Goal: Transaction & Acquisition: Book appointment/travel/reservation

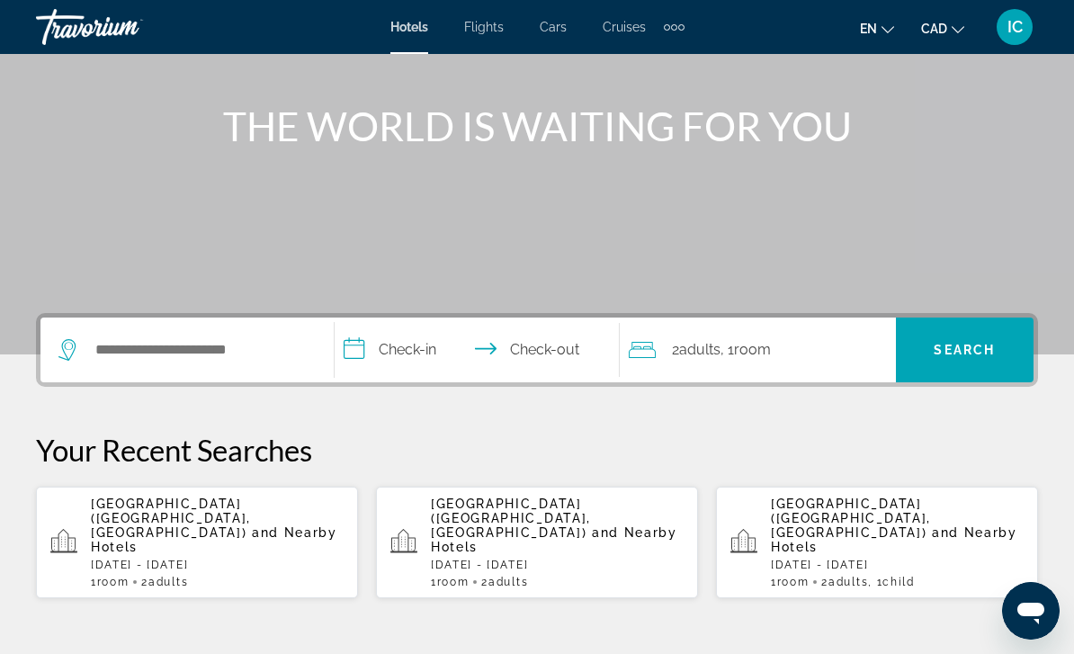
scroll to position [196, 0]
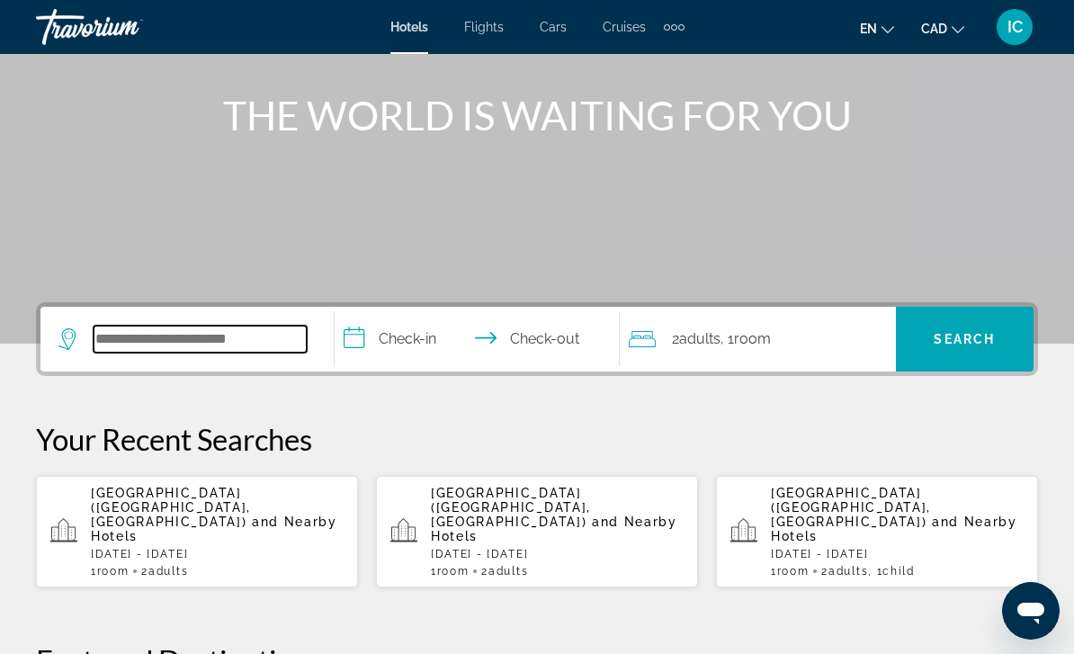
click at [236, 326] on input "Search widget" at bounding box center [200, 339] width 213 height 27
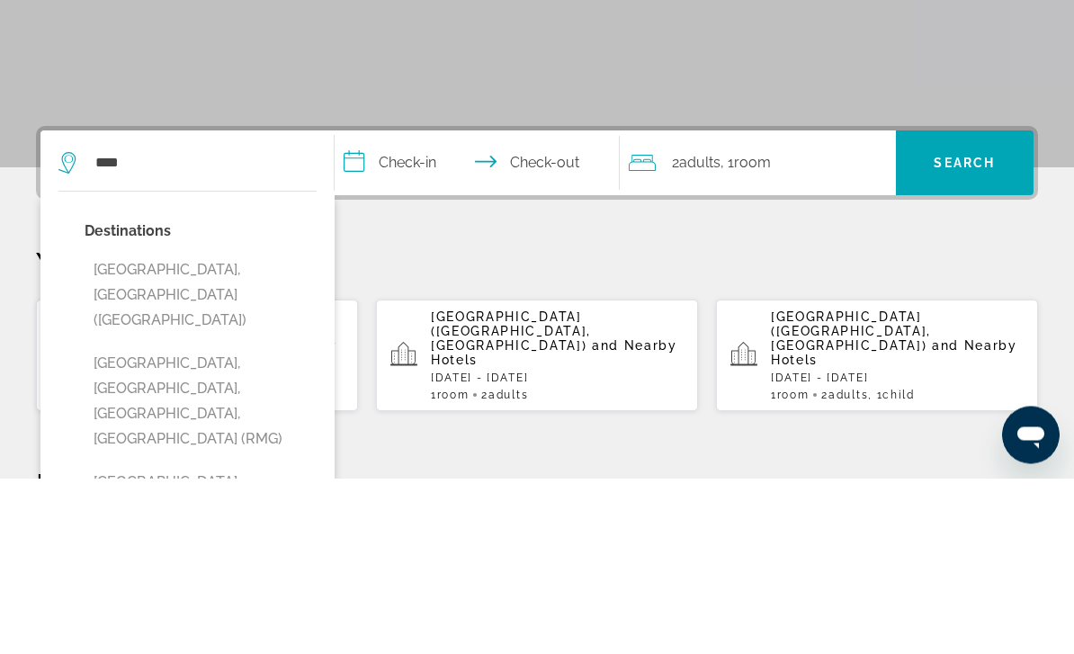
click at [183, 429] on button "[GEOGRAPHIC_DATA], [GEOGRAPHIC_DATA] ([GEOGRAPHIC_DATA])" at bounding box center [201, 471] width 232 height 85
type input "**********"
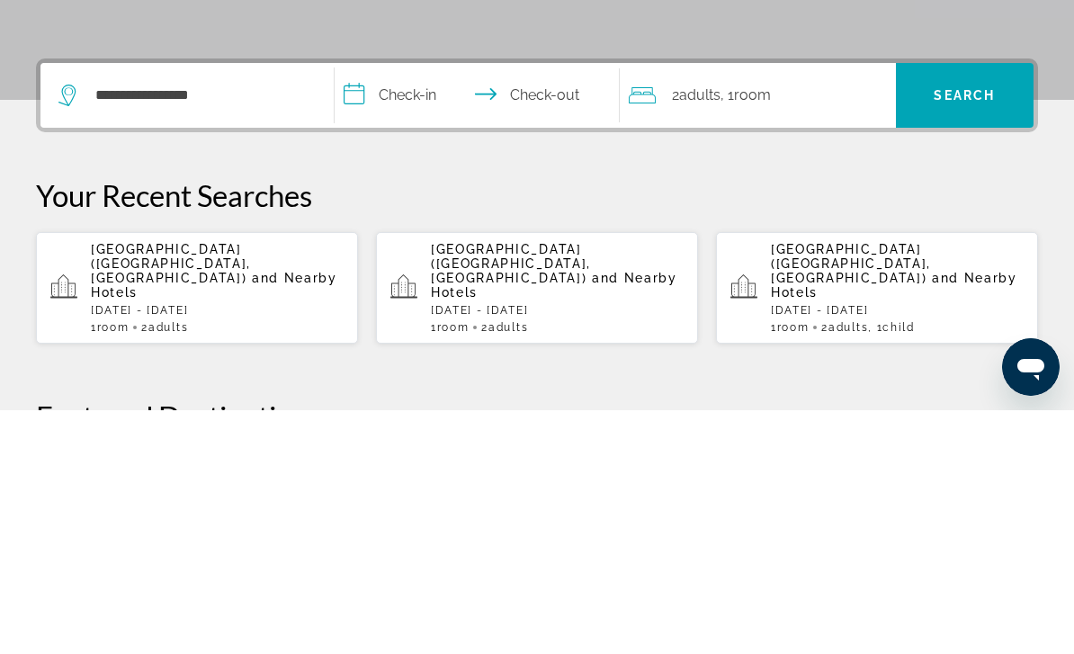
click at [429, 307] on input "**********" at bounding box center [481, 342] width 292 height 70
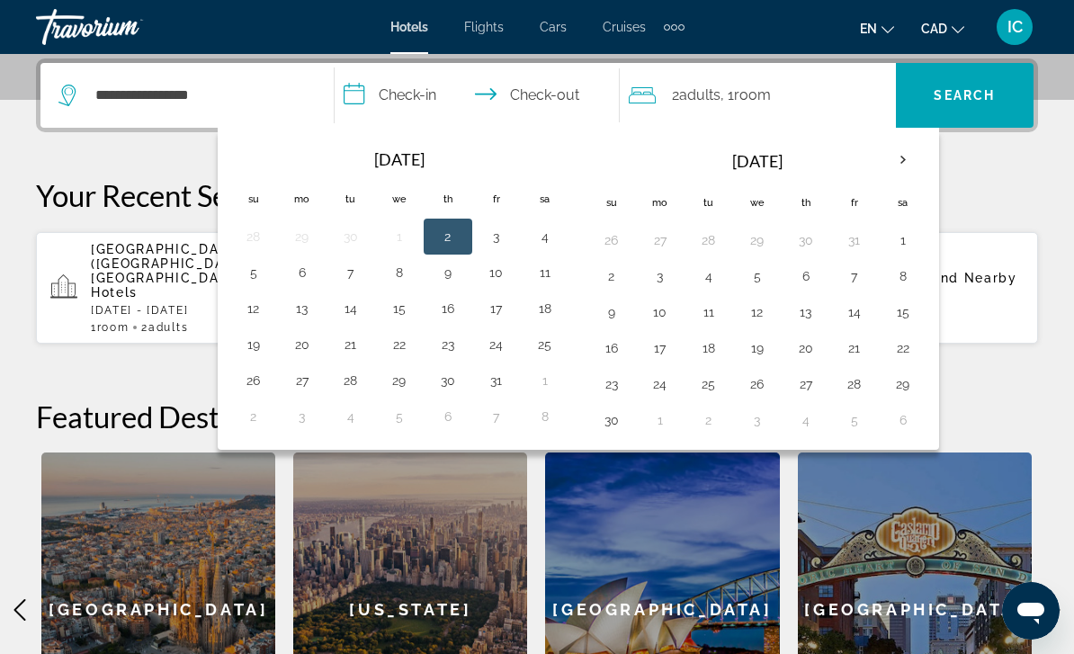
click at [545, 231] on button "4" at bounding box center [545, 236] width 29 height 25
click at [351, 276] on button "7" at bounding box center [350, 272] width 29 height 25
type input "**********"
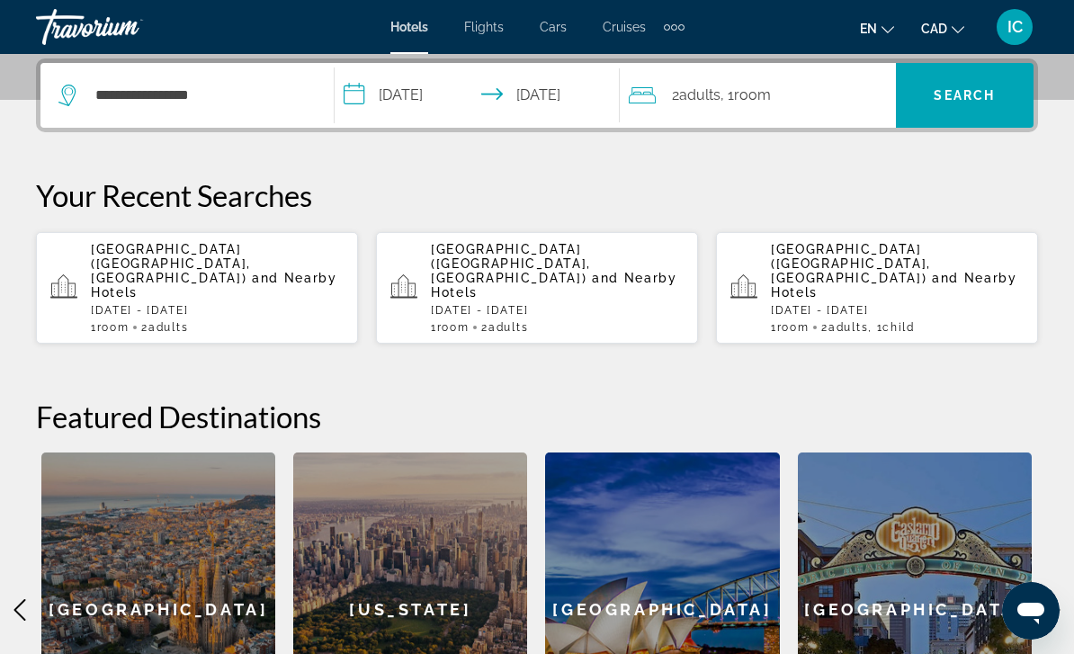
click at [980, 96] on span "Search" at bounding box center [964, 95] width 61 height 14
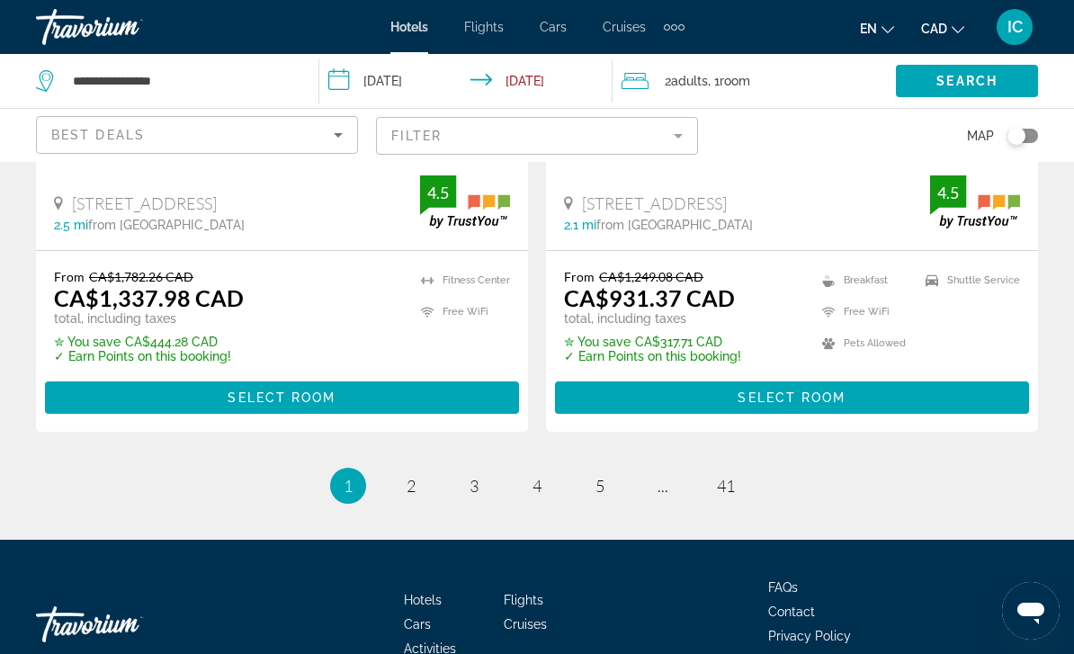
scroll to position [3784, 0]
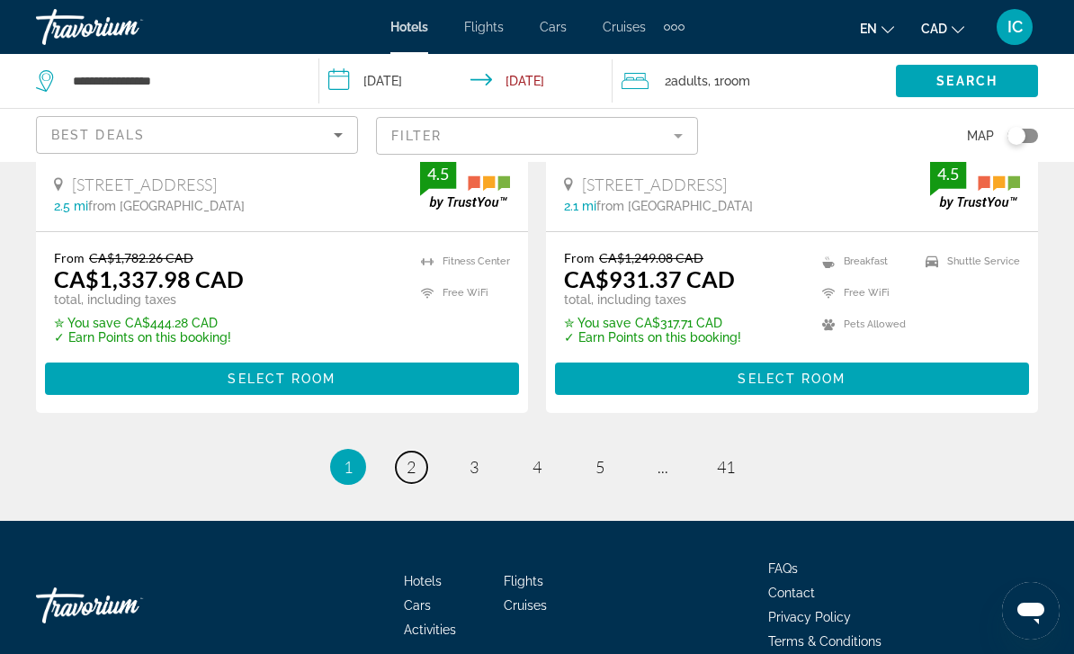
click at [404, 452] on link "page 2" at bounding box center [411, 467] width 31 height 31
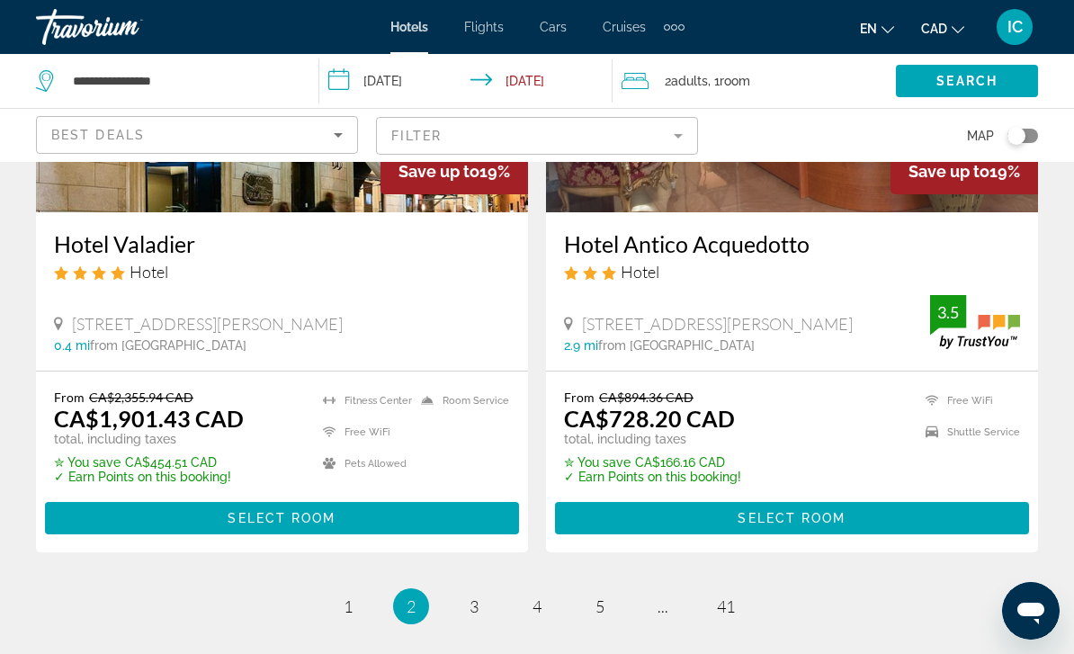
scroll to position [3784, 0]
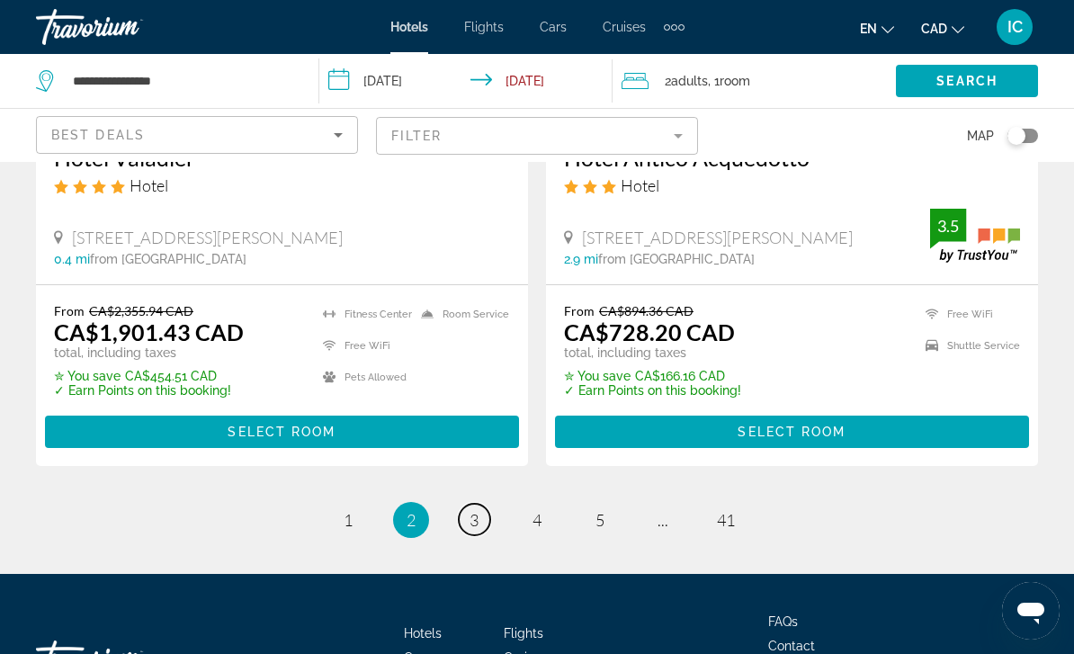
click at [466, 504] on link "page 3" at bounding box center [474, 519] width 31 height 31
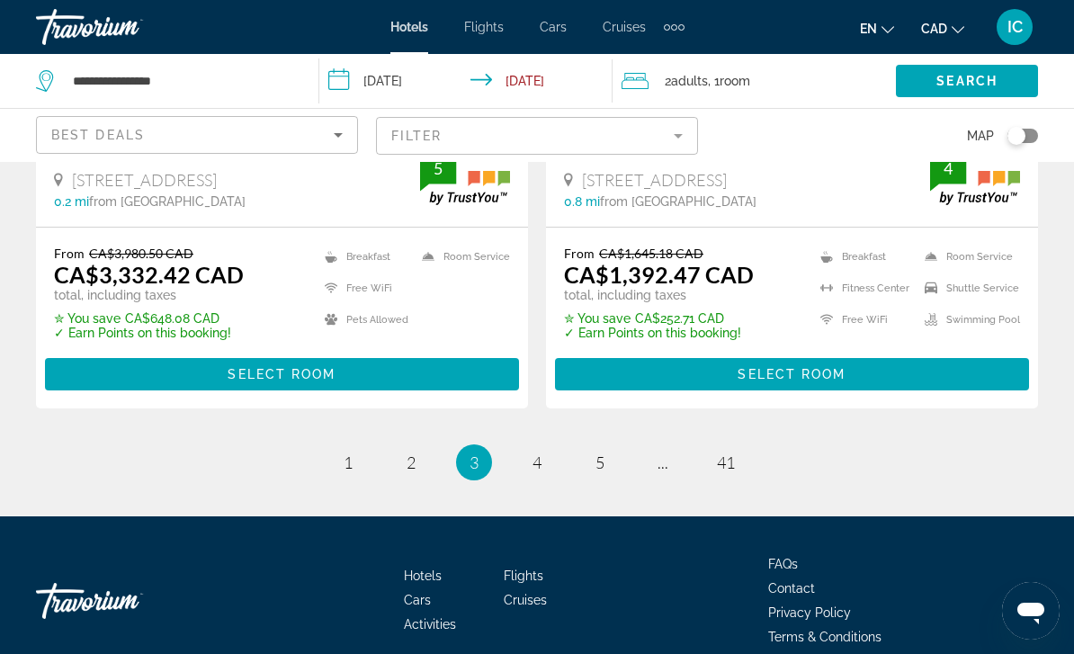
scroll to position [3766, 0]
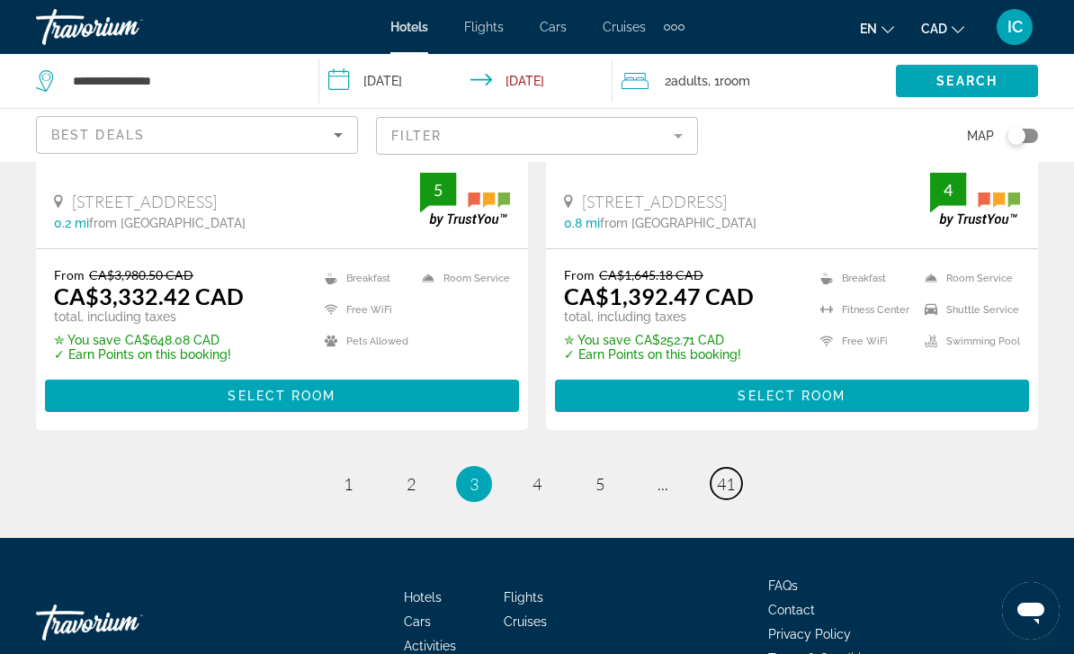
click at [719, 483] on span "41" at bounding box center [726, 484] width 18 height 20
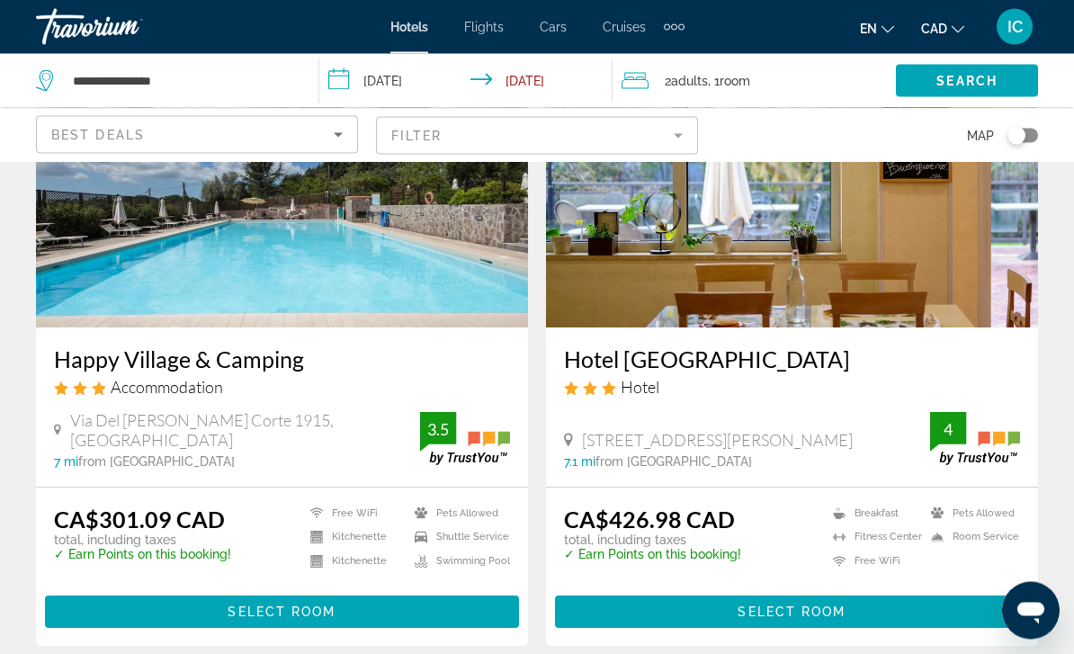
scroll to position [828, 0]
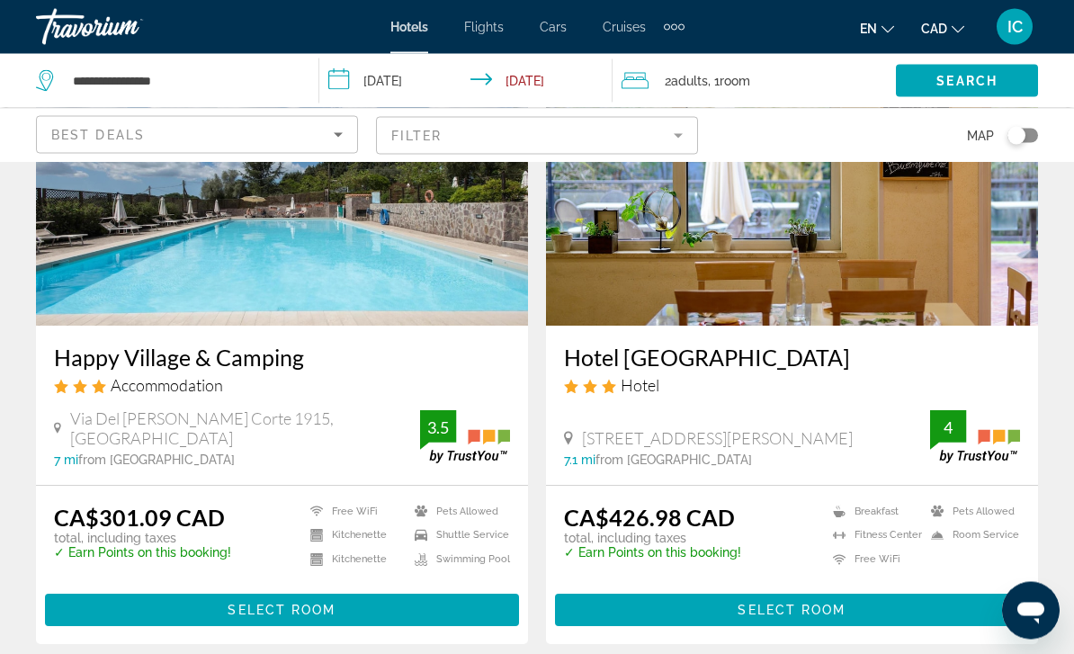
click at [674, 130] on mat-form-field "Filter" at bounding box center [537, 136] width 322 height 38
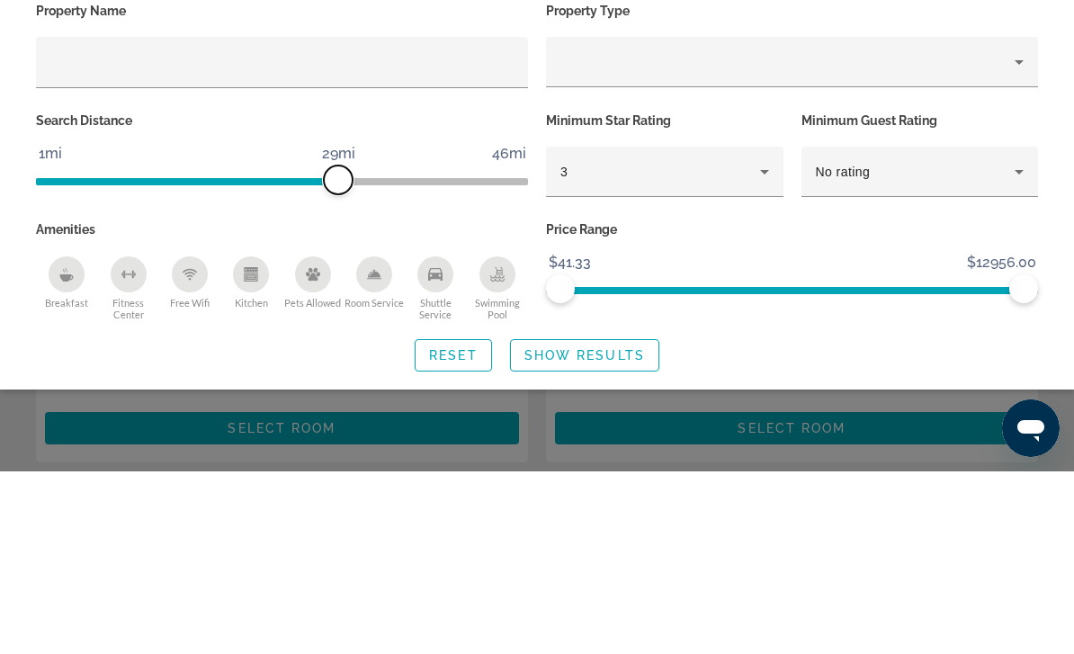
scroll to position [1012, 0]
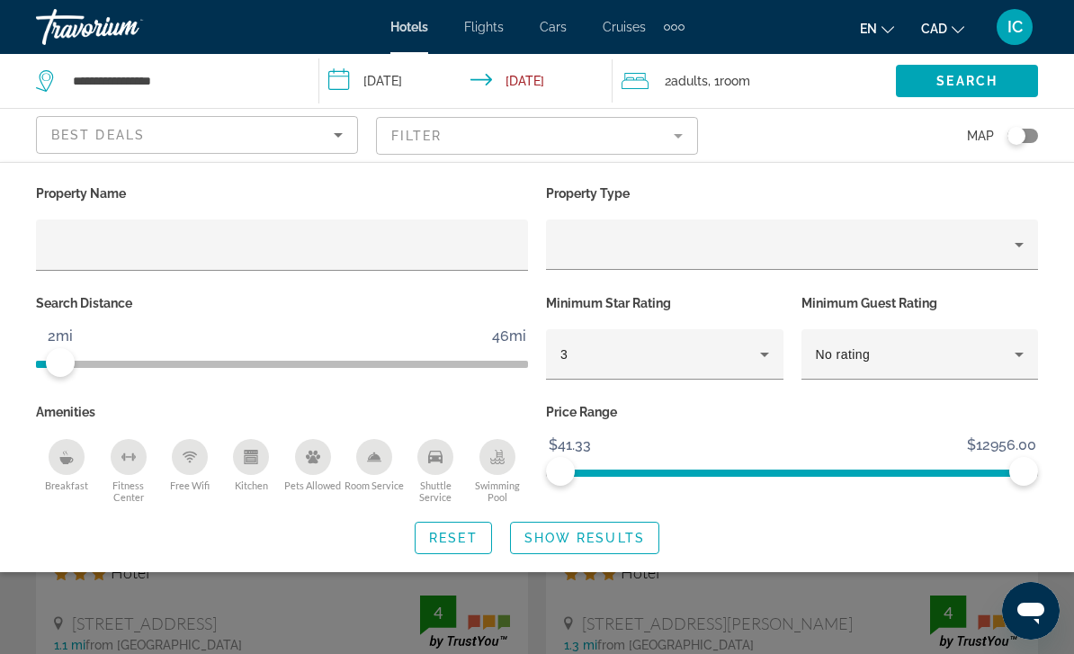
click at [631, 532] on span "Show Results" at bounding box center [584, 538] width 121 height 14
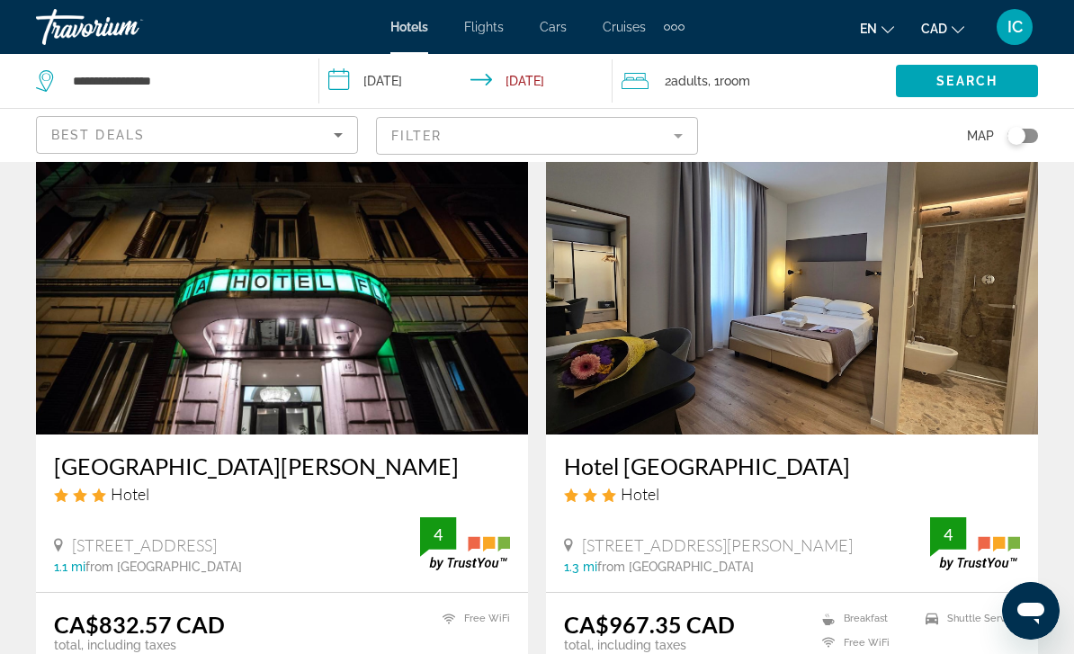
scroll to position [77, 0]
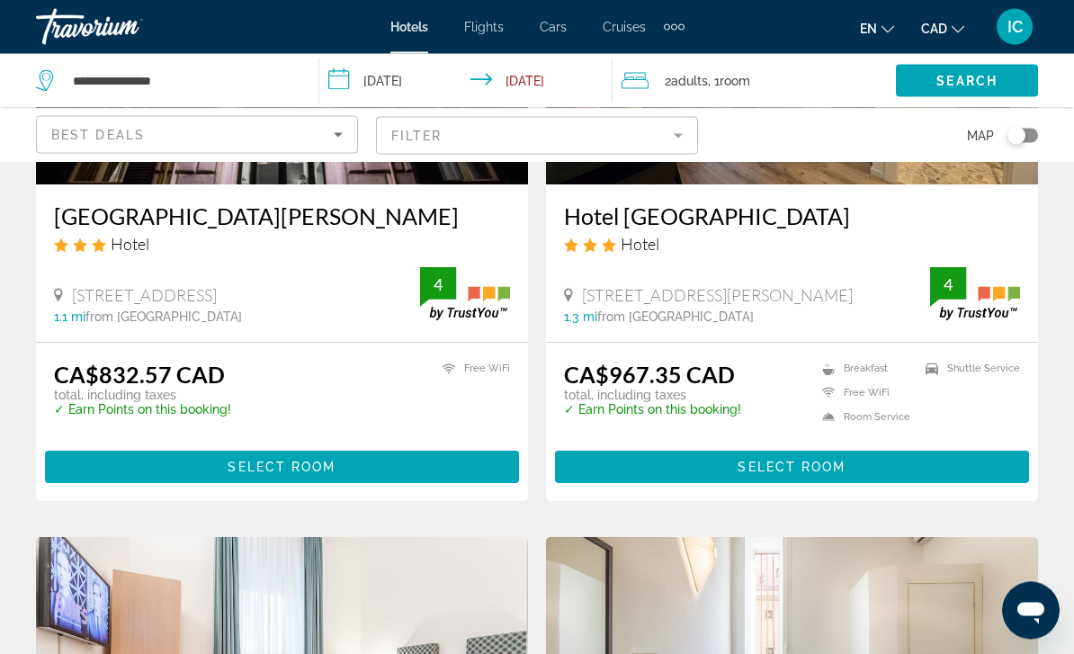
click at [355, 465] on span "Main content" at bounding box center [282, 467] width 474 height 43
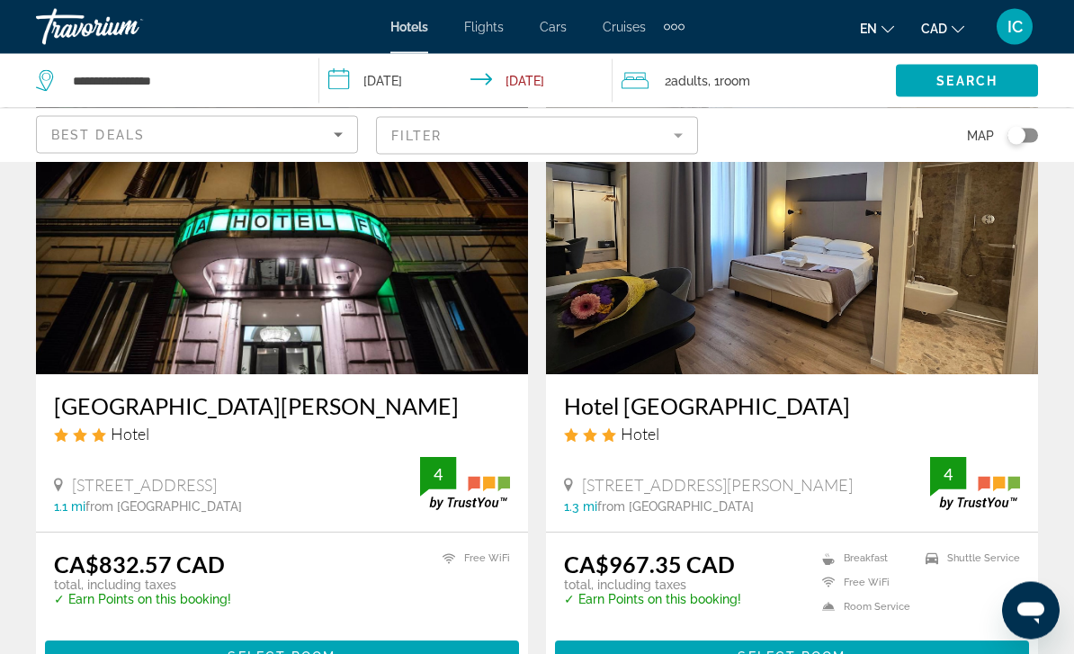
scroll to position [139, 0]
click at [843, 653] on span "Select Room" at bounding box center [792, 656] width 108 height 14
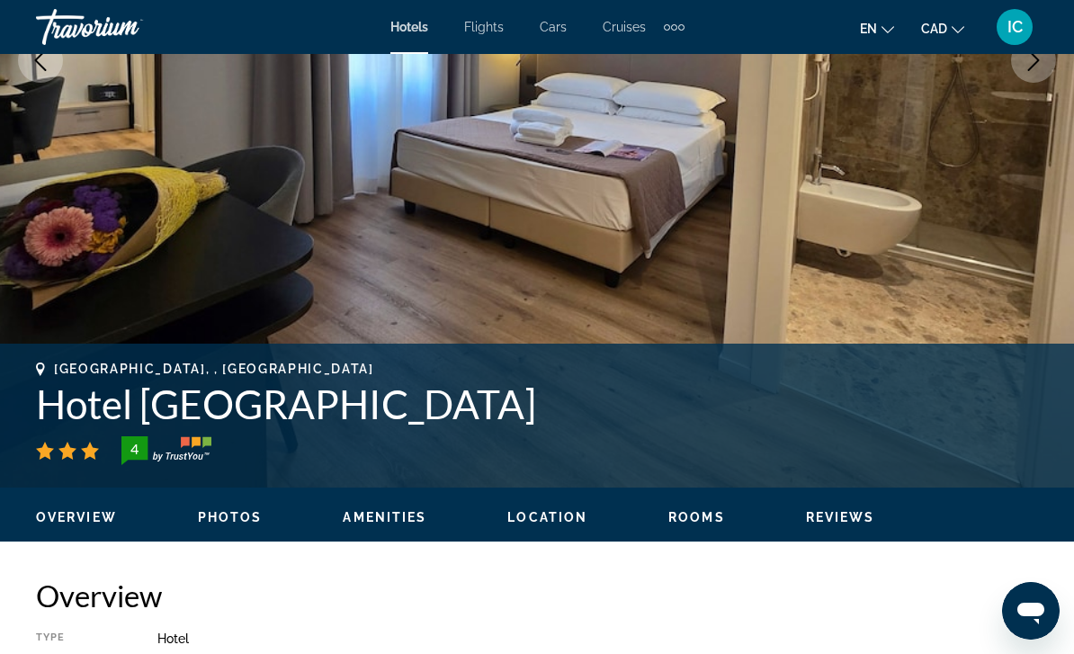
scroll to position [349, 0]
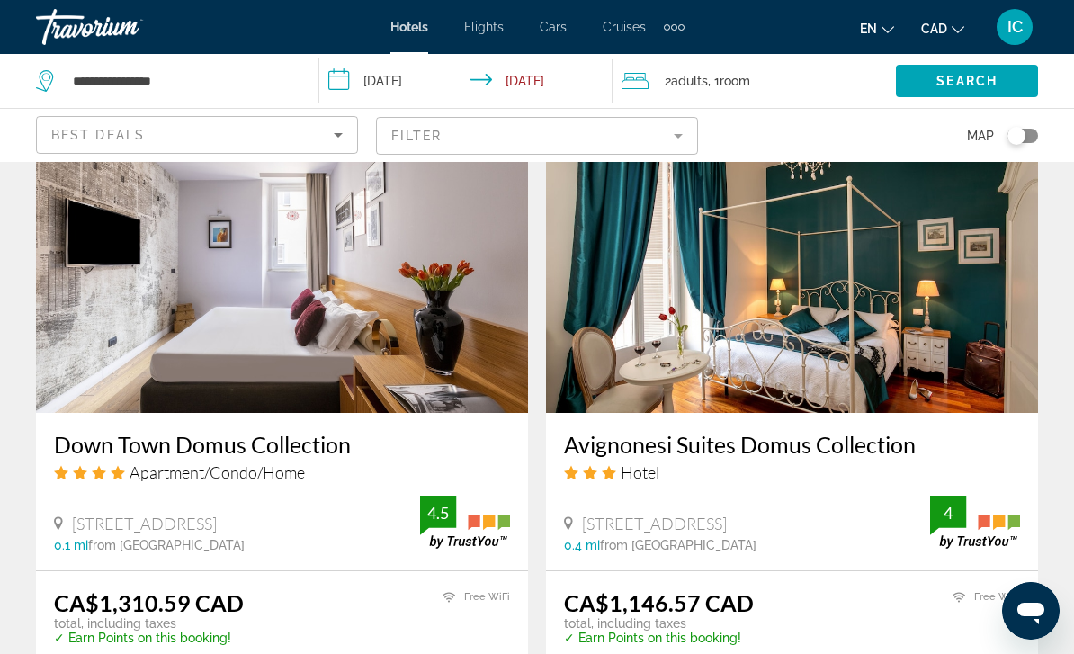
scroll to position [2079, 0]
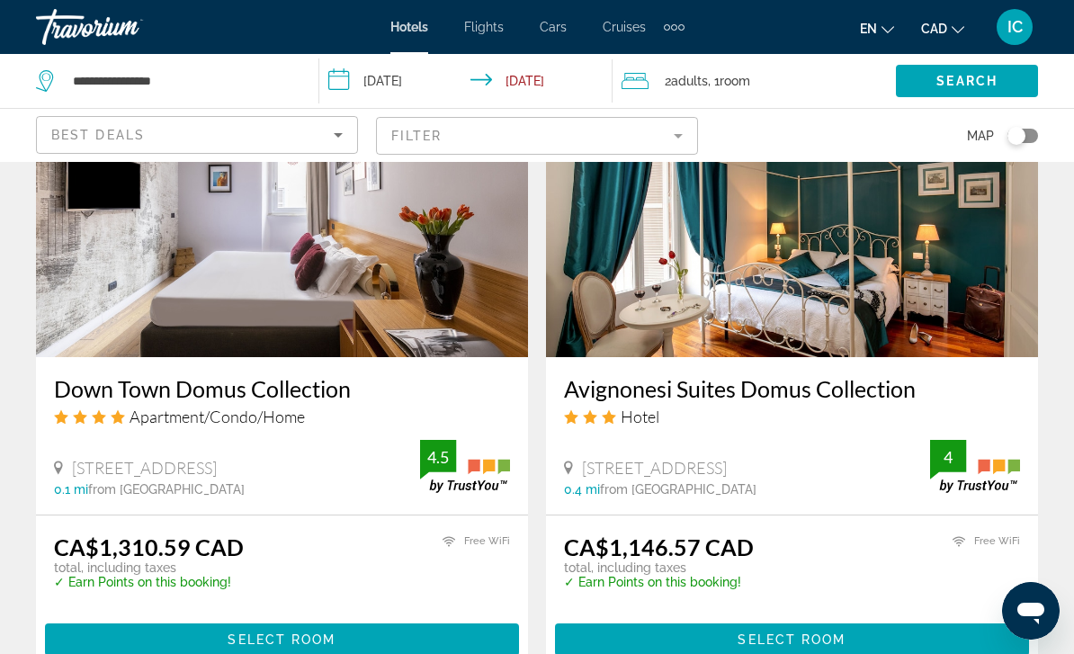
click at [359, 636] on span "Main content" at bounding box center [282, 639] width 474 height 43
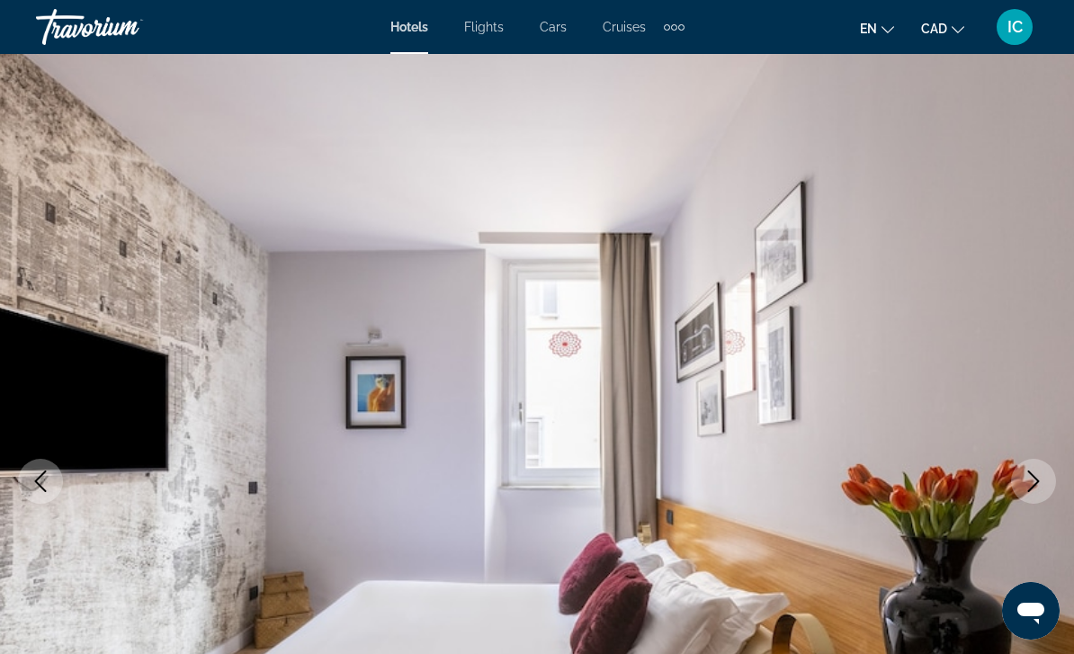
click at [1038, 481] on icon "Next image" at bounding box center [1034, 481] width 12 height 22
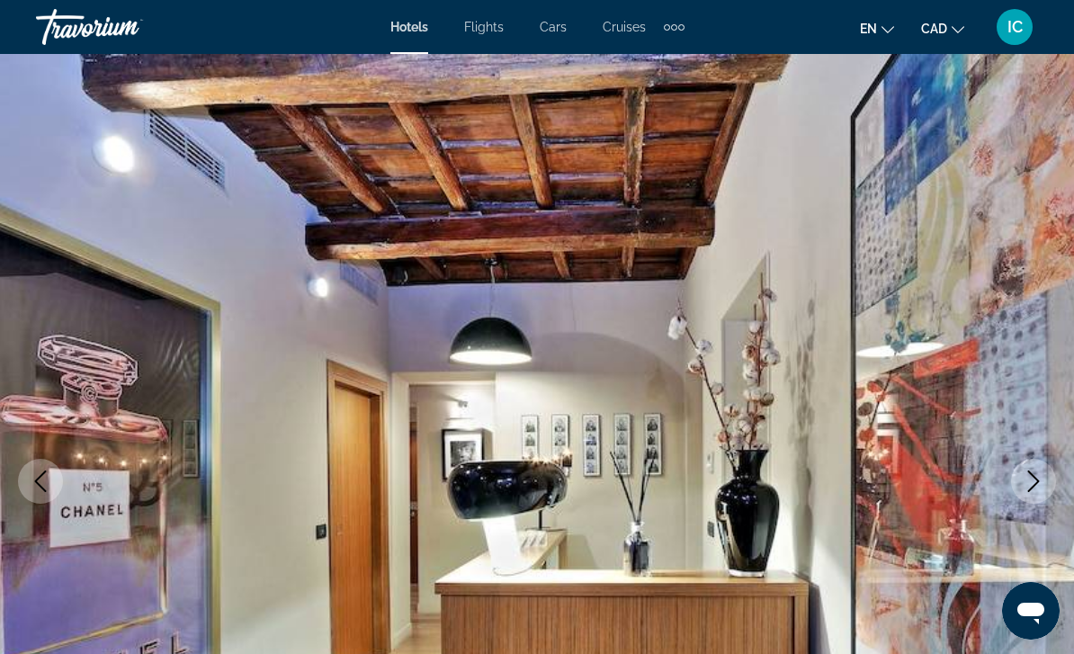
click at [1034, 487] on icon "Next image" at bounding box center [1034, 481] width 22 height 22
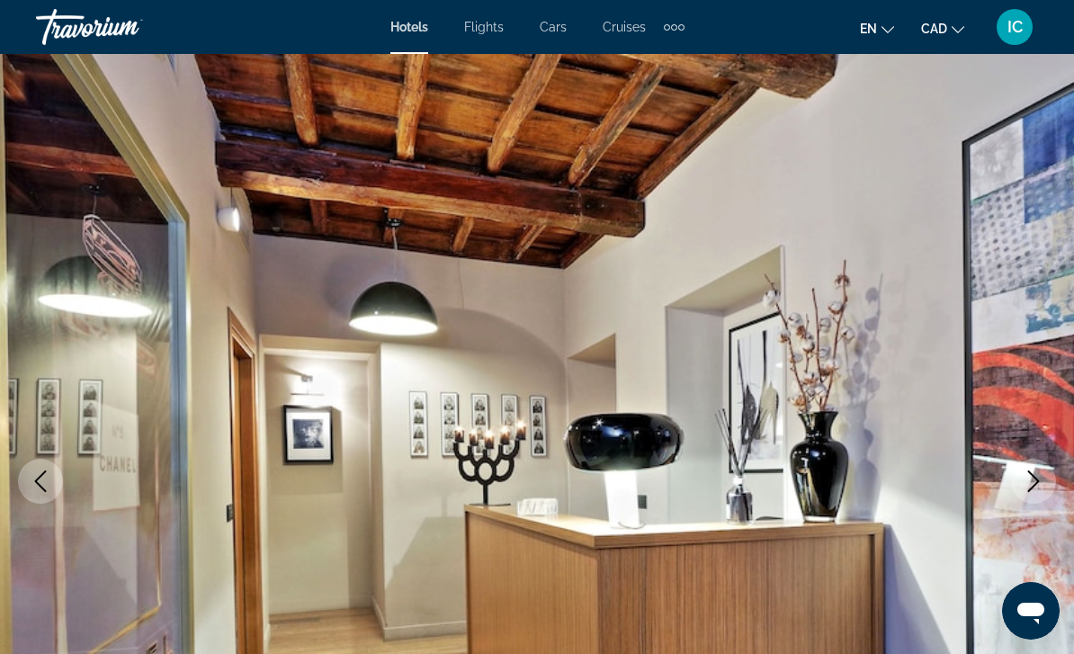
click at [1039, 479] on icon "Next image" at bounding box center [1034, 481] width 22 height 22
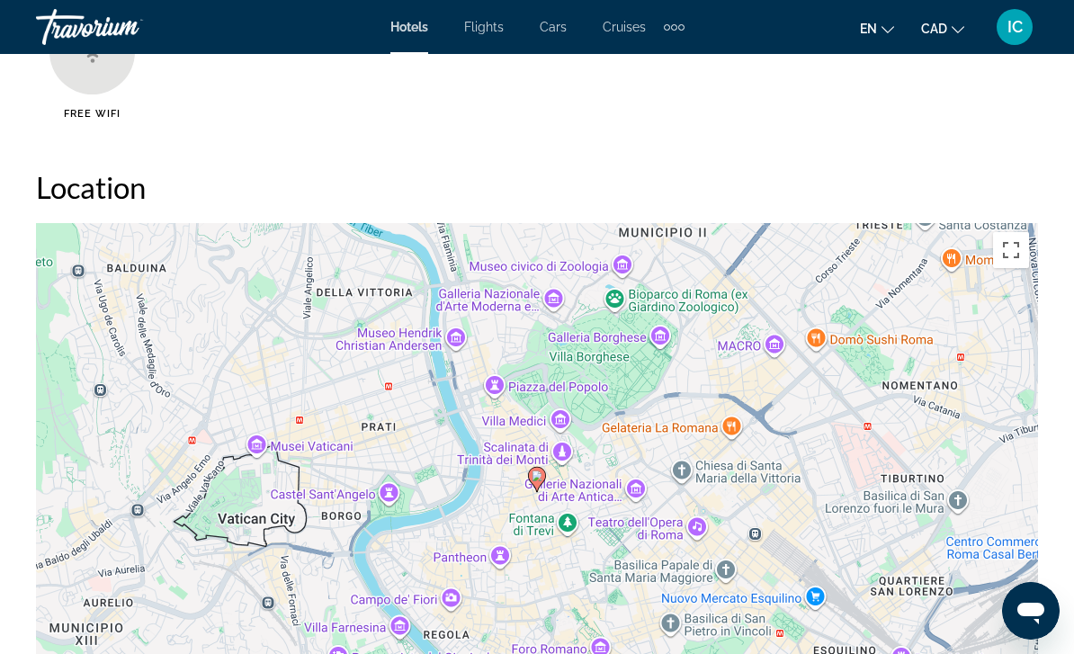
scroll to position [1860, 0]
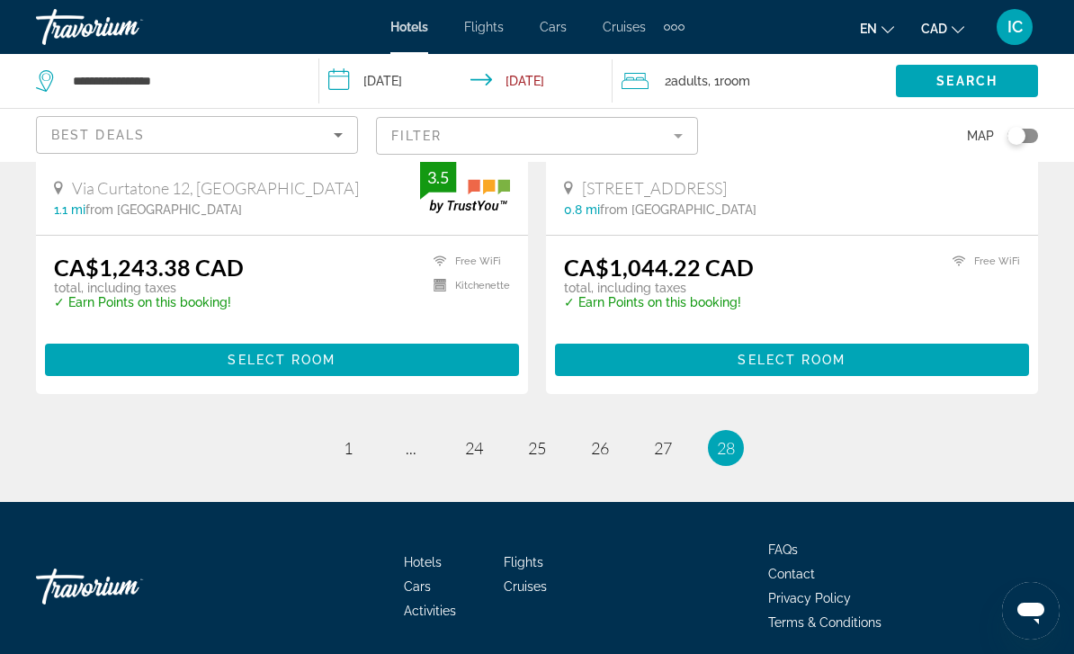
scroll to position [3649, 0]
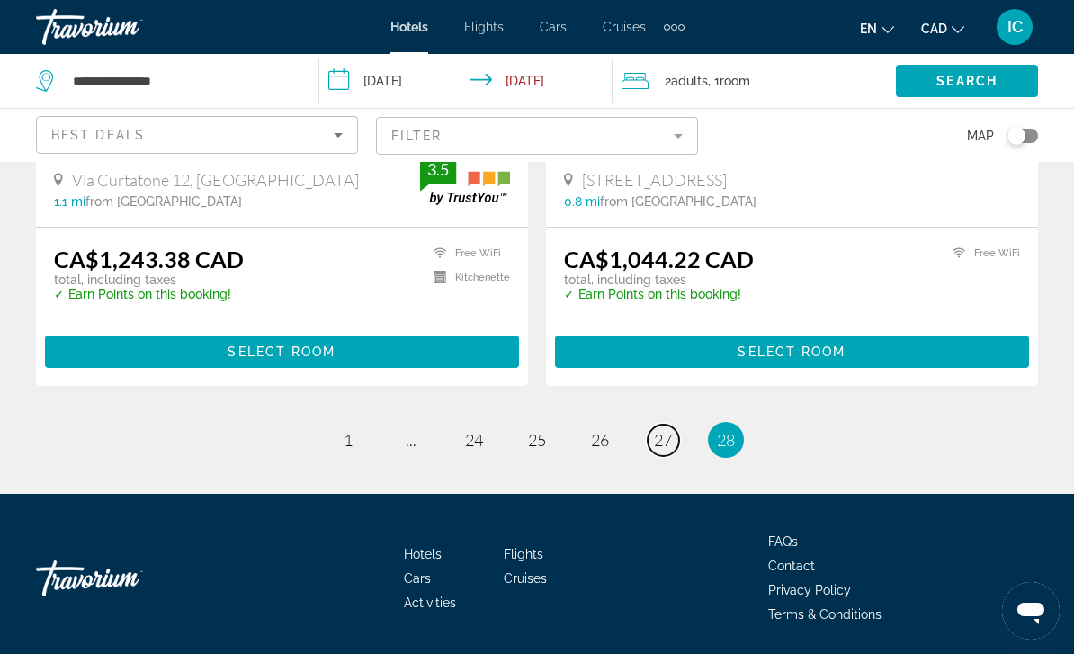
click at [667, 443] on span "27" at bounding box center [663, 440] width 18 height 20
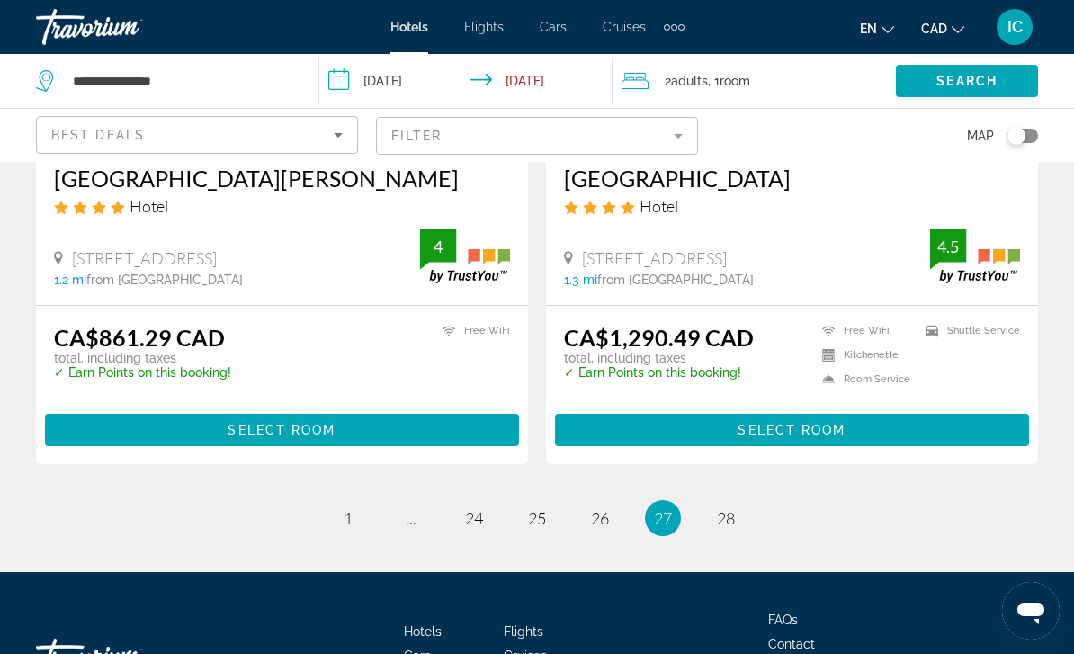
scroll to position [3649, 0]
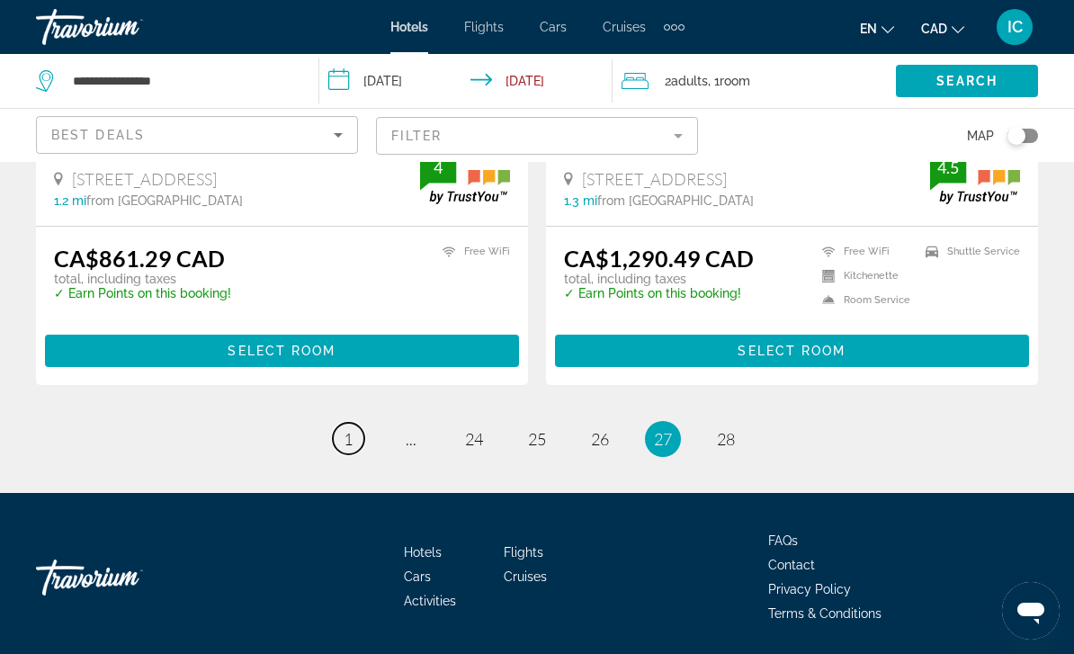
click at [338, 432] on link "page 1" at bounding box center [348, 438] width 31 height 31
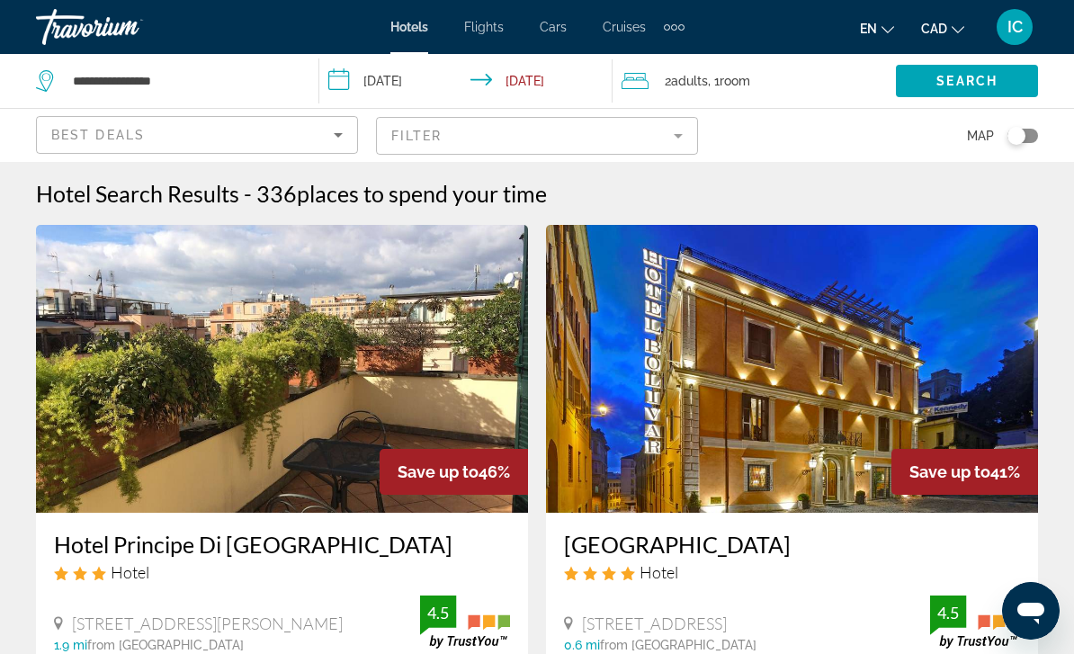
click at [668, 130] on mat-form-field "Filter" at bounding box center [537, 136] width 322 height 38
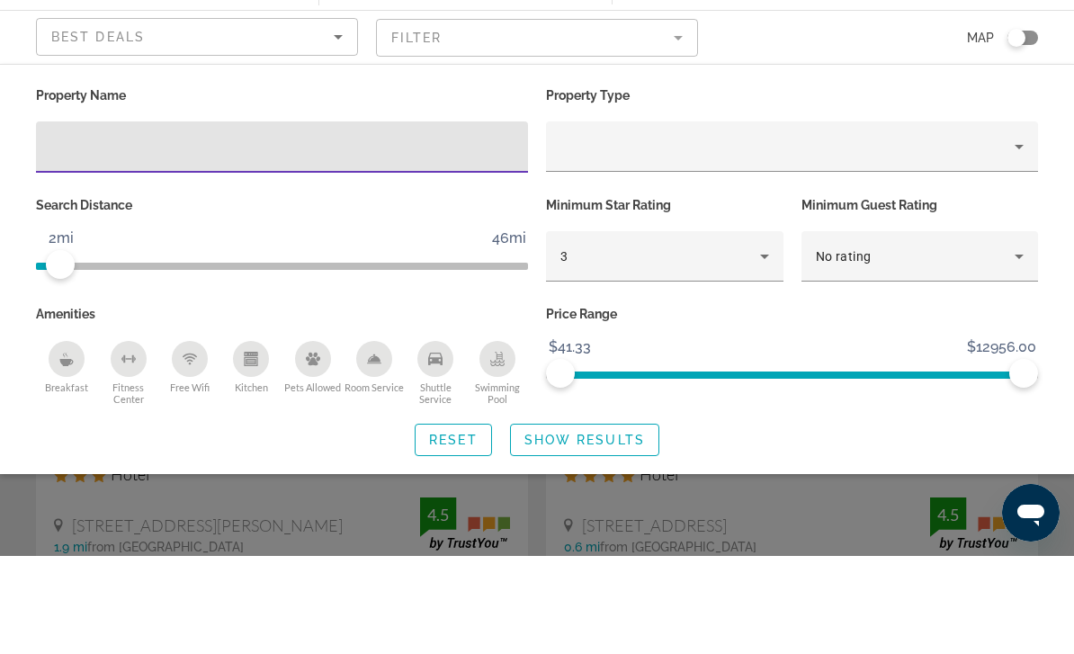
click at [765, 344] on icon "Hotel Filters" at bounding box center [765, 355] width 22 height 22
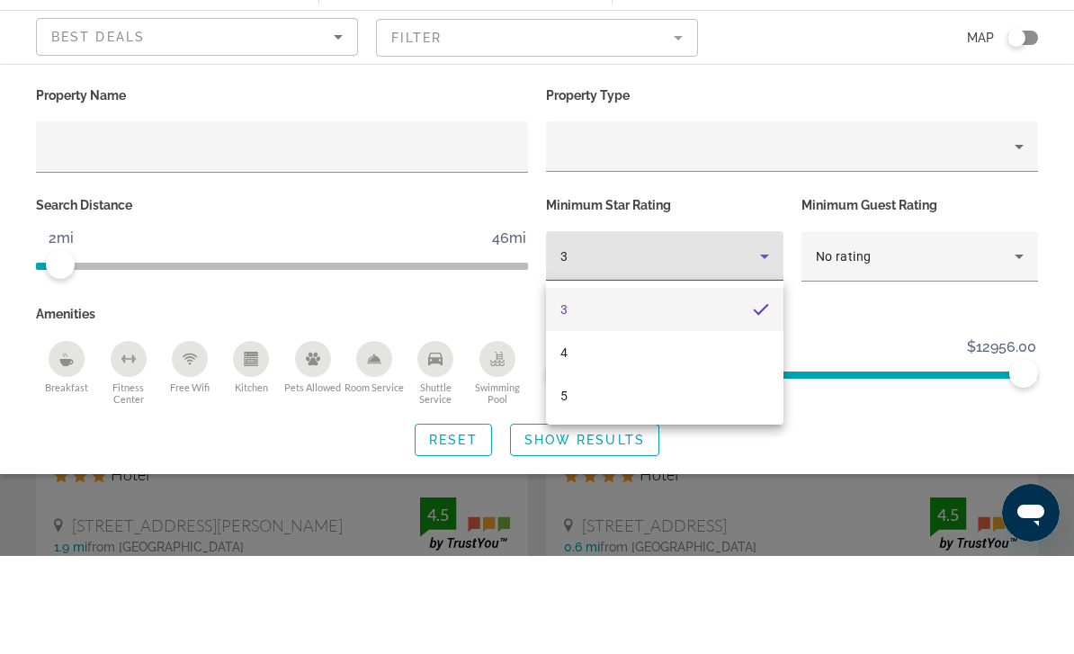
scroll to position [98, 0]
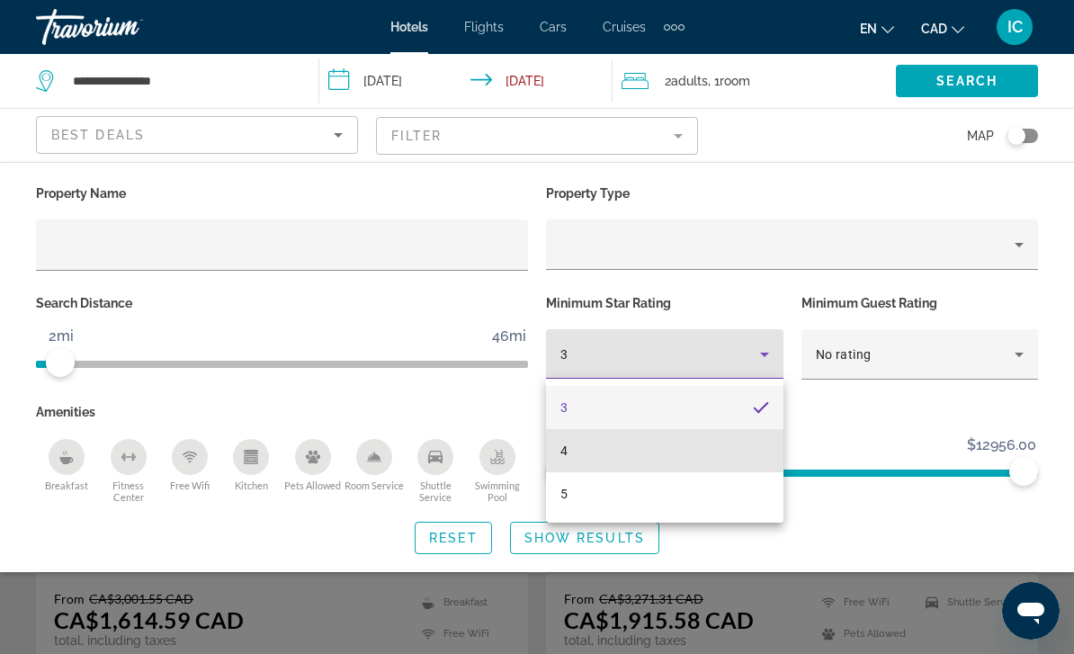
click at [579, 448] on mat-option "4" at bounding box center [664, 450] width 237 height 43
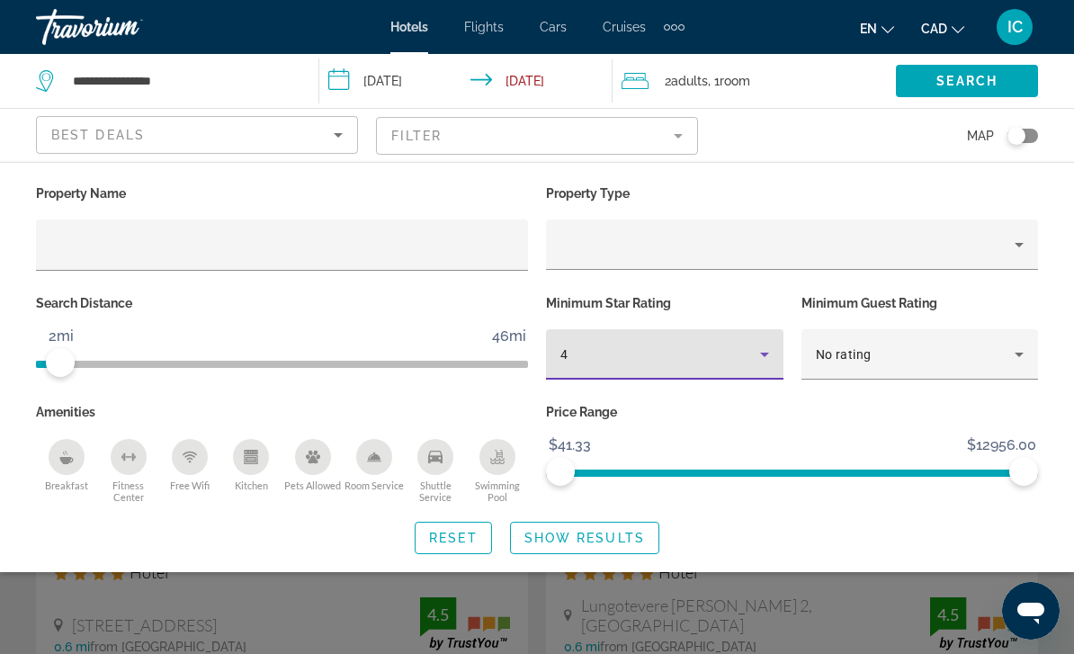
click at [597, 536] on span "Show Results" at bounding box center [584, 538] width 121 height 14
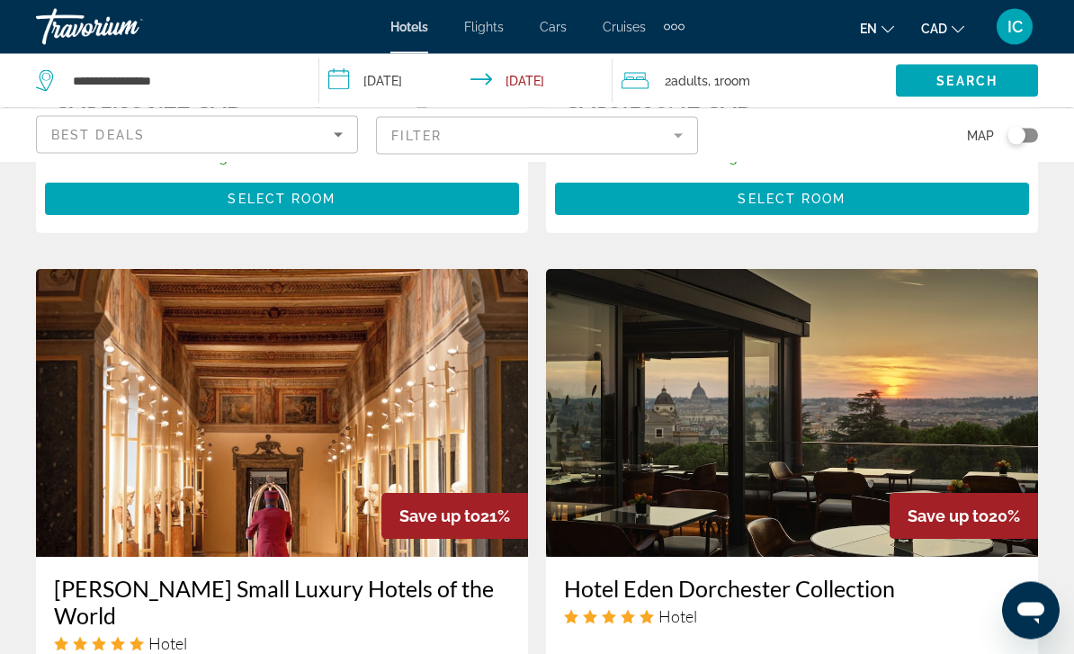
scroll to position [1974, 0]
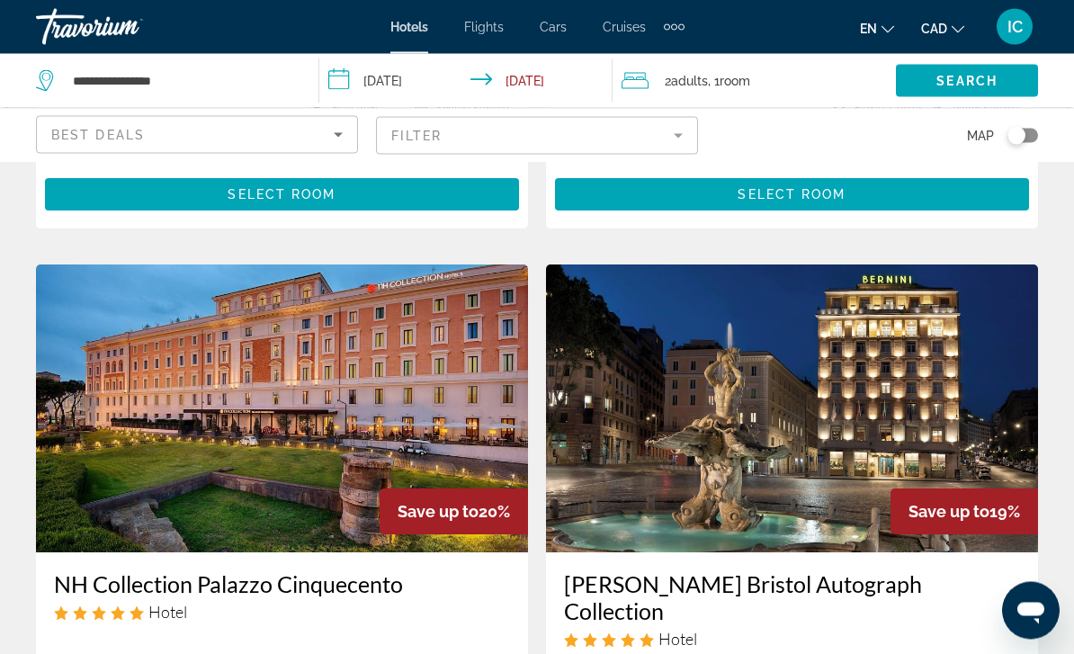
click at [665, 134] on mat-form-field "Filter" at bounding box center [537, 136] width 322 height 38
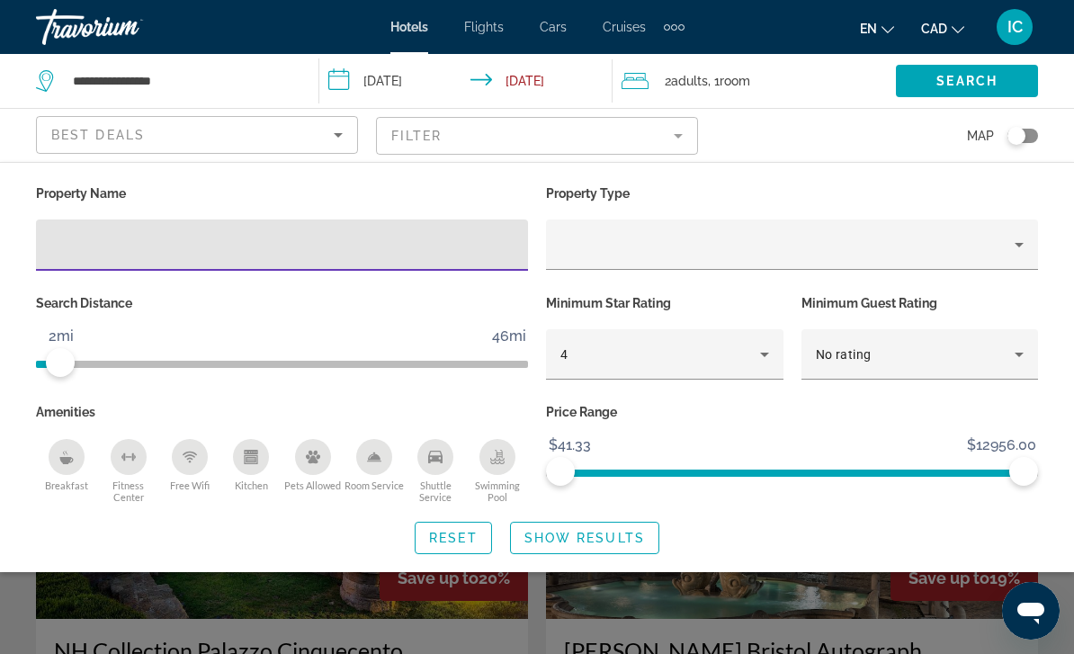
scroll to position [2565, 0]
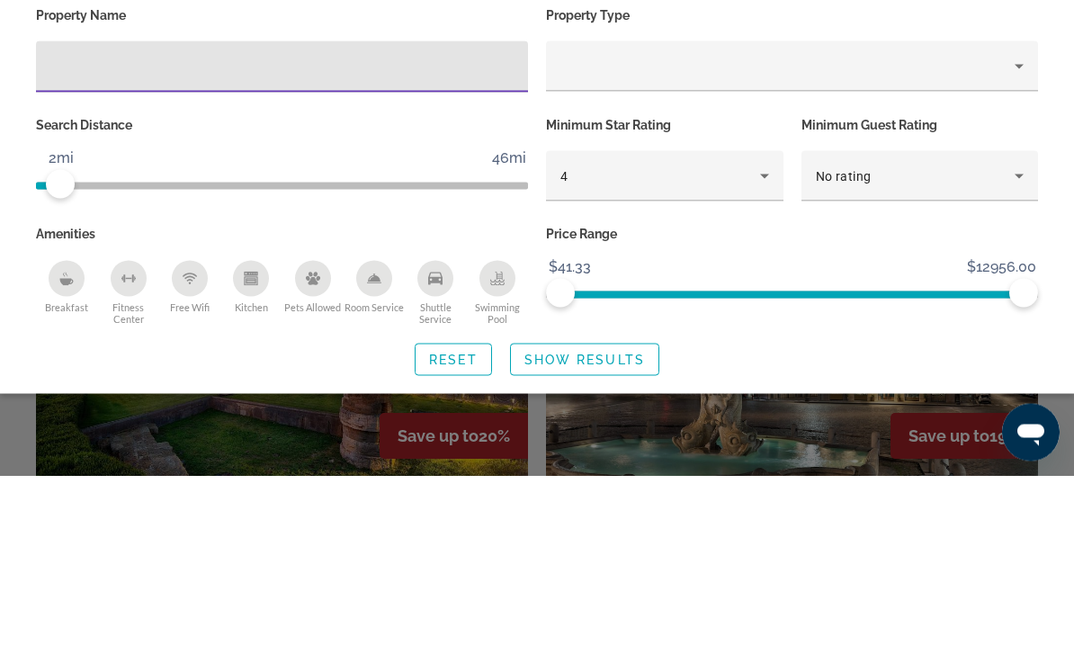
click at [1015, 344] on icon "Hotel Filters" at bounding box center [1019, 355] width 22 height 22
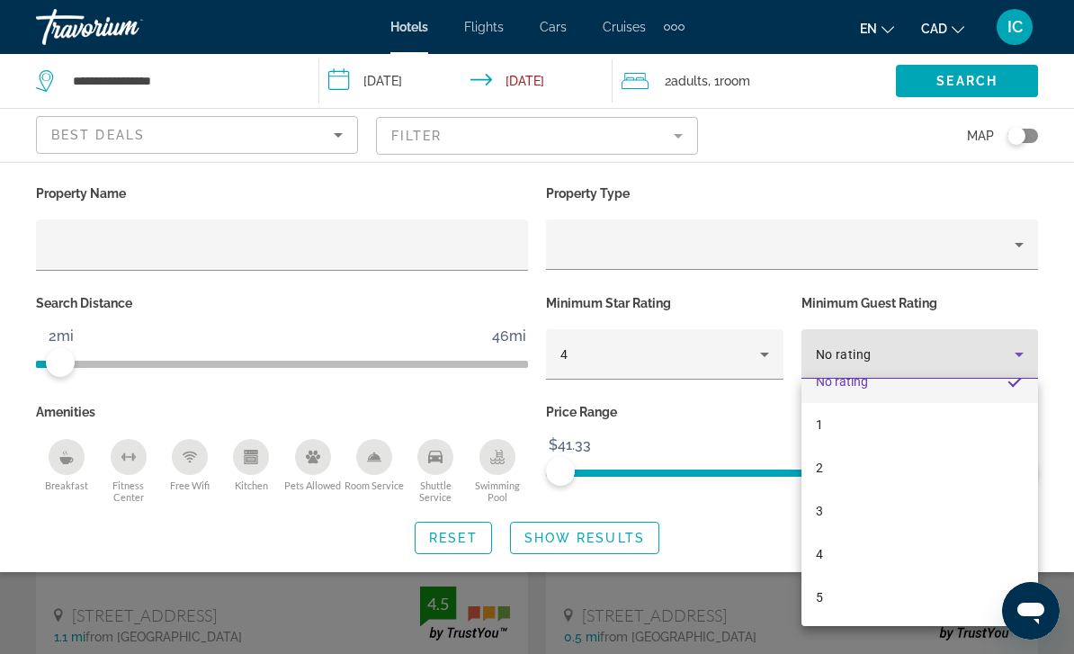
scroll to position [26, 0]
click at [821, 600] on span "5" at bounding box center [819, 597] width 7 height 22
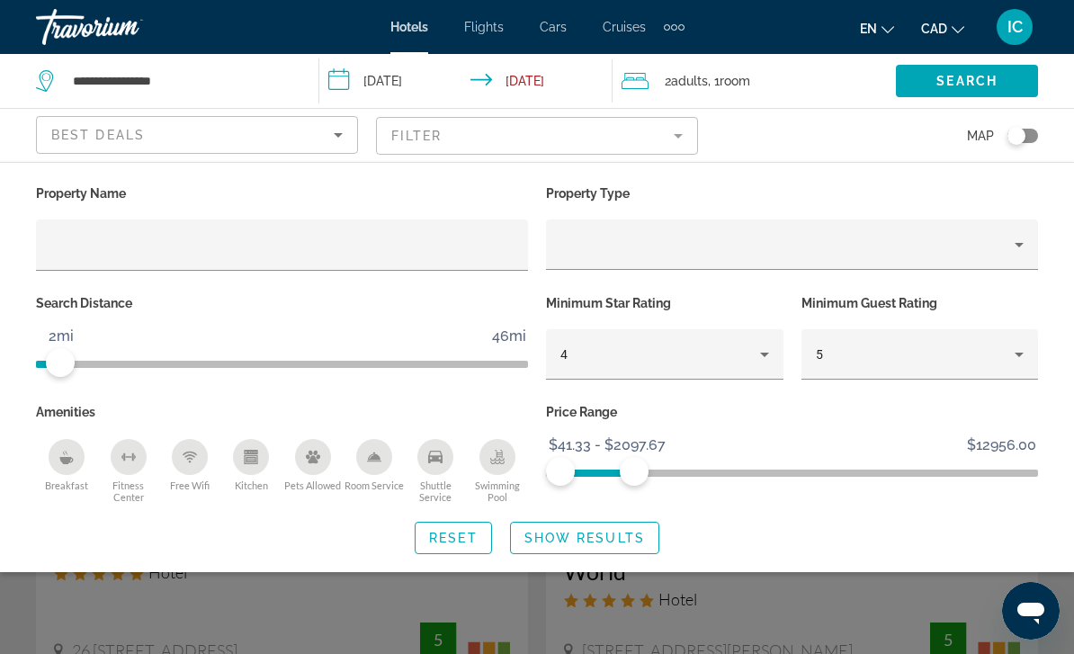
click at [623, 541] on span "Show Results" at bounding box center [584, 538] width 121 height 14
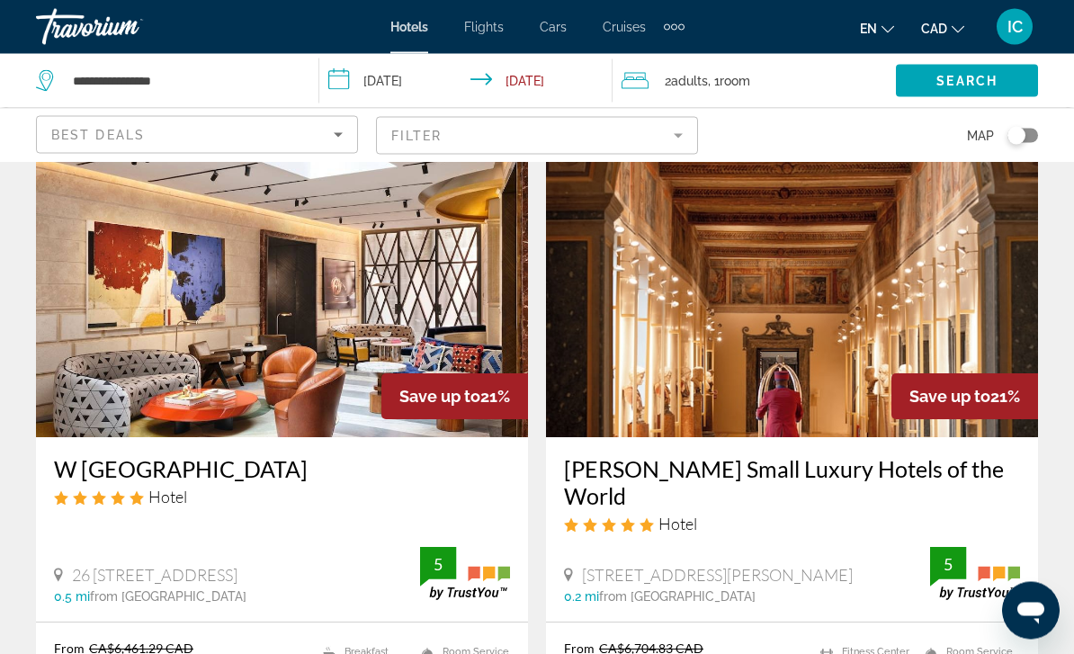
scroll to position [76, 0]
click at [677, 135] on mat-form-field "Filter" at bounding box center [537, 136] width 322 height 38
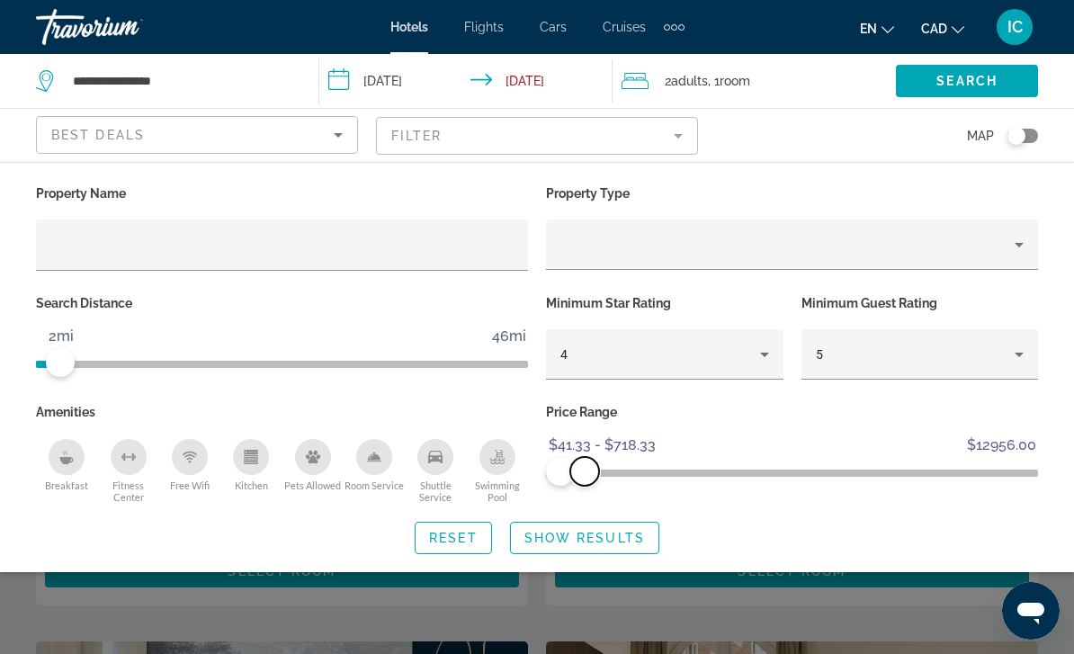
scroll to position [274, 0]
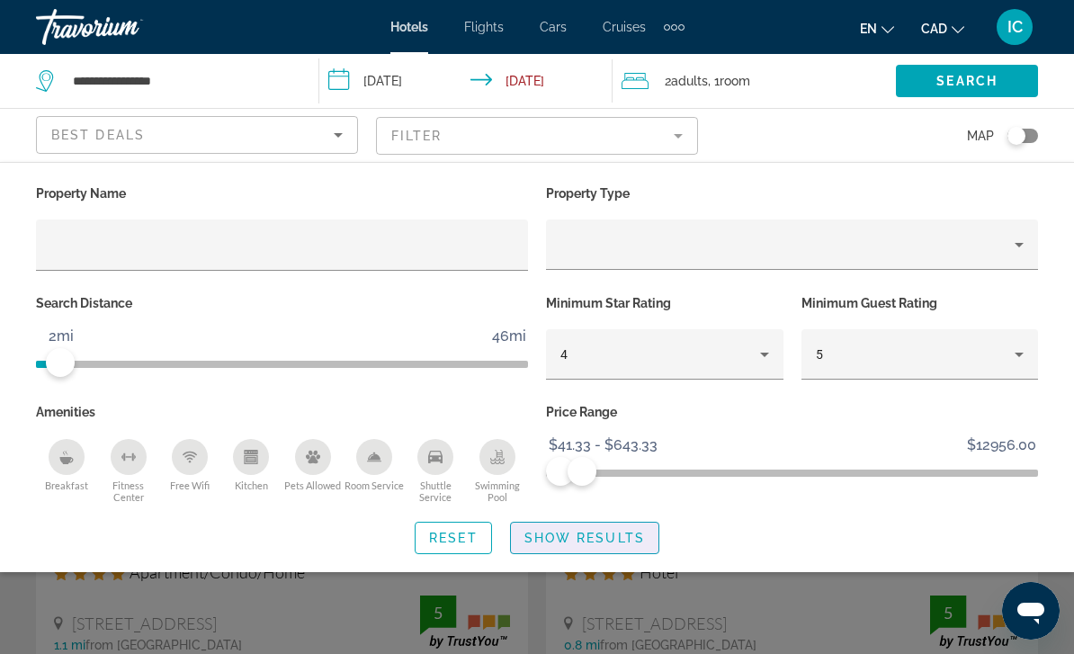
click at [605, 541] on span "Show Results" at bounding box center [584, 538] width 121 height 14
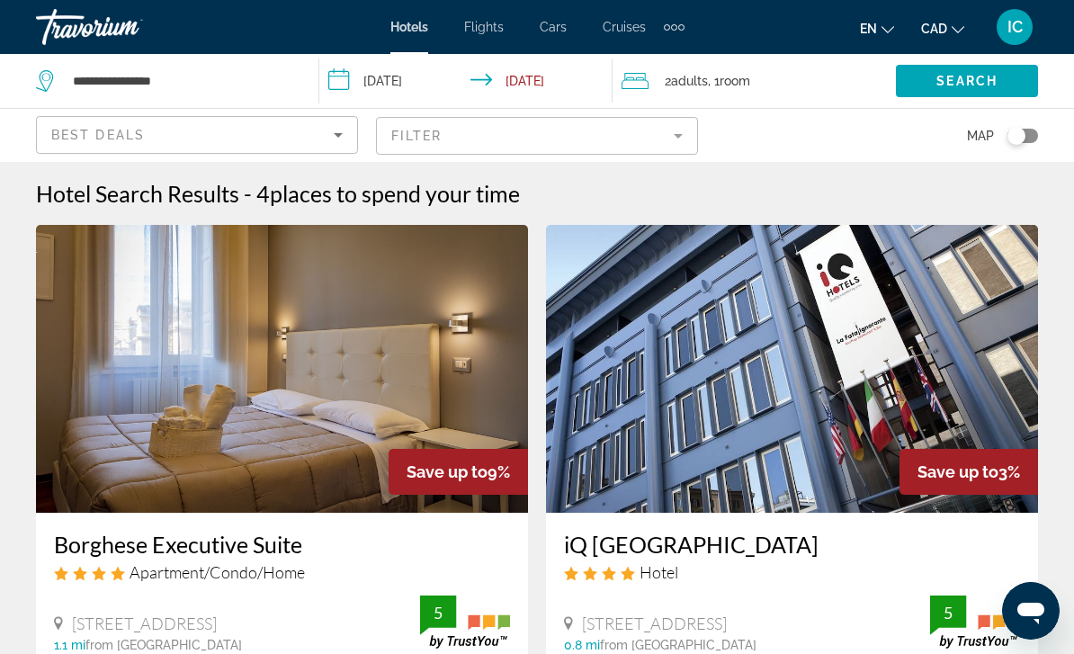
click at [675, 122] on mat-form-field "Filter" at bounding box center [537, 136] width 322 height 38
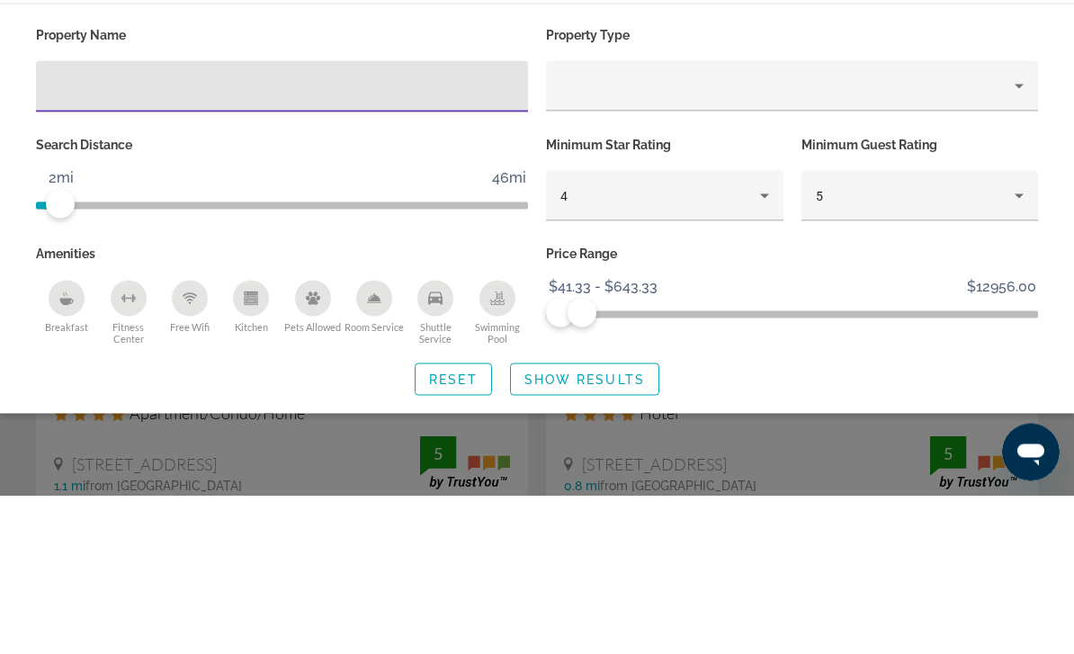
click at [1008, 344] on icon "Hotel Filters" at bounding box center [1019, 355] width 22 height 22
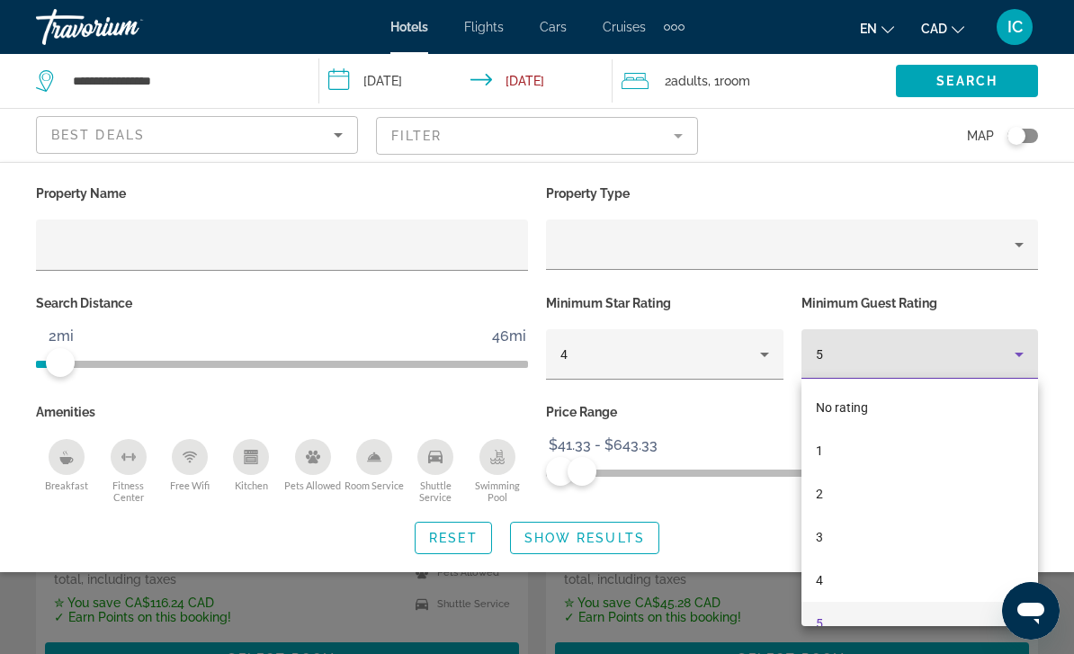
scroll to position [19, 0]
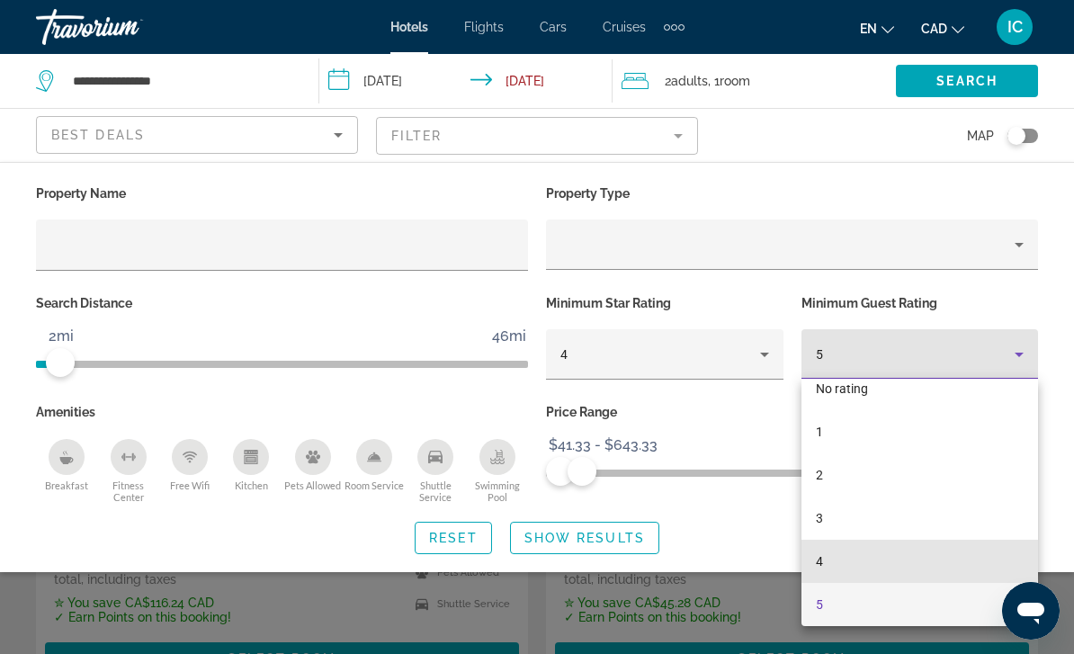
click at [825, 559] on mat-option "4" at bounding box center [919, 561] width 237 height 43
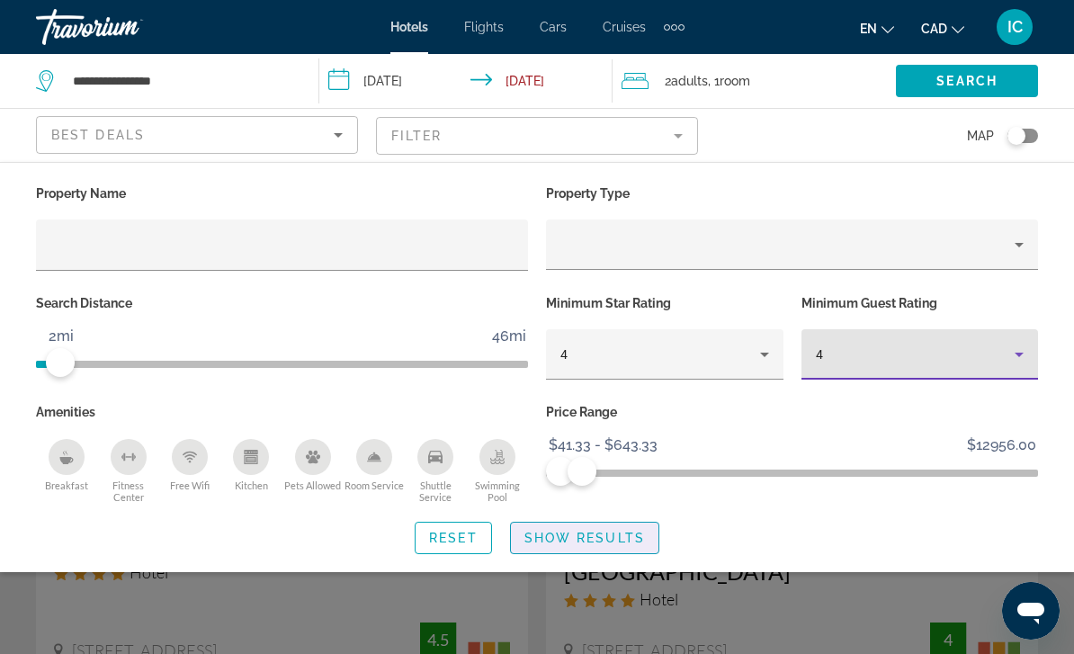
click at [628, 531] on span "Show Results" at bounding box center [584, 538] width 121 height 14
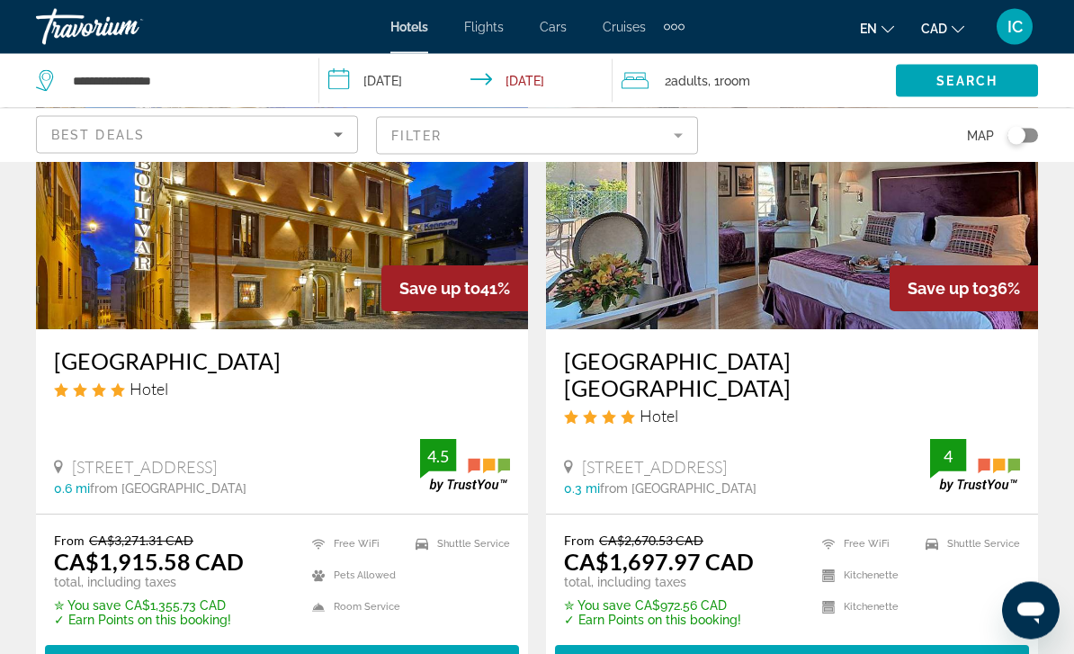
scroll to position [183, 0]
click at [893, 639] on span "Main content" at bounding box center [792, 660] width 474 height 43
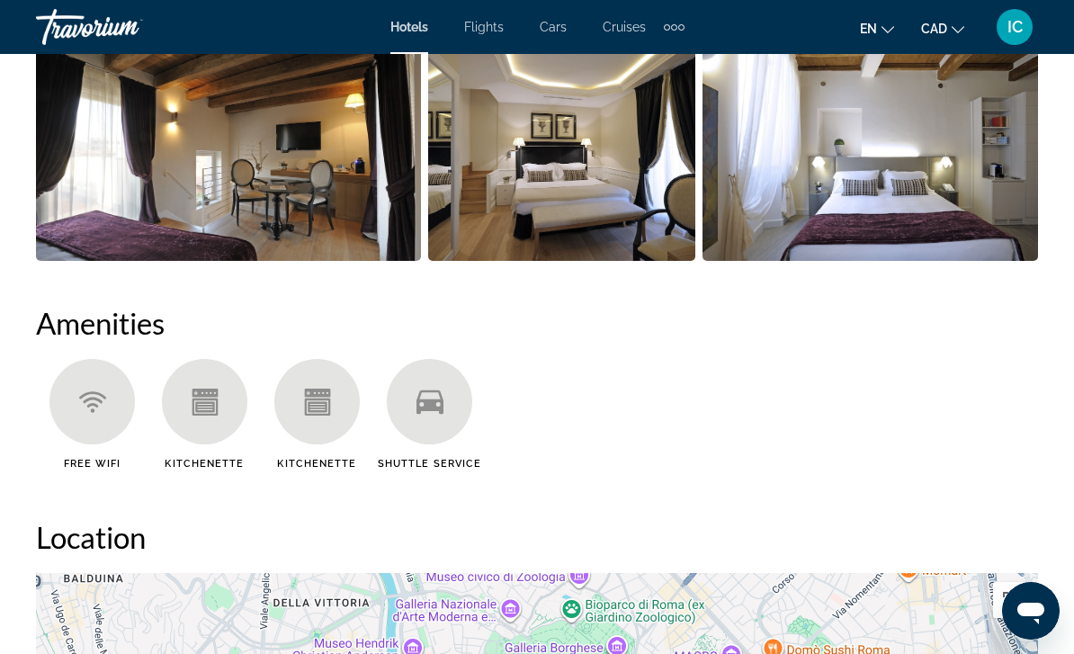
scroll to position [1549, 0]
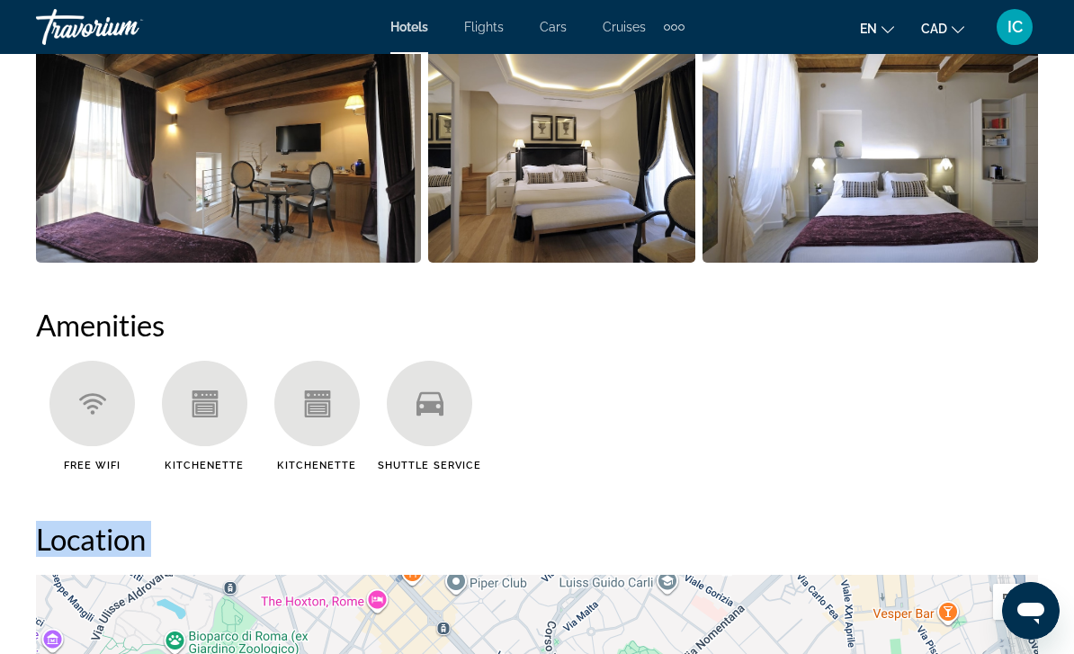
click at [1034, 317] on h2 "Amenities" at bounding box center [537, 325] width 1002 height 36
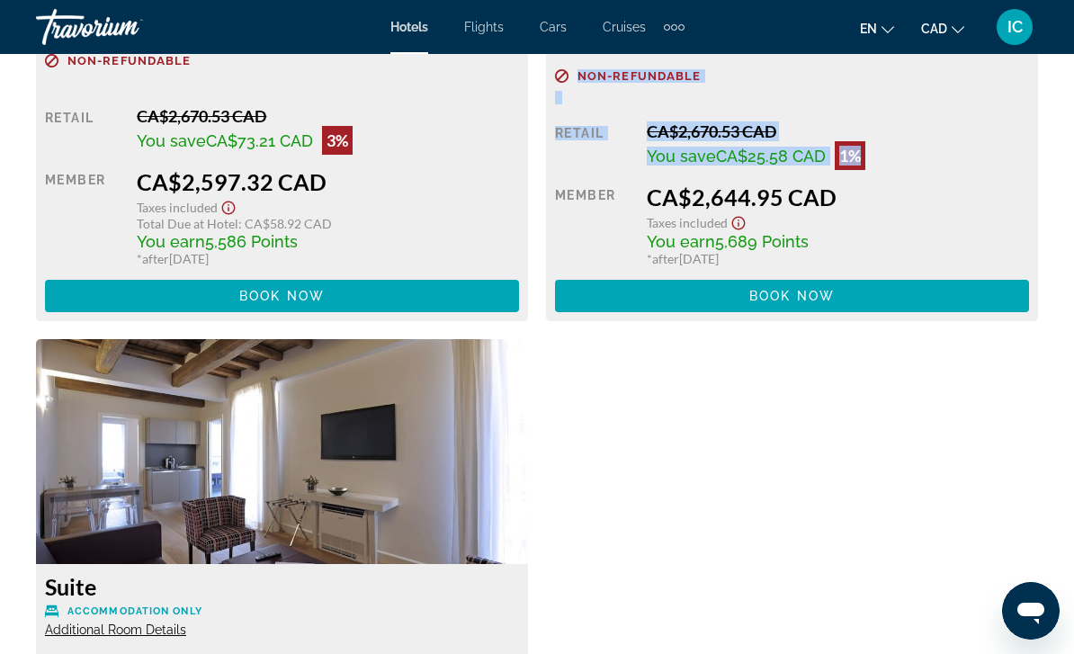
scroll to position [3794, 0]
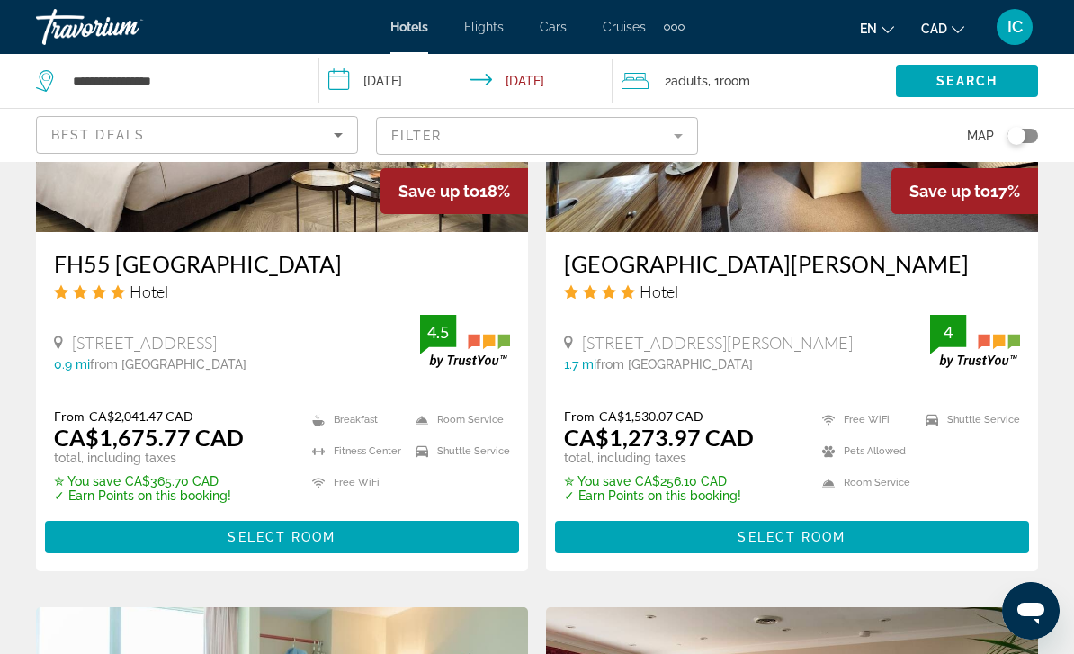
scroll to position [1650, 0]
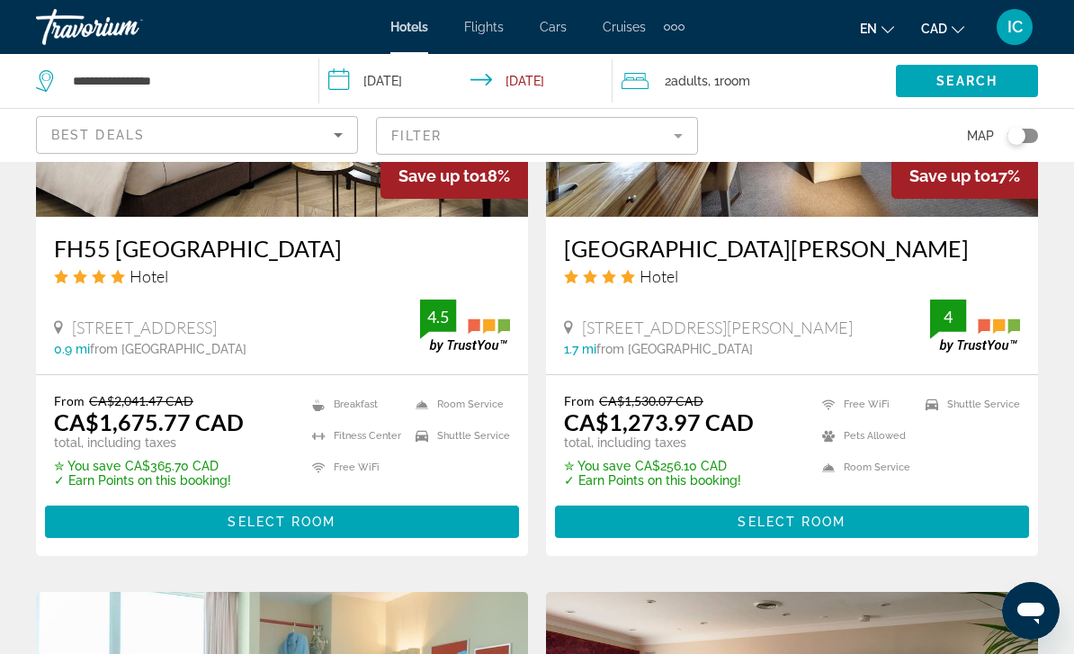
click at [834, 514] on span "Select Room" at bounding box center [792, 521] width 108 height 14
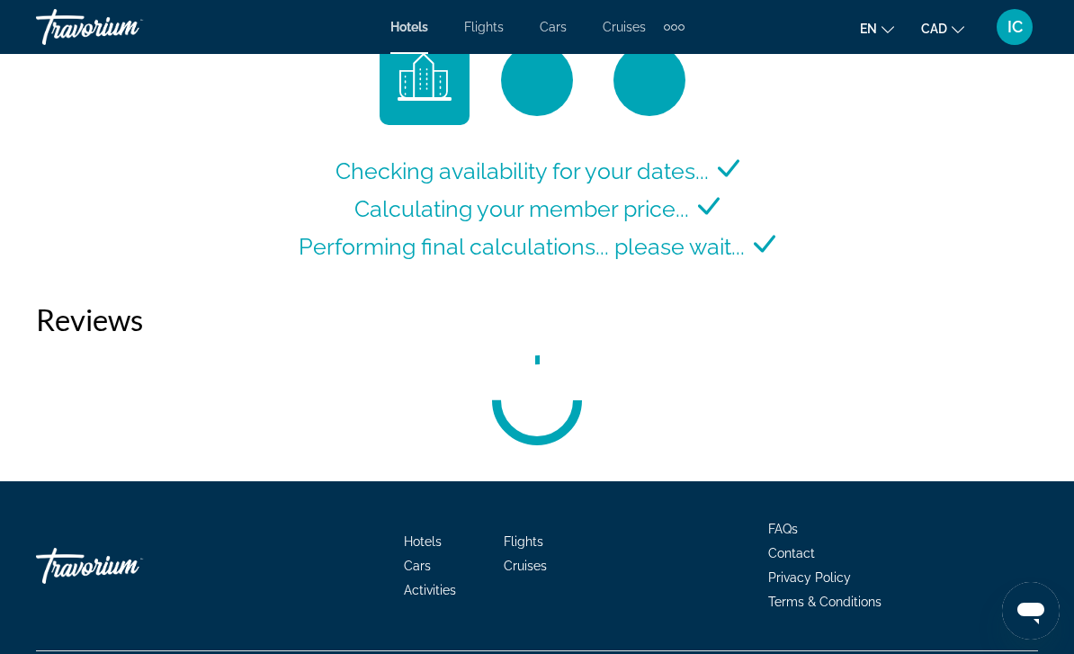
scroll to position [2820, 0]
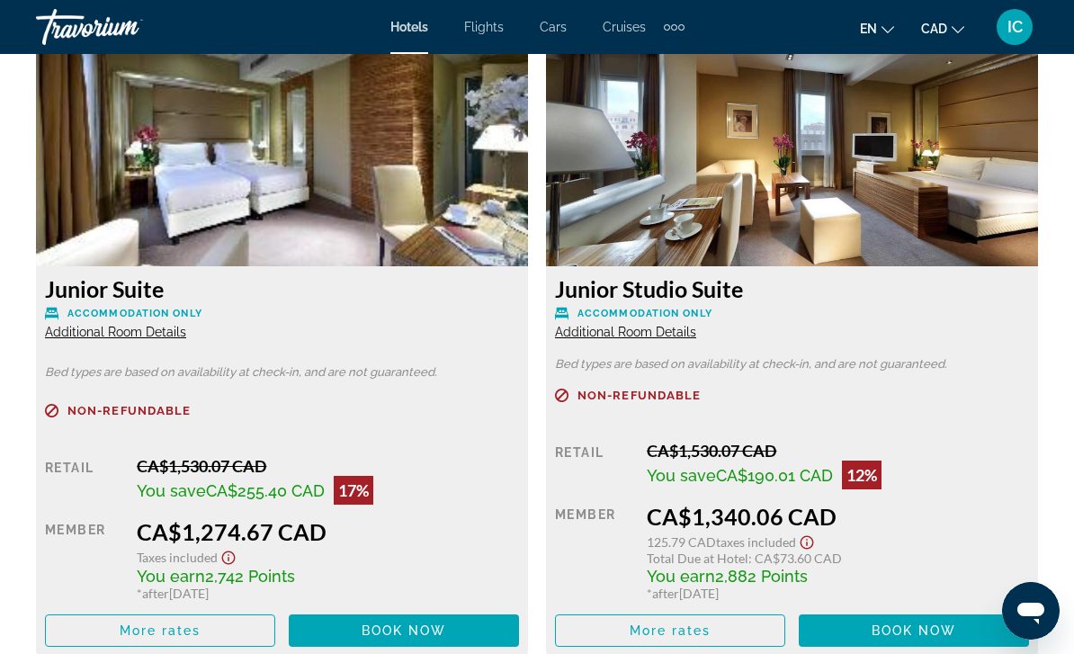
click at [139, 326] on span "Additional Room Details" at bounding box center [115, 332] width 141 height 14
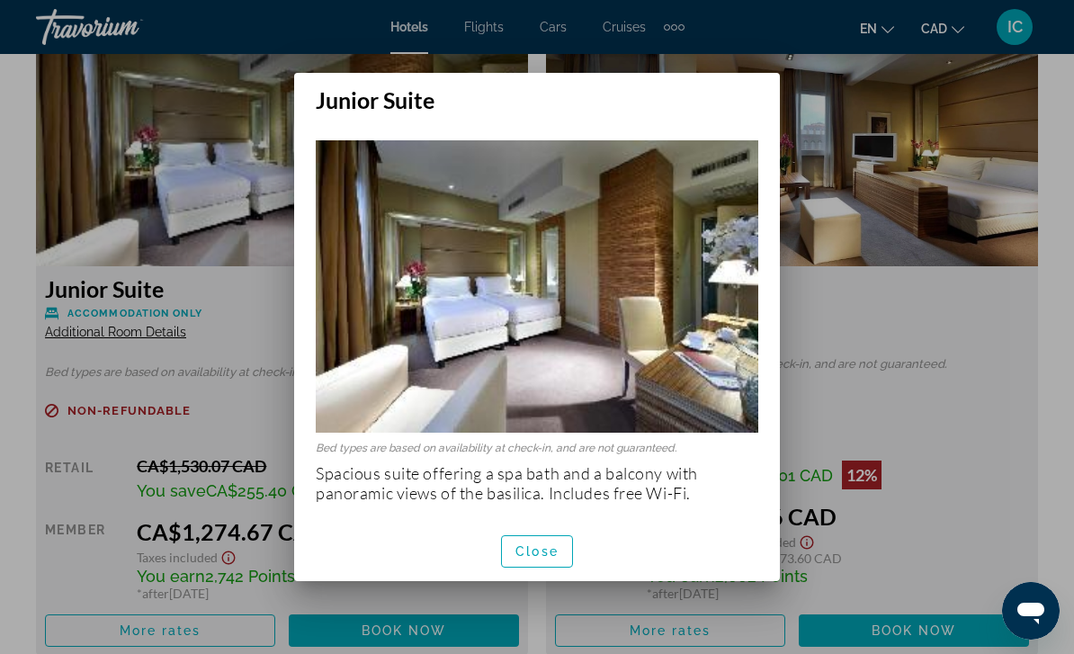
scroll to position [0, 0]
click at [540, 561] on span "button" at bounding box center [537, 551] width 70 height 43
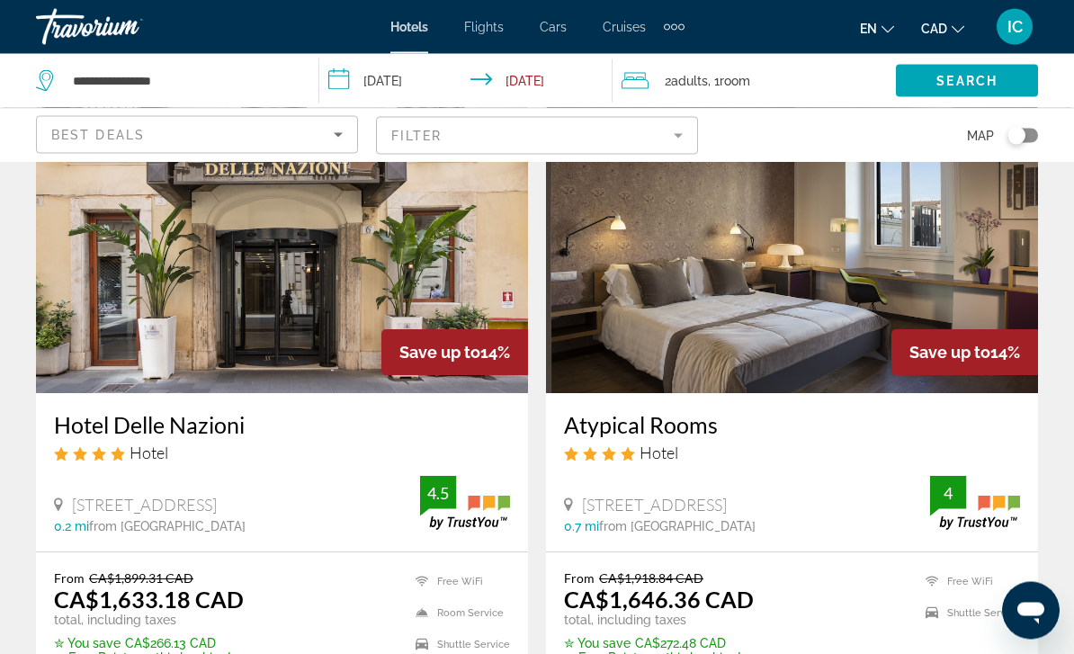
scroll to position [3784, 0]
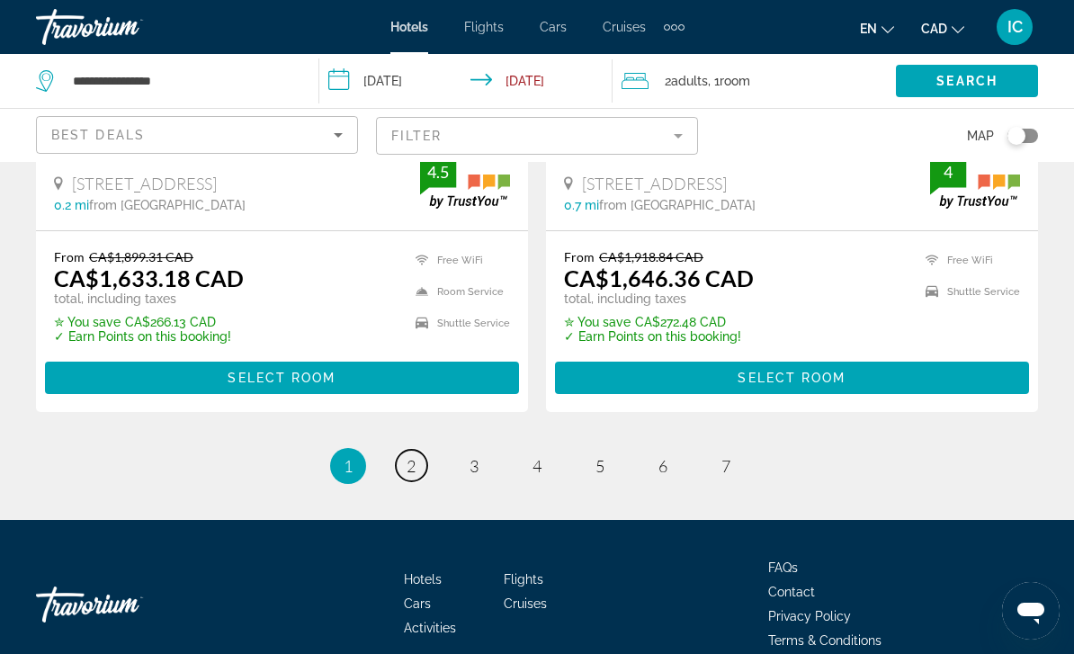
click at [408, 456] on span "2" at bounding box center [411, 466] width 9 height 20
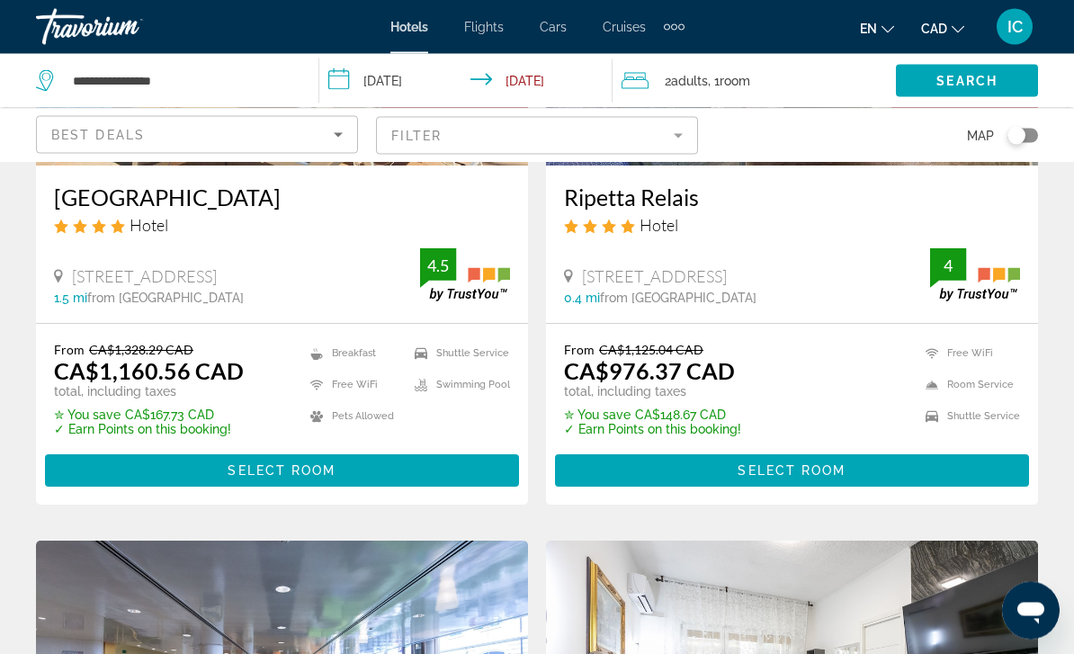
scroll to position [347, 0]
click at [805, 478] on span "Main content" at bounding box center [792, 470] width 474 height 43
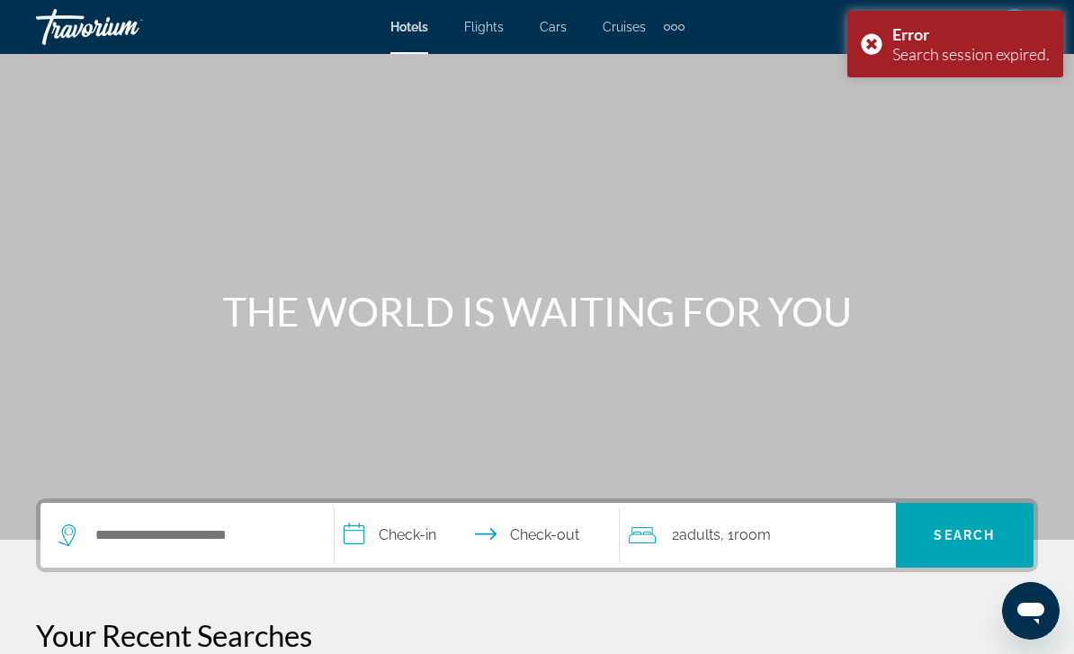
click at [872, 35] on div "Error Search session expired." at bounding box center [955, 44] width 216 height 67
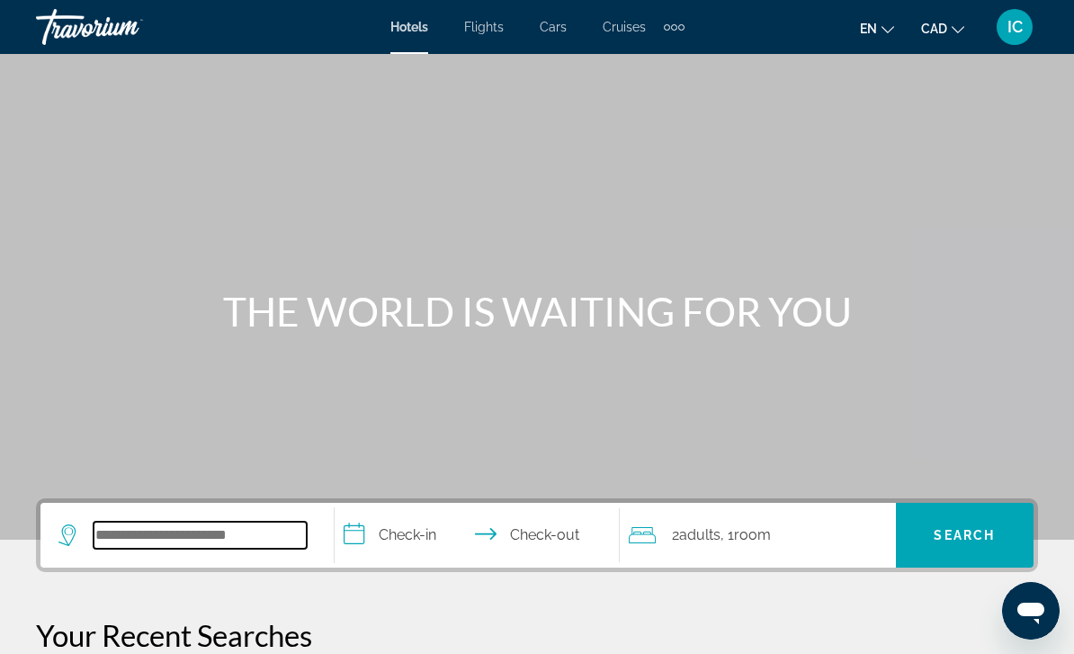
click at [200, 527] on input "Search widget" at bounding box center [200, 535] width 213 height 27
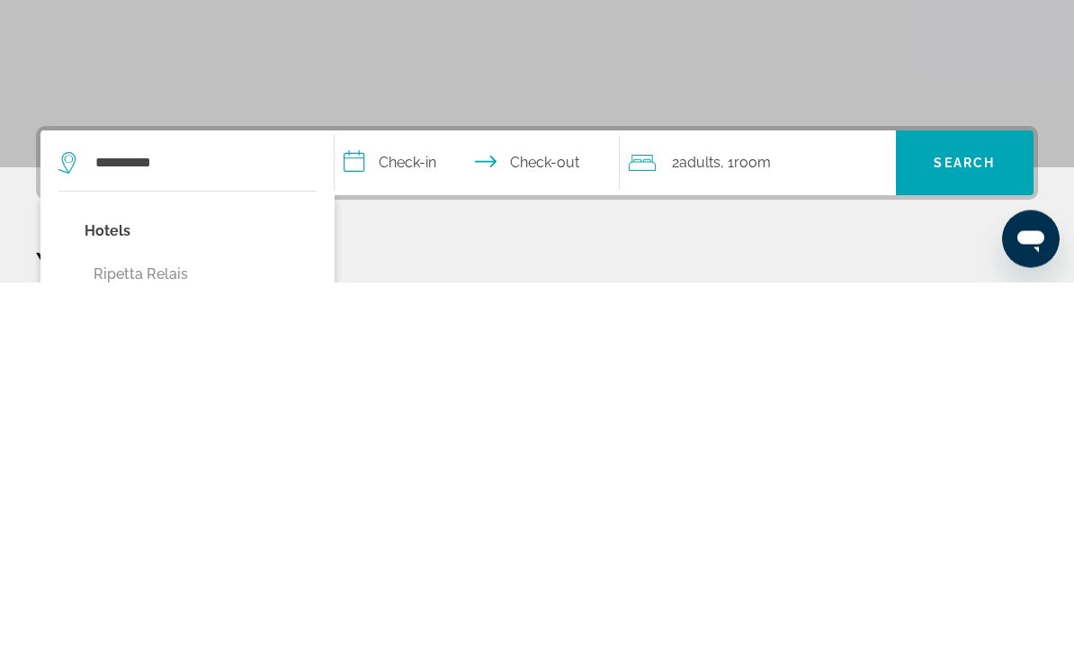
type input "**********"
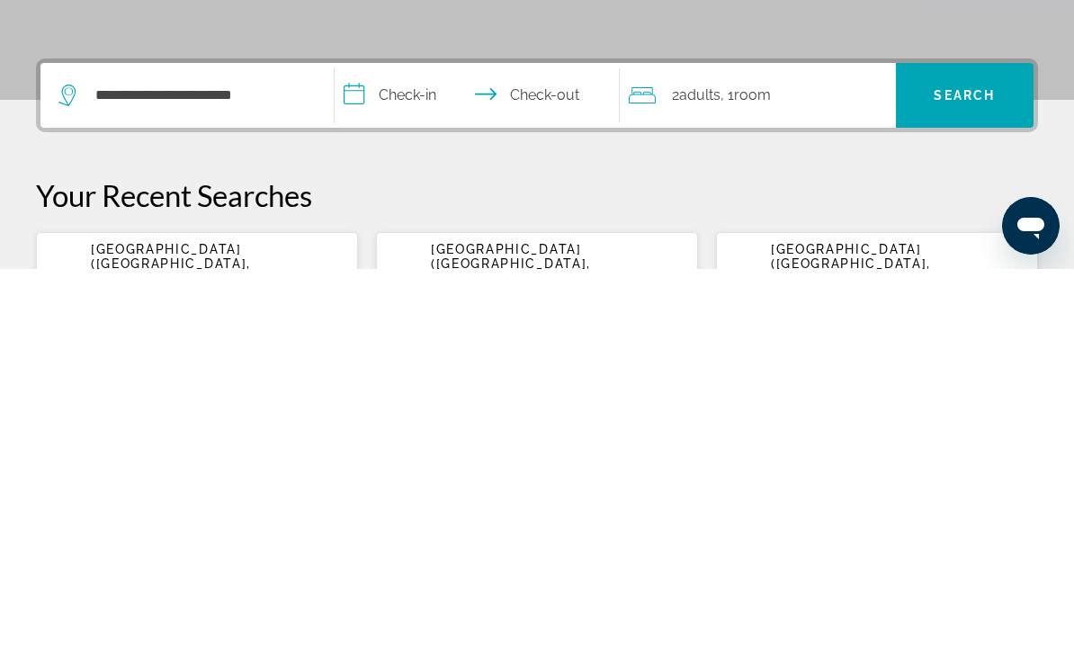
click at [436, 448] on input "**********" at bounding box center [481, 483] width 292 height 70
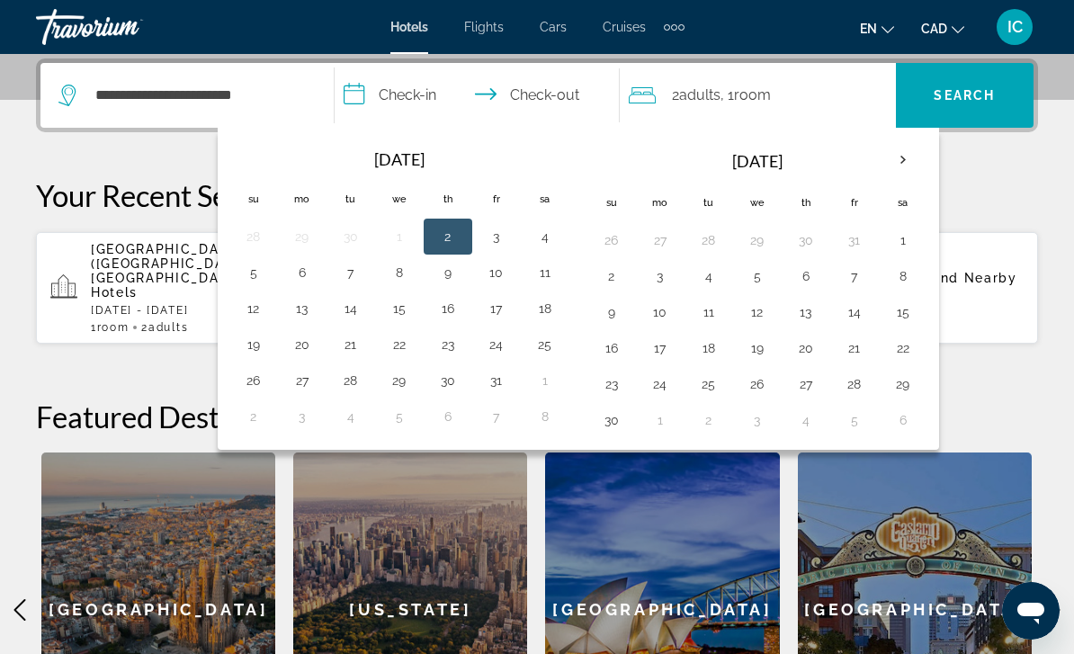
click at [546, 240] on button "4" at bounding box center [545, 236] width 29 height 25
click at [343, 284] on button "7" at bounding box center [350, 272] width 29 height 25
type input "**********"
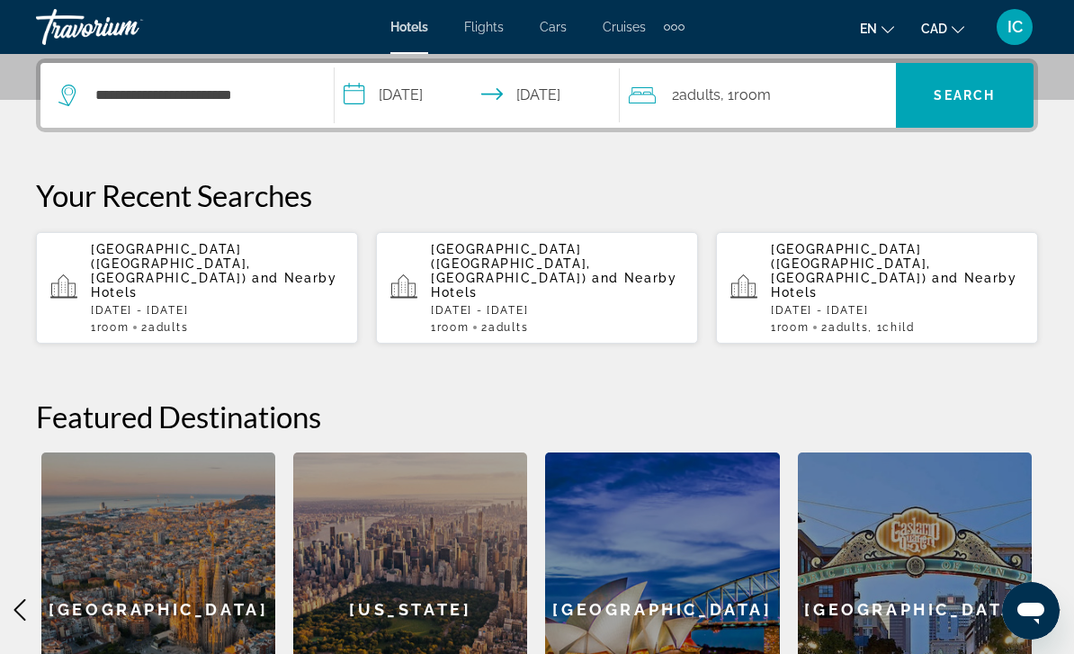
click at [972, 100] on span "Search" at bounding box center [964, 95] width 61 height 14
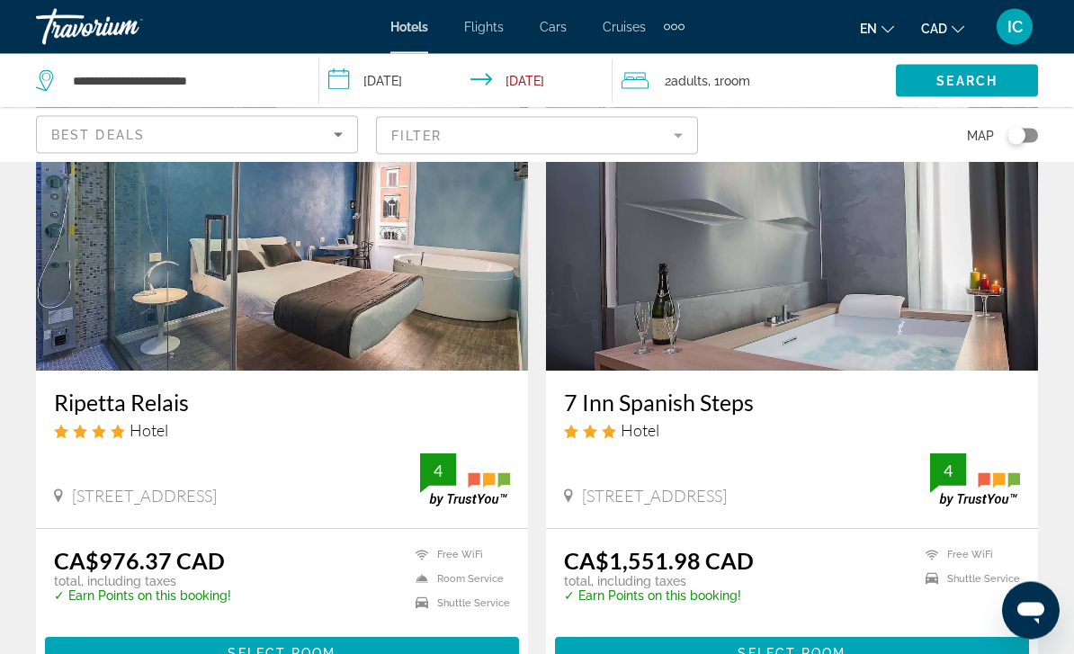
scroll to position [142, 0]
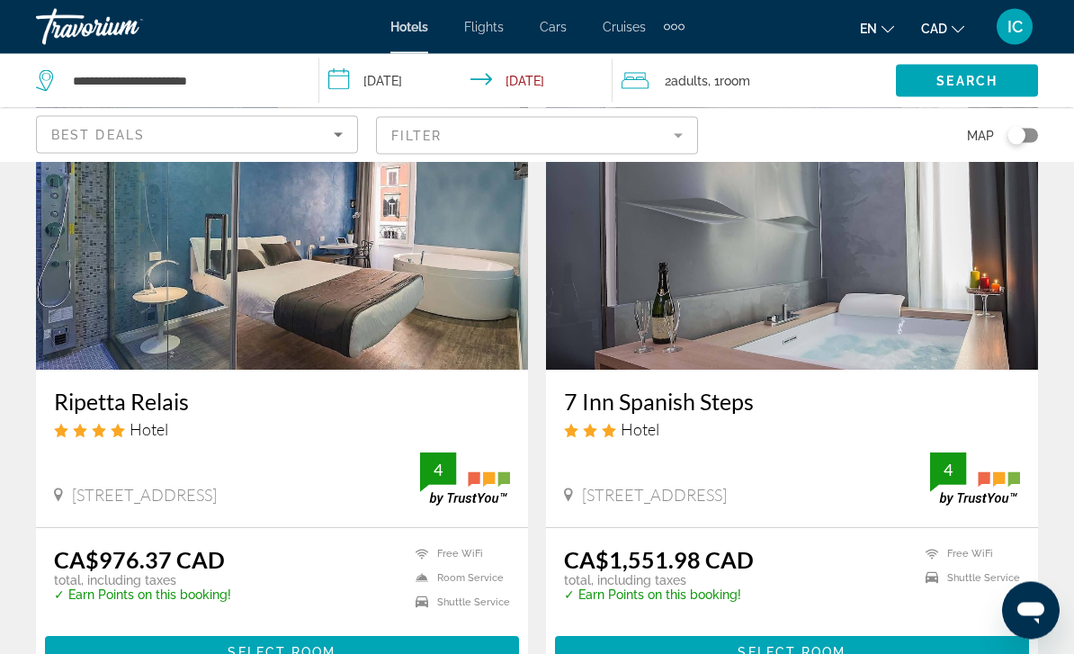
click at [319, 653] on span "Select Room" at bounding box center [282, 653] width 108 height 14
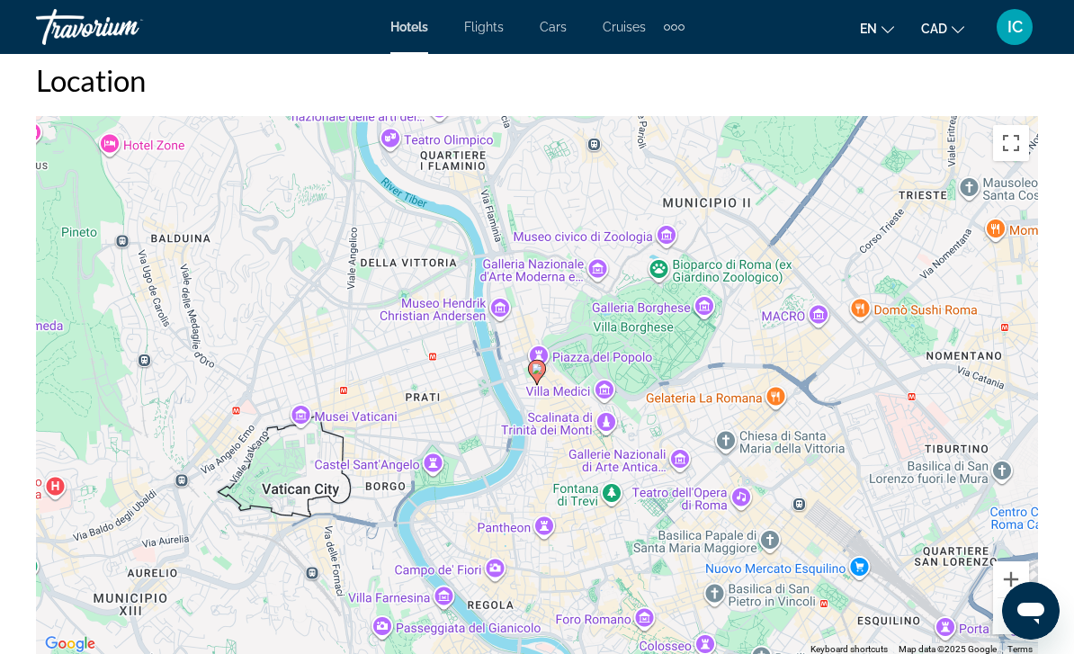
scroll to position [2006, 0]
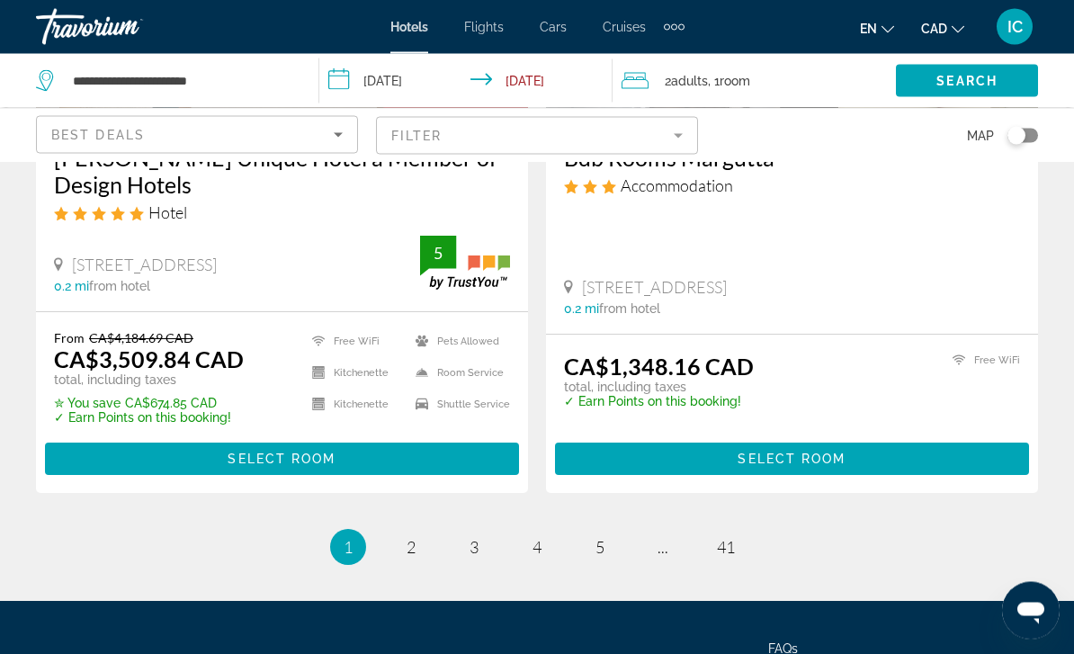
scroll to position [3770, 0]
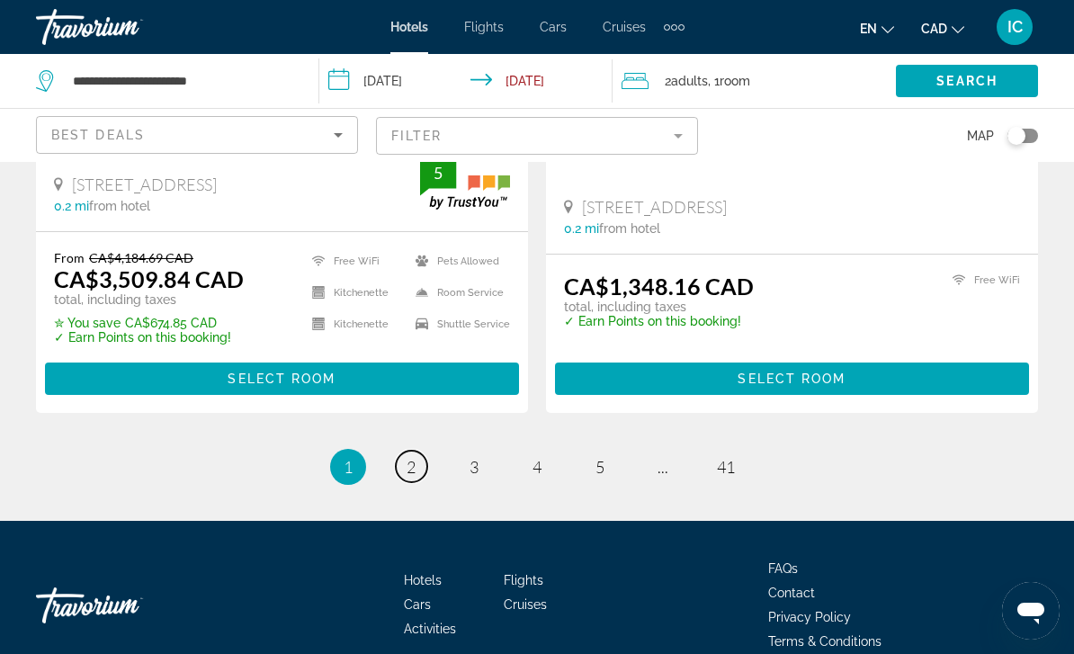
click at [414, 457] on span "2" at bounding box center [411, 467] width 9 height 20
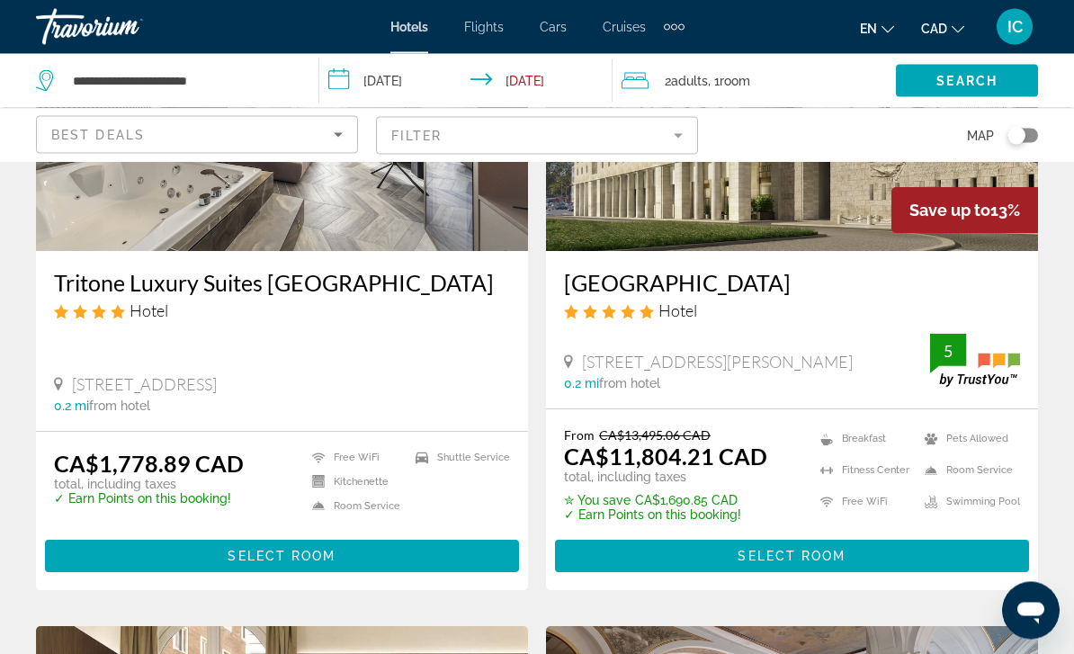
scroll to position [267, 0]
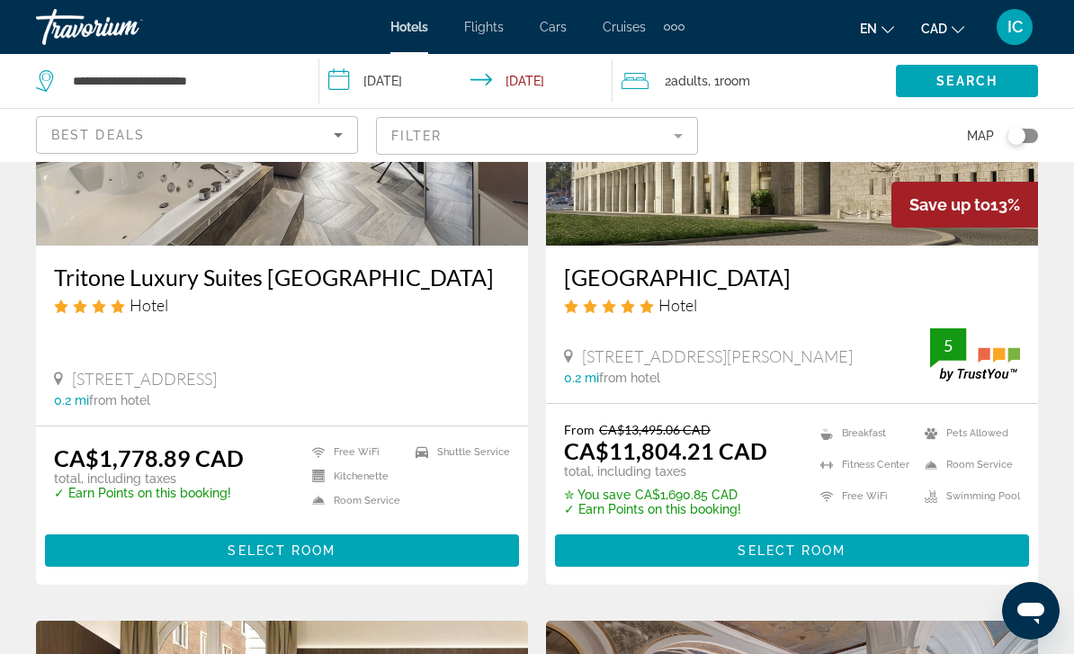
click at [310, 554] on span "Select Room" at bounding box center [282, 550] width 108 height 14
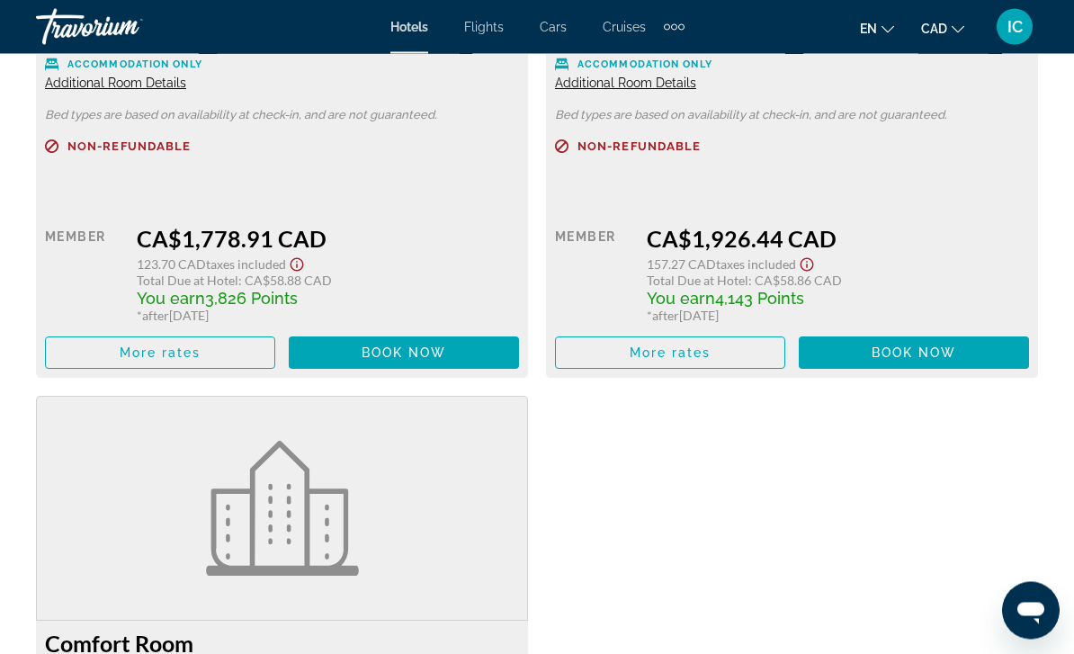
scroll to position [3069, 0]
click at [390, 353] on span "Book now" at bounding box center [404, 352] width 85 height 14
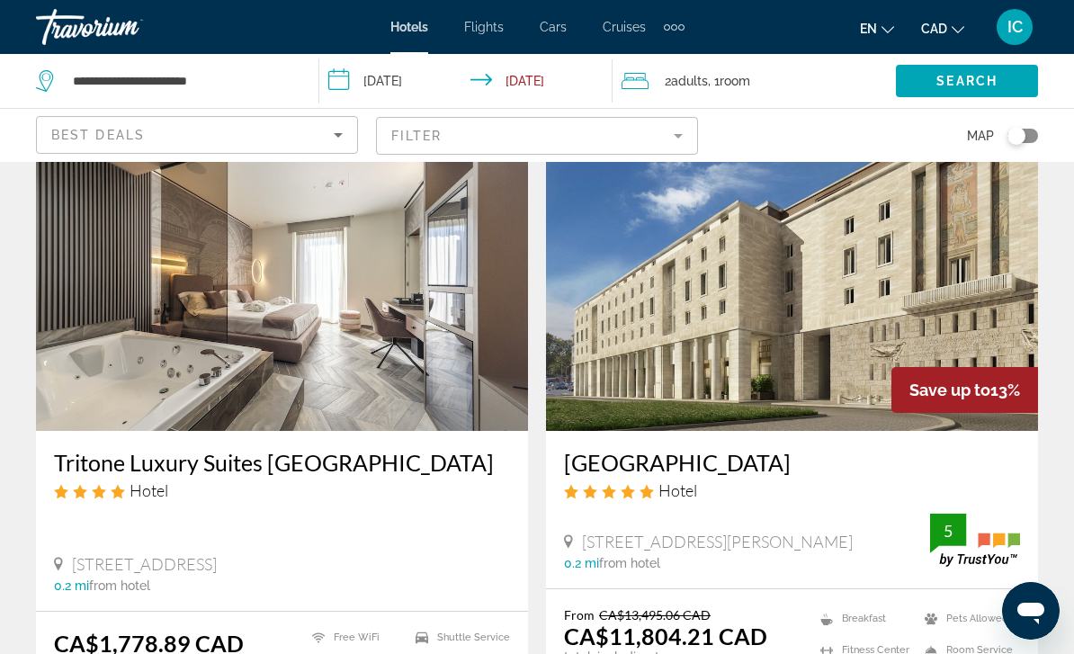
scroll to position [77, 0]
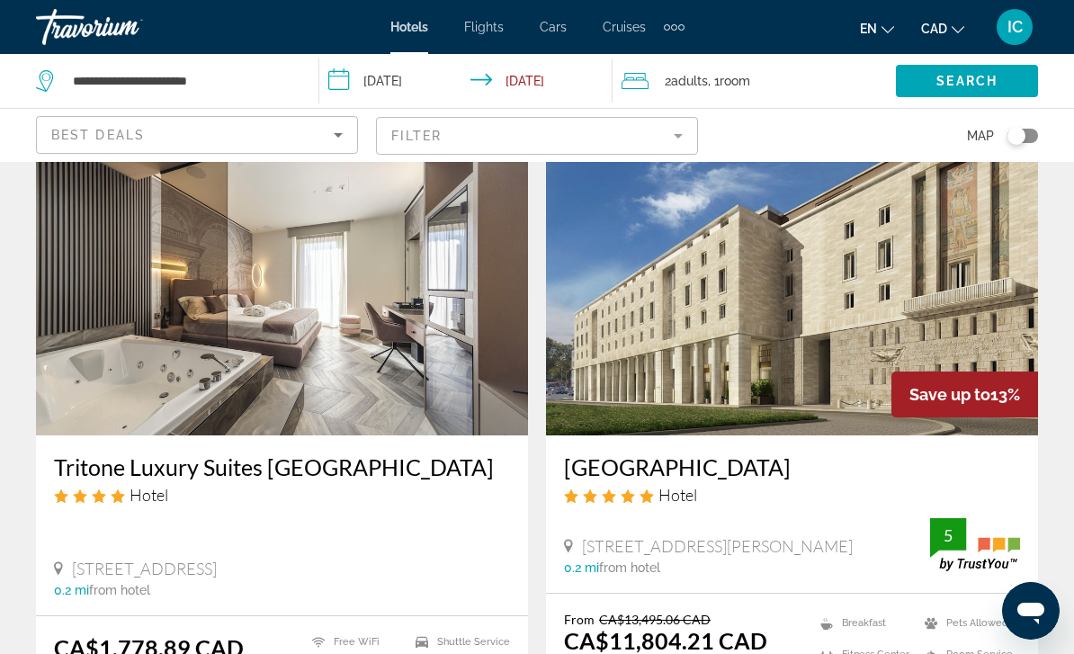
click at [341, 358] on img "Main content" at bounding box center [282, 292] width 492 height 288
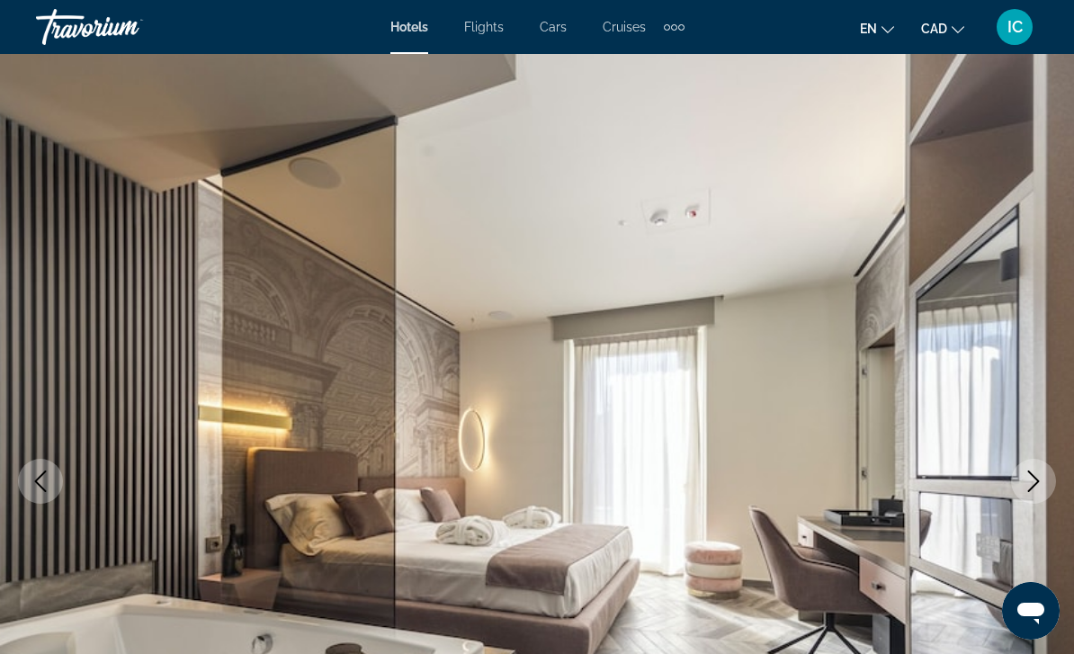
click at [1027, 467] on button "Next image" at bounding box center [1033, 481] width 45 height 45
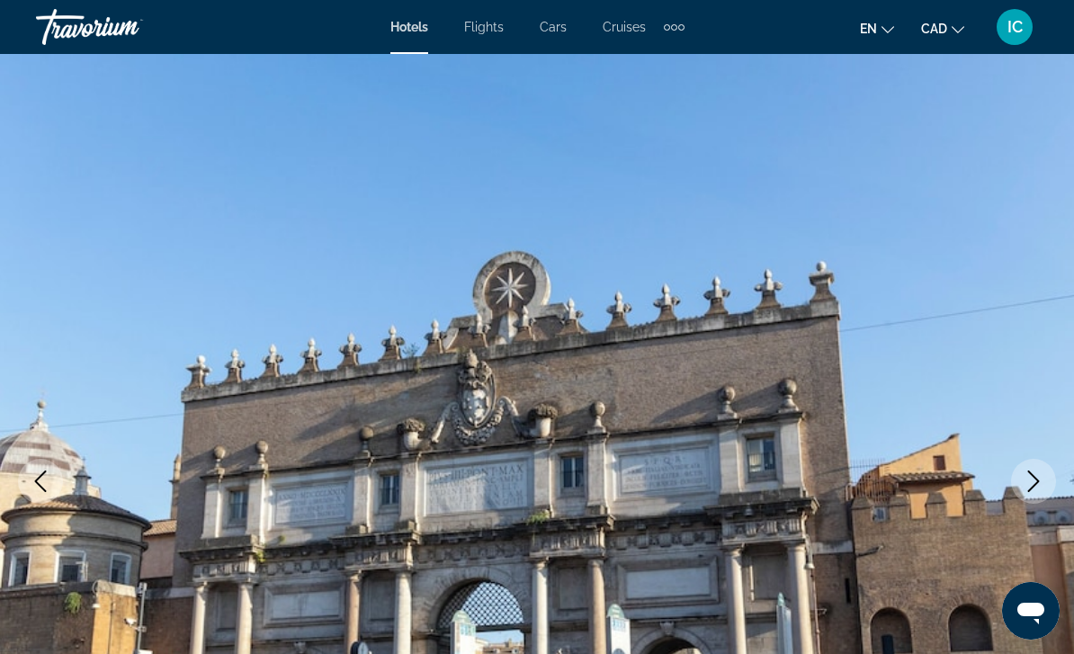
click at [1028, 470] on icon "Next image" at bounding box center [1034, 481] width 22 height 22
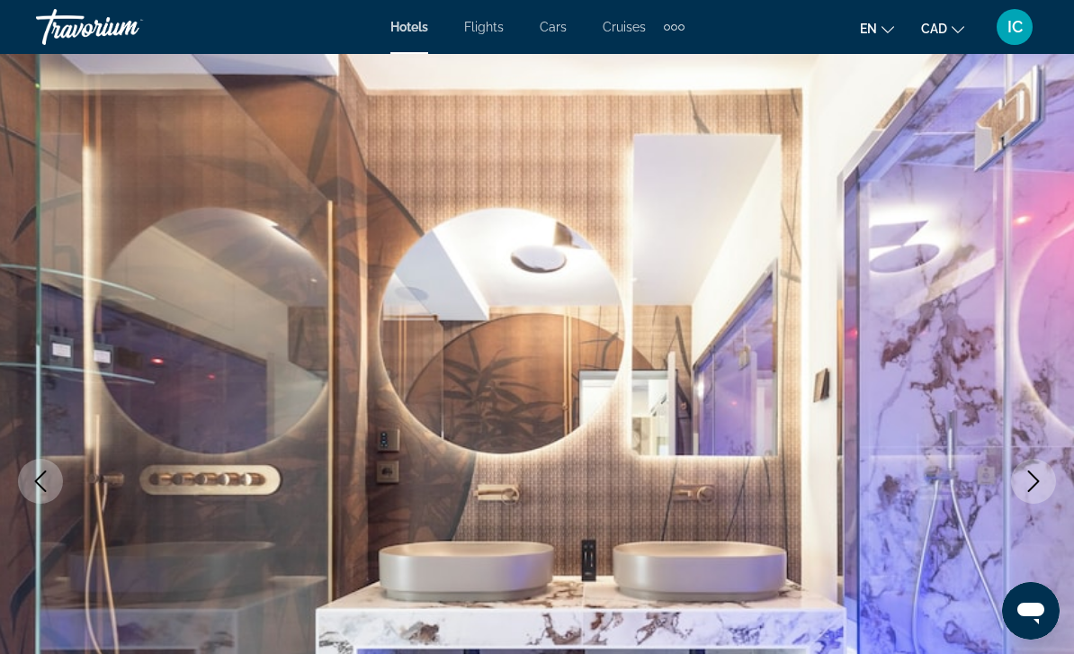
click at [1028, 473] on icon "Next image" at bounding box center [1034, 481] width 22 height 22
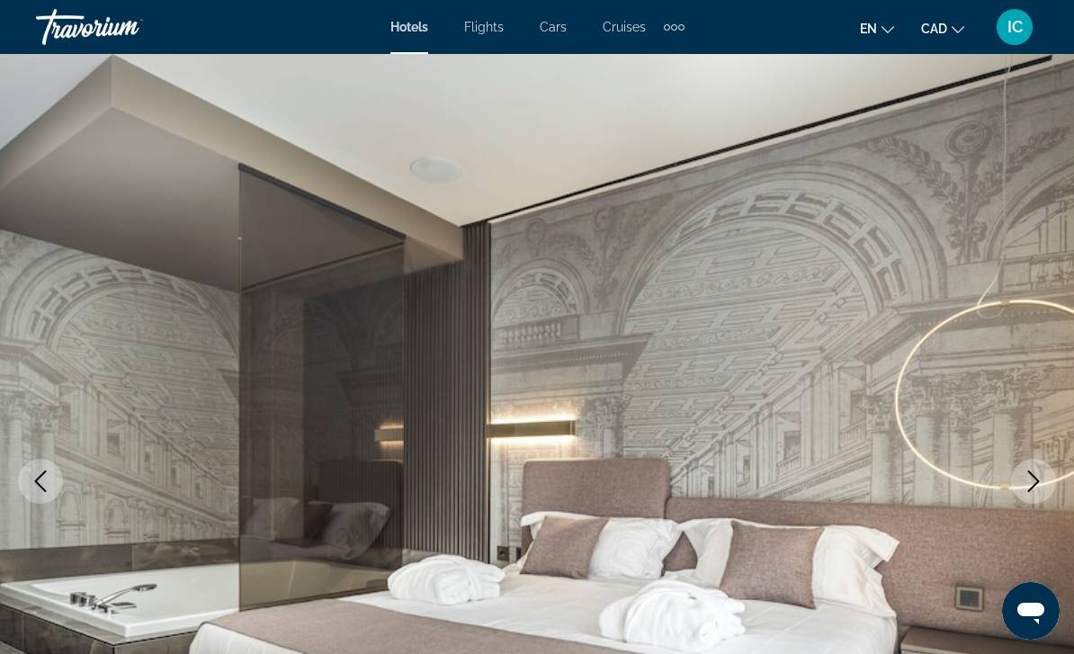
click at [1024, 468] on button "Next image" at bounding box center [1033, 481] width 45 height 45
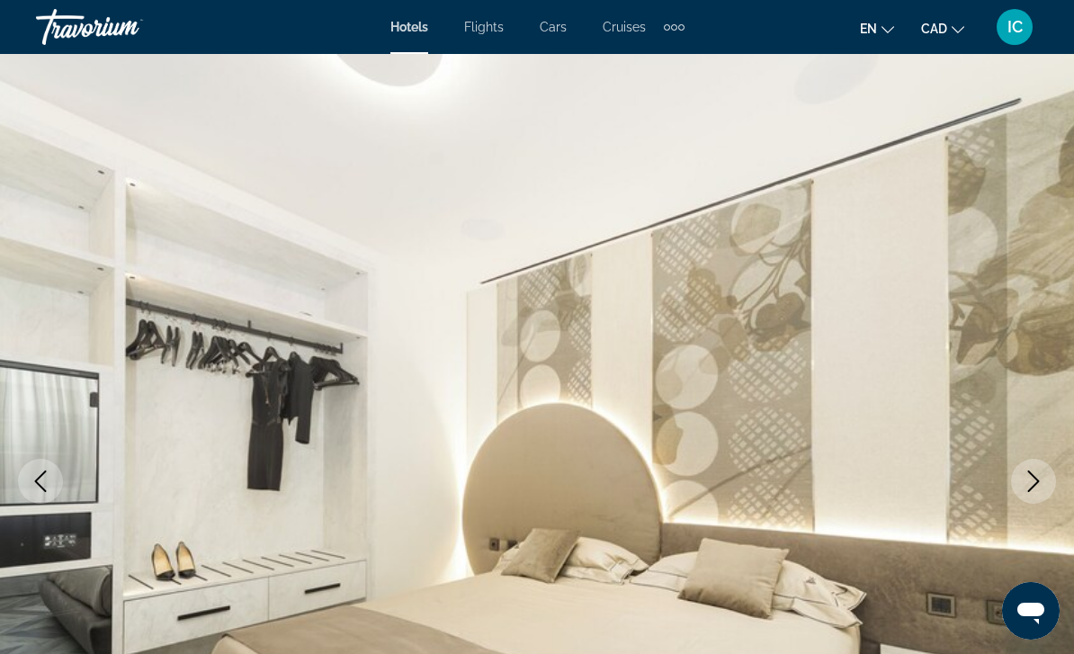
click at [1032, 478] on icon "Next image" at bounding box center [1034, 481] width 22 height 22
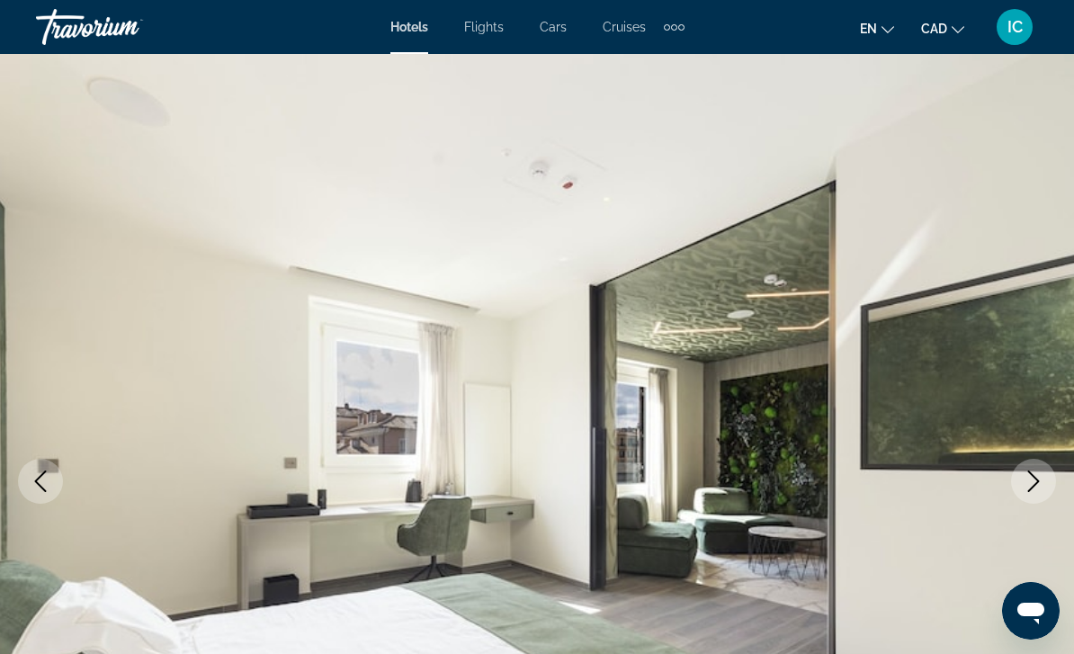
click at [1029, 478] on icon "Next image" at bounding box center [1034, 481] width 22 height 22
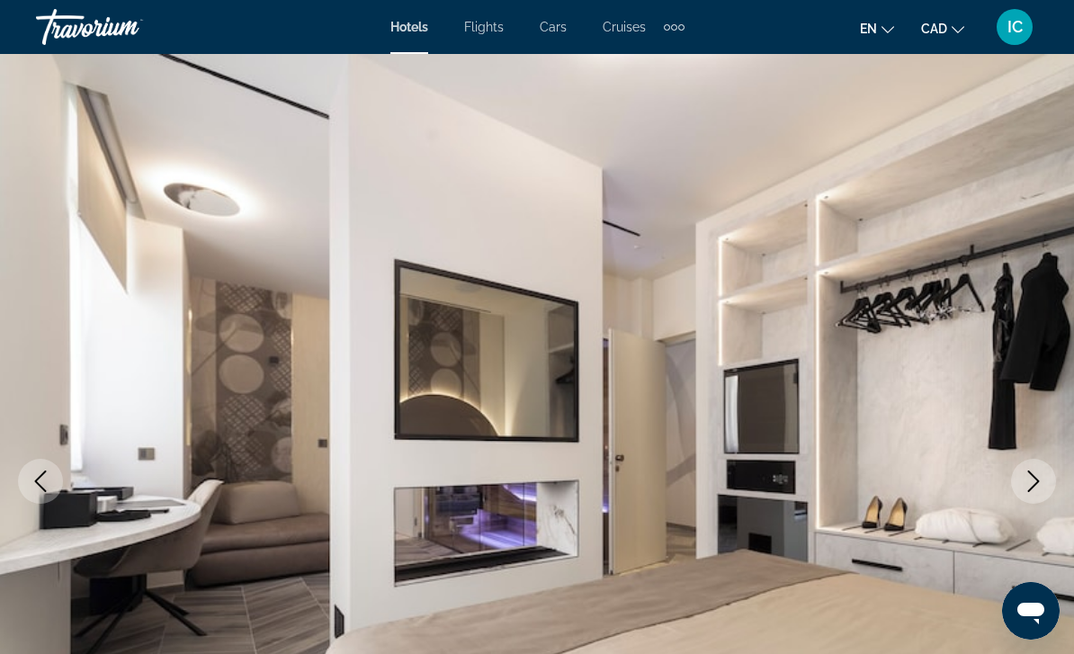
click at [1017, 469] on button "Next image" at bounding box center [1033, 481] width 45 height 45
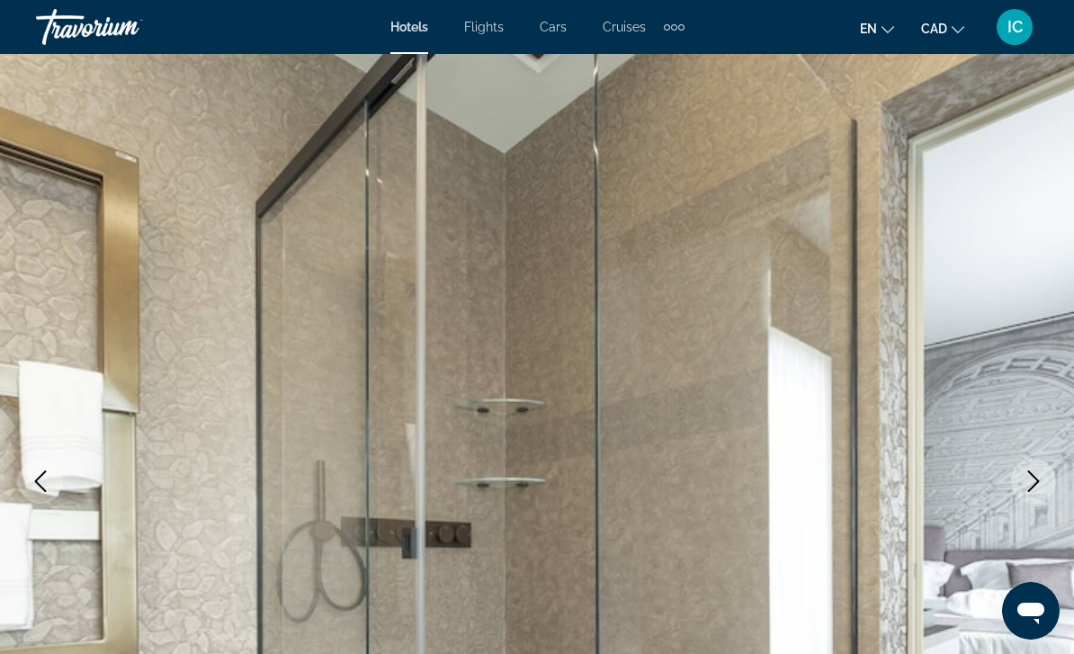
click at [1024, 472] on icon "Next image" at bounding box center [1034, 481] width 22 height 22
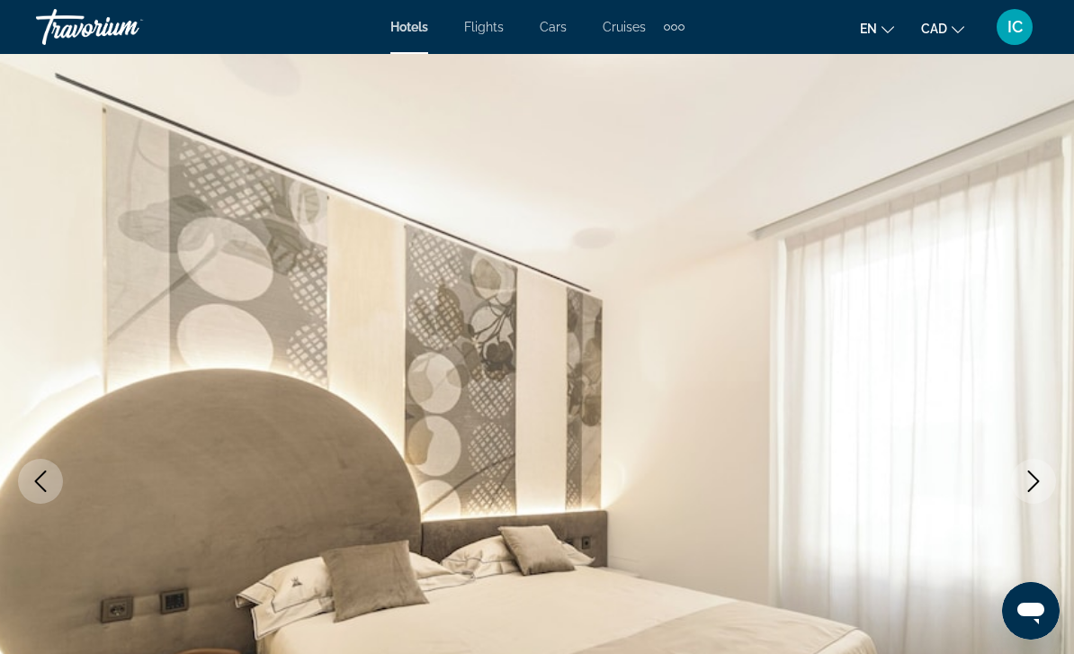
click at [1024, 473] on icon "Next image" at bounding box center [1034, 481] width 22 height 22
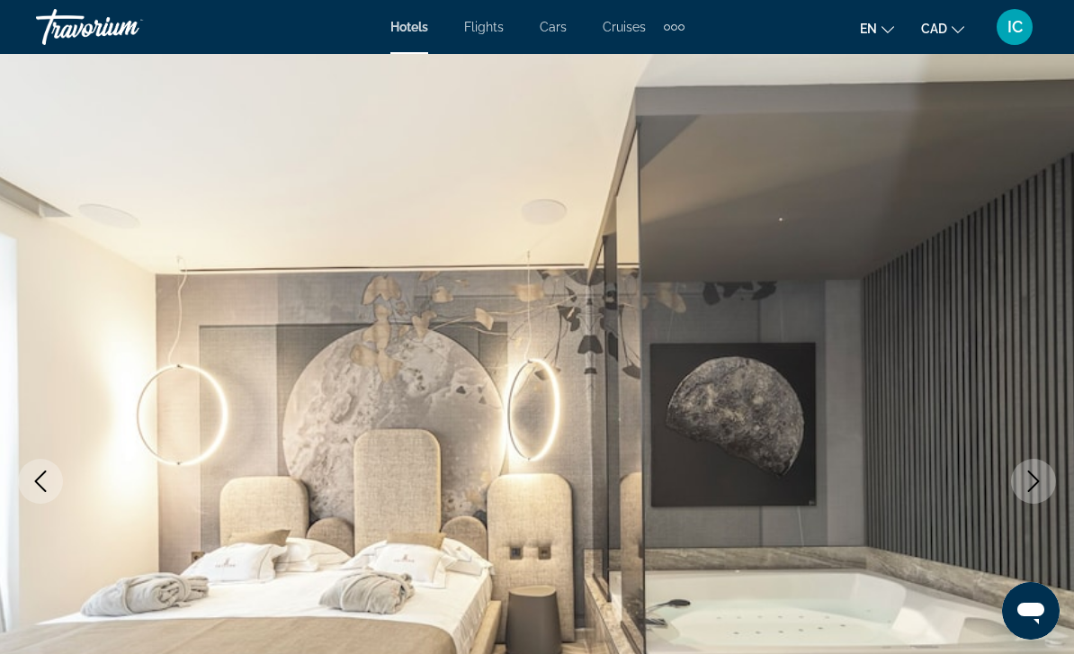
click at [1027, 475] on icon "Next image" at bounding box center [1034, 481] width 22 height 22
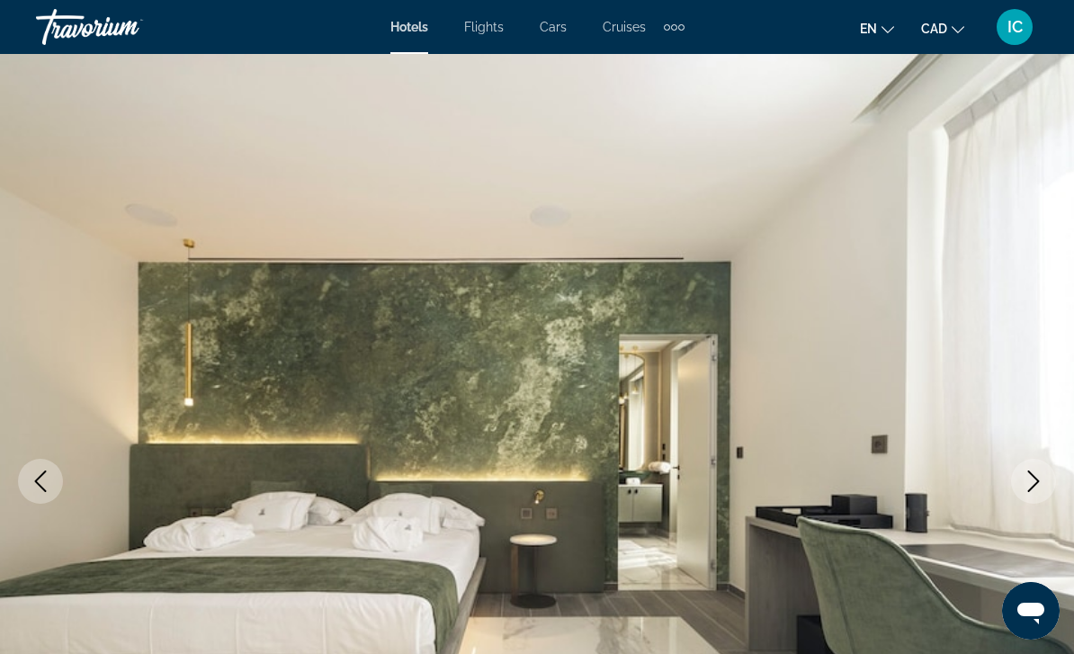
click at [1022, 469] on button "Next image" at bounding box center [1033, 481] width 45 height 45
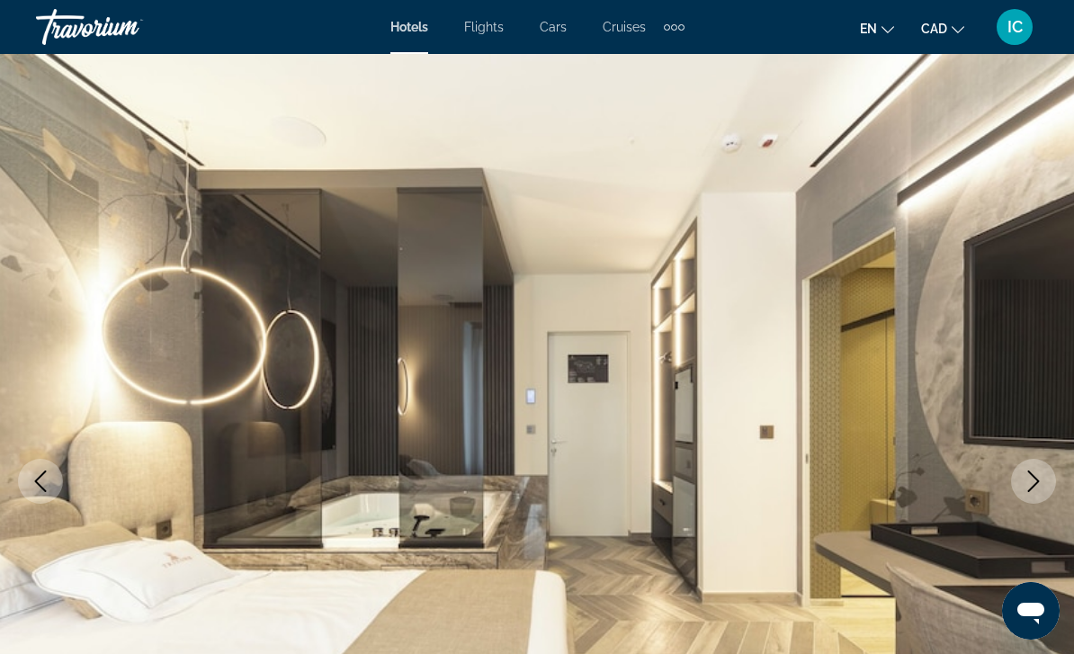
click at [1020, 470] on button "Next image" at bounding box center [1033, 481] width 45 height 45
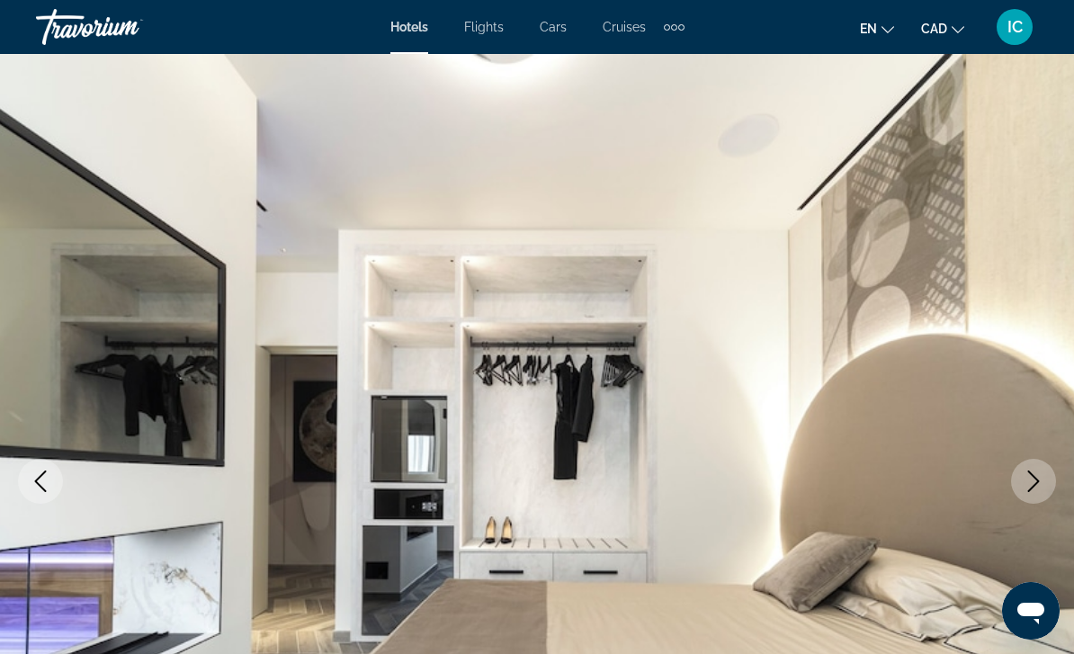
click at [1017, 467] on button "Next image" at bounding box center [1033, 481] width 45 height 45
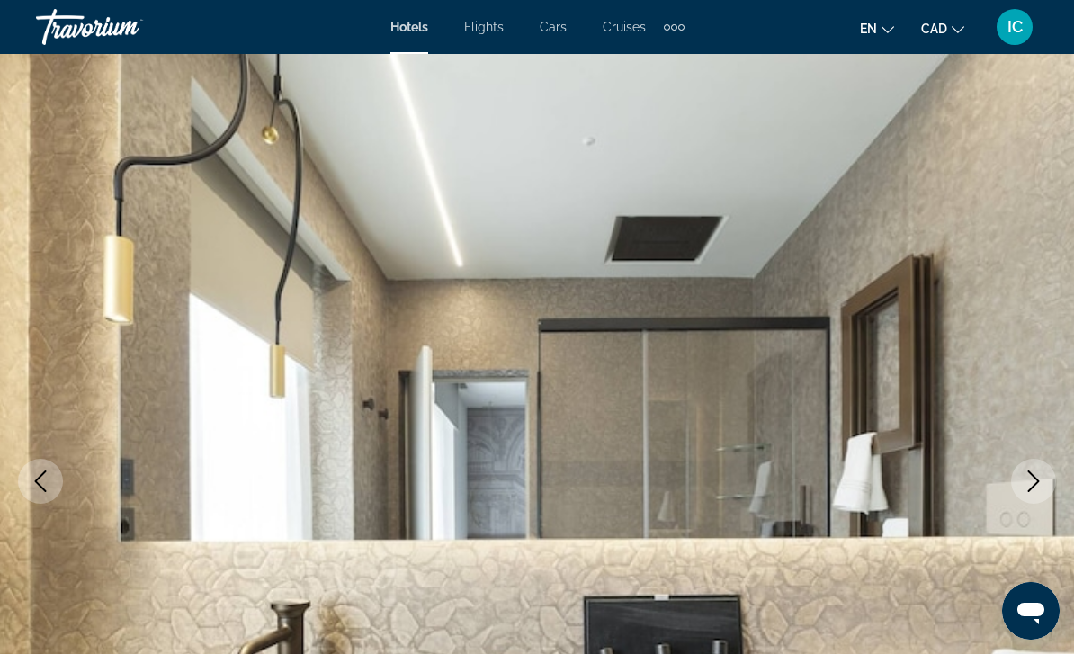
click at [1020, 470] on button "Next image" at bounding box center [1033, 481] width 45 height 45
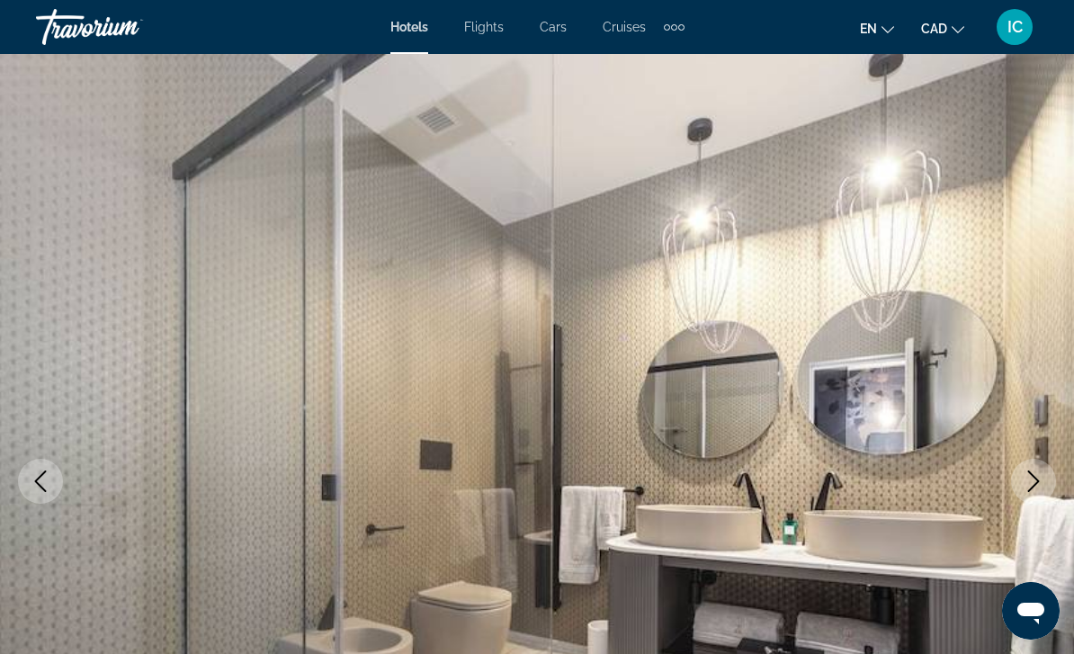
click at [1022, 473] on button "Next image" at bounding box center [1033, 481] width 45 height 45
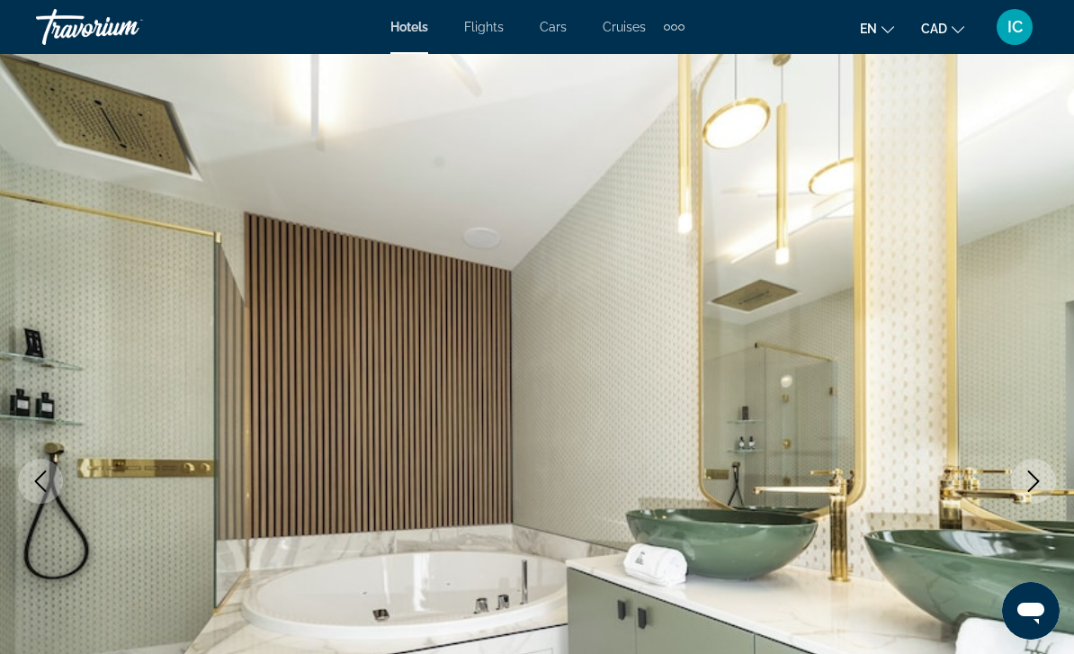
scroll to position [58, 0]
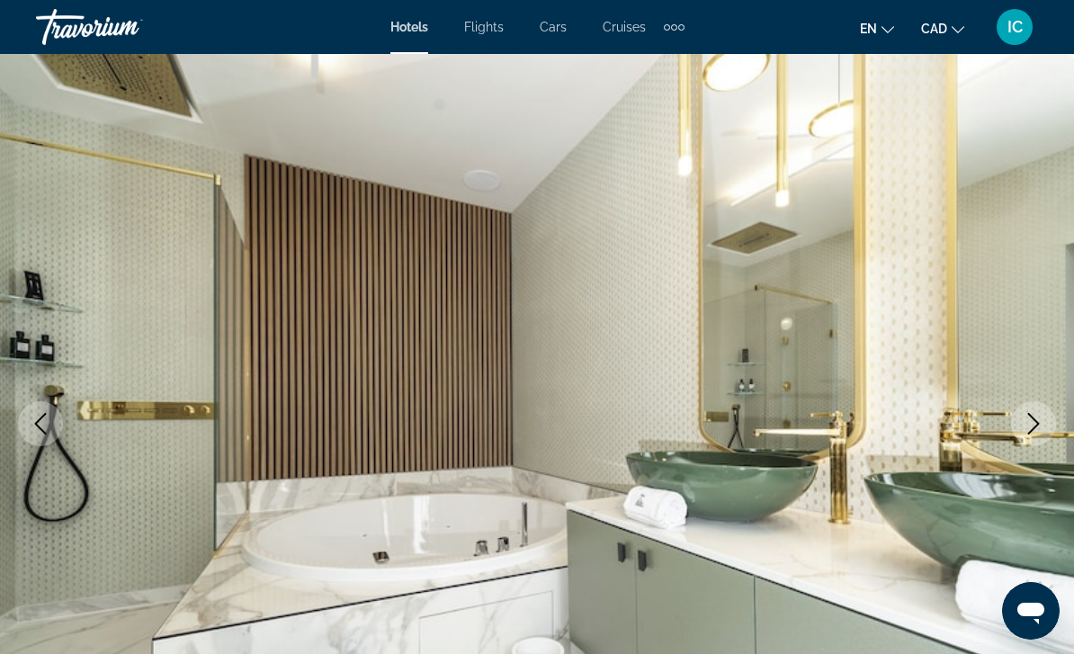
click at [1043, 422] on icon "Next image" at bounding box center [1034, 424] width 22 height 22
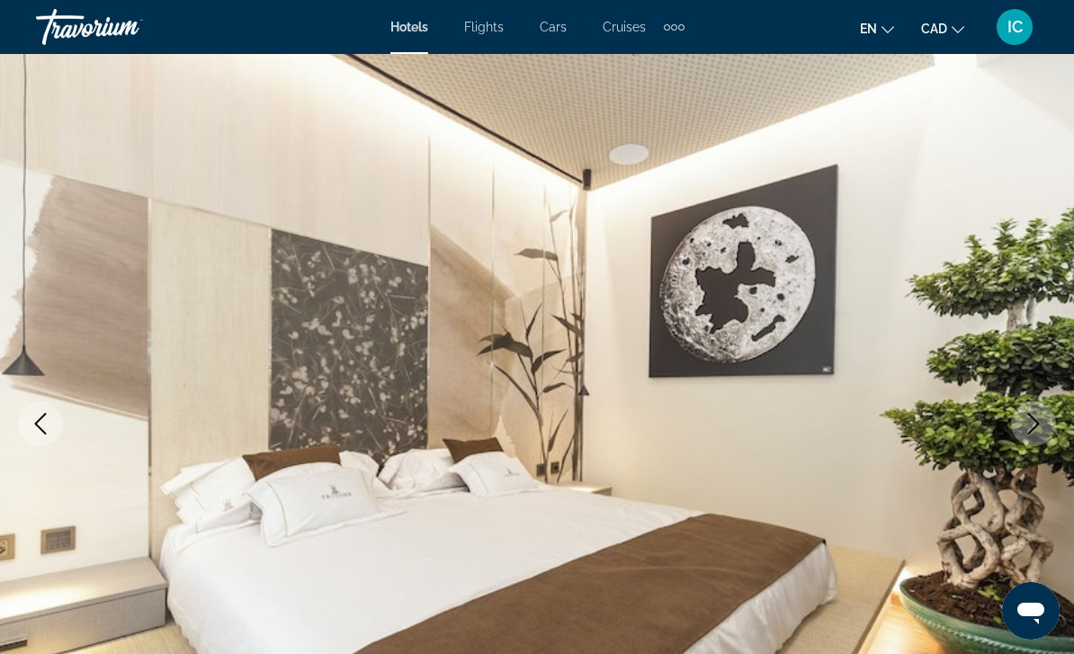
click at [1023, 407] on button "Next image" at bounding box center [1033, 423] width 45 height 45
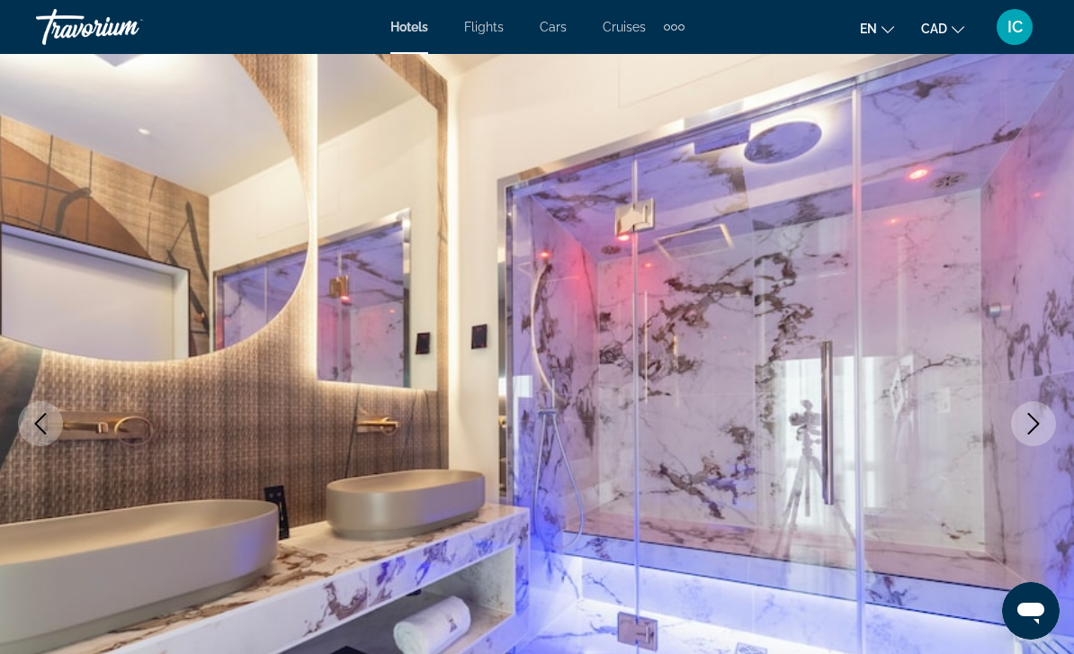
click at [1028, 411] on button "Next image" at bounding box center [1033, 423] width 45 height 45
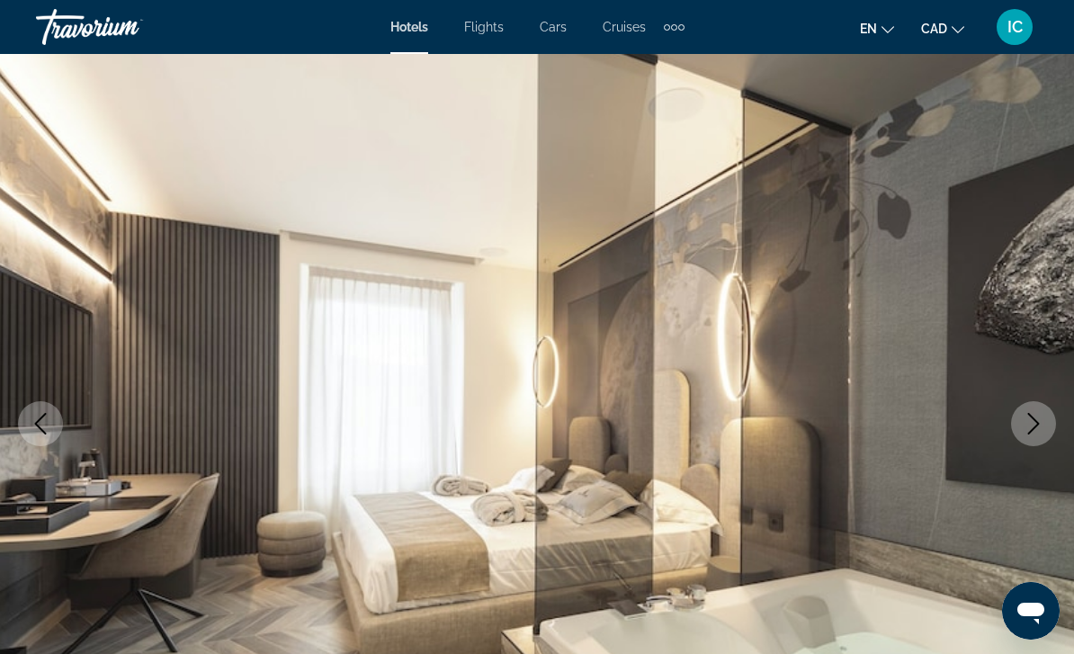
click at [1030, 411] on button "Next image" at bounding box center [1033, 423] width 45 height 45
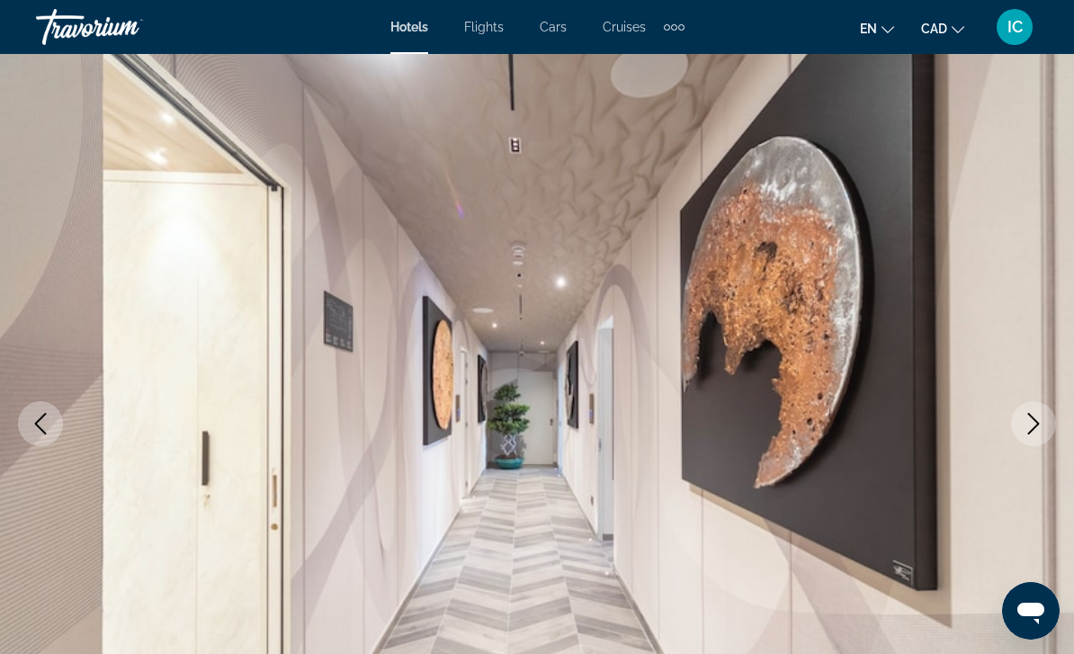
click at [1030, 415] on icon "Next image" at bounding box center [1034, 424] width 12 height 22
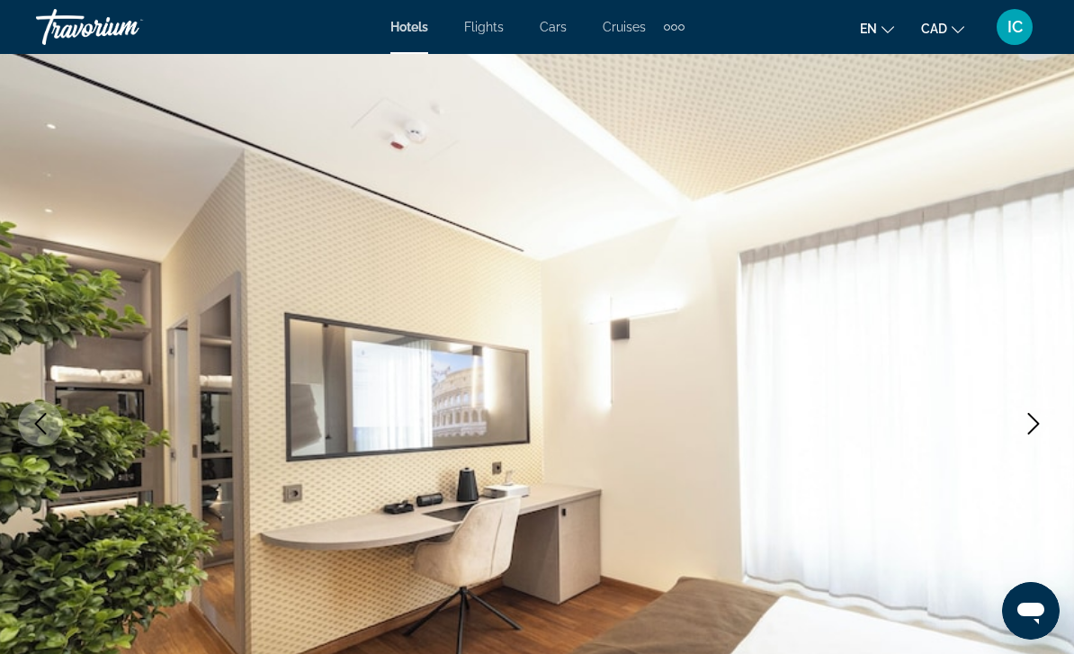
click at [1030, 415] on icon "Next image" at bounding box center [1034, 424] width 12 height 22
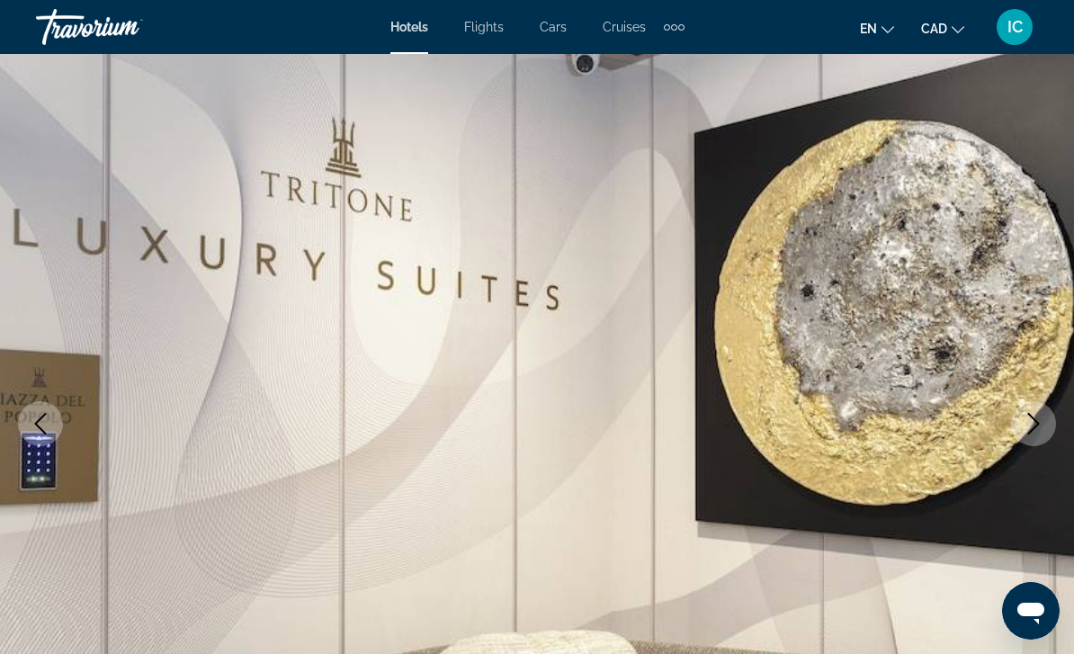
click at [1038, 415] on icon "Next image" at bounding box center [1034, 424] width 22 height 22
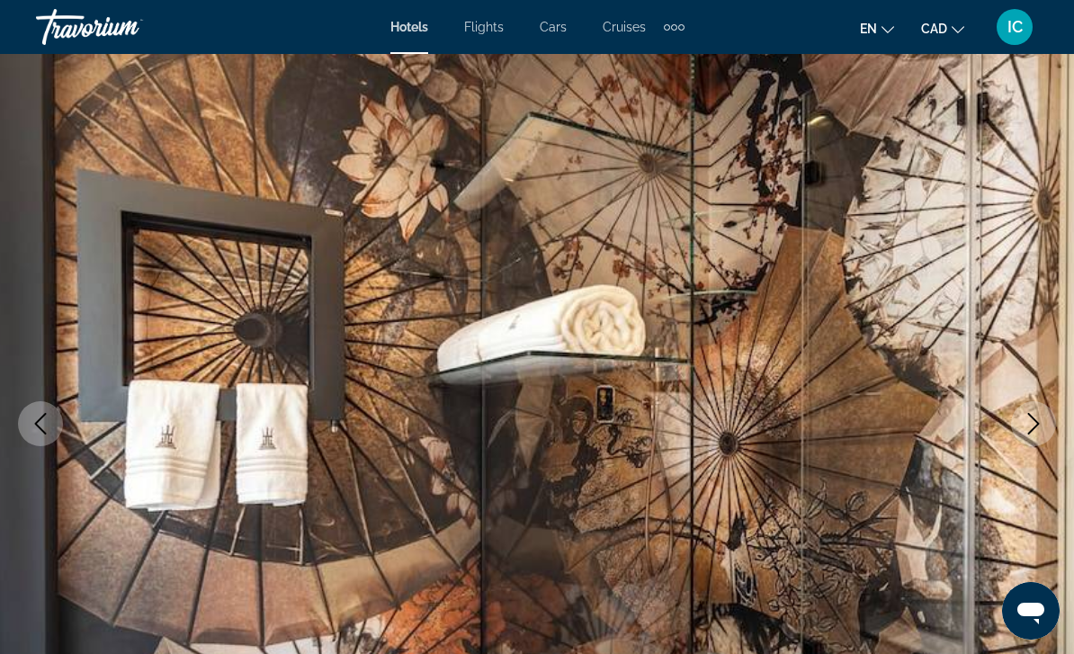
click at [1032, 400] on img "Main content" at bounding box center [537, 423] width 1074 height 854
click at [1040, 416] on icon "Next image" at bounding box center [1034, 424] width 22 height 22
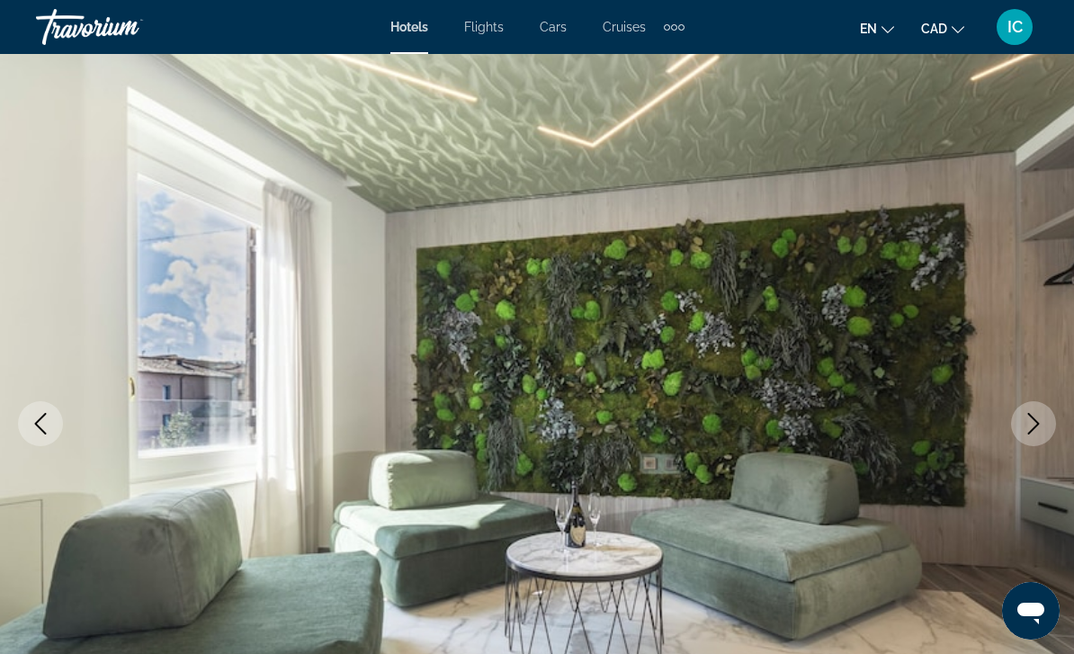
click at [1042, 421] on icon "Next image" at bounding box center [1034, 424] width 22 height 22
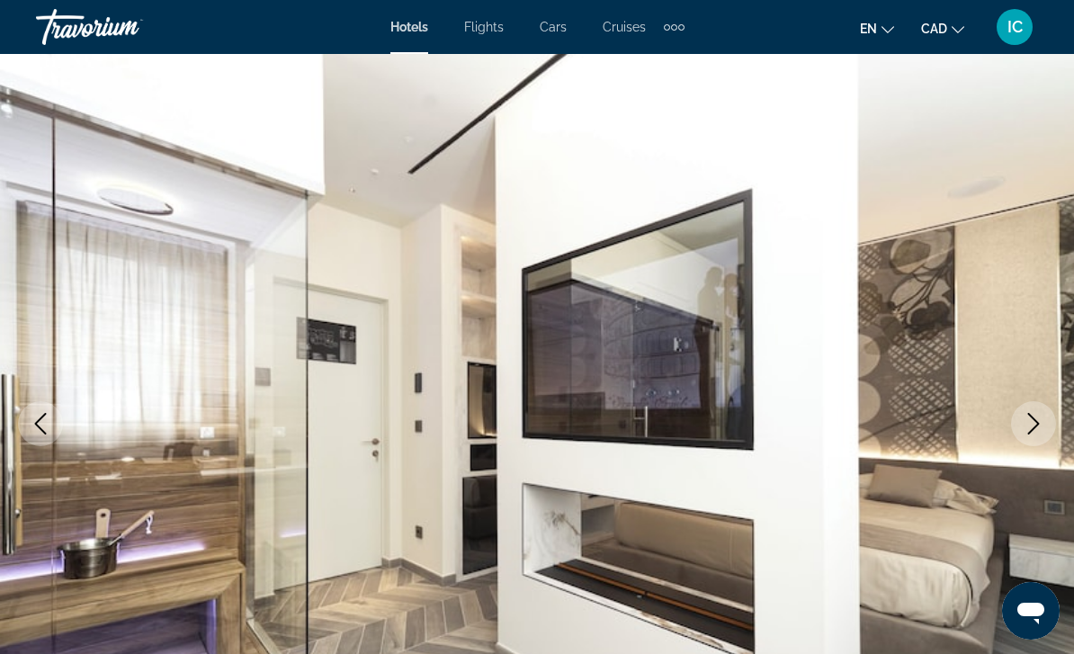
click at [1038, 418] on icon "Next image" at bounding box center [1034, 424] width 22 height 22
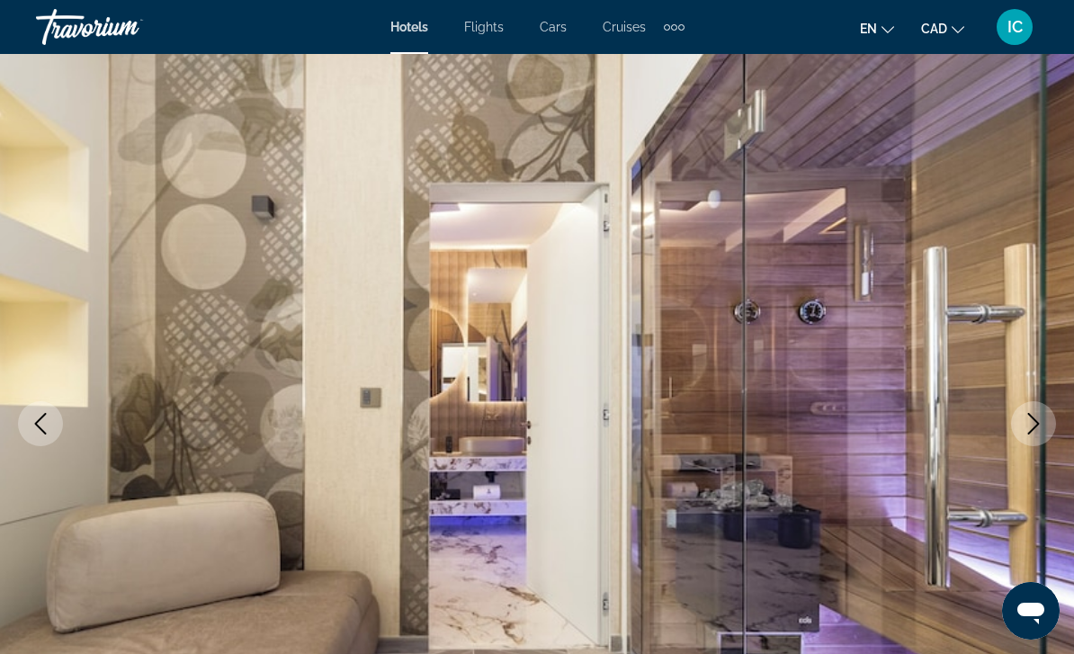
click at [1027, 413] on icon "Next image" at bounding box center [1034, 424] width 22 height 22
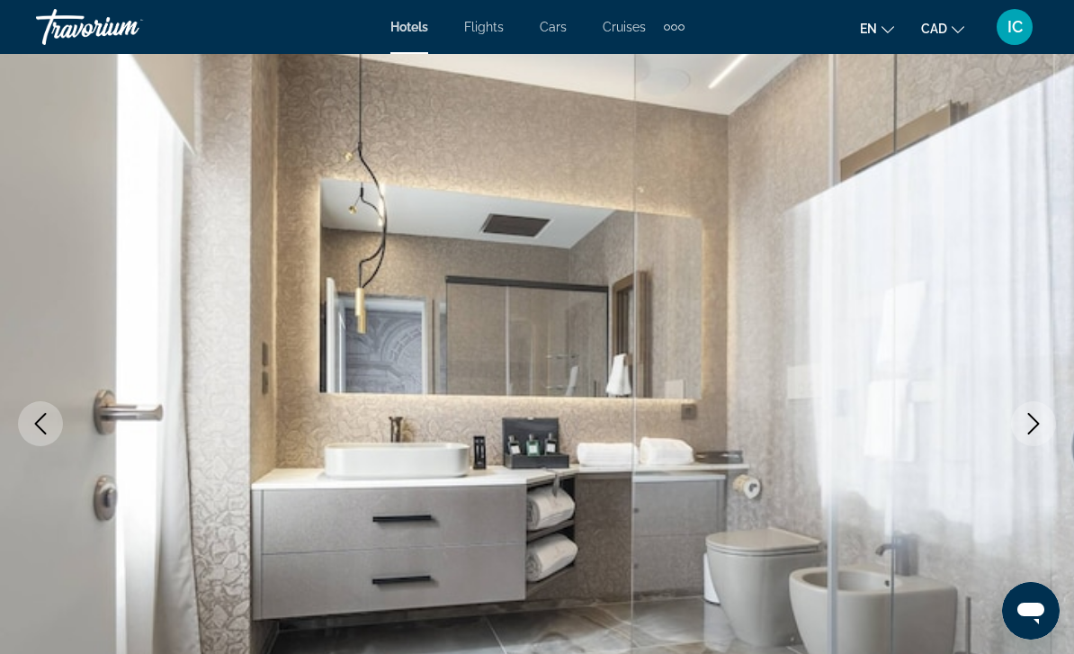
click at [1054, 389] on img "Main content" at bounding box center [537, 423] width 1074 height 854
click at [1036, 423] on icon "Next image" at bounding box center [1034, 424] width 22 height 22
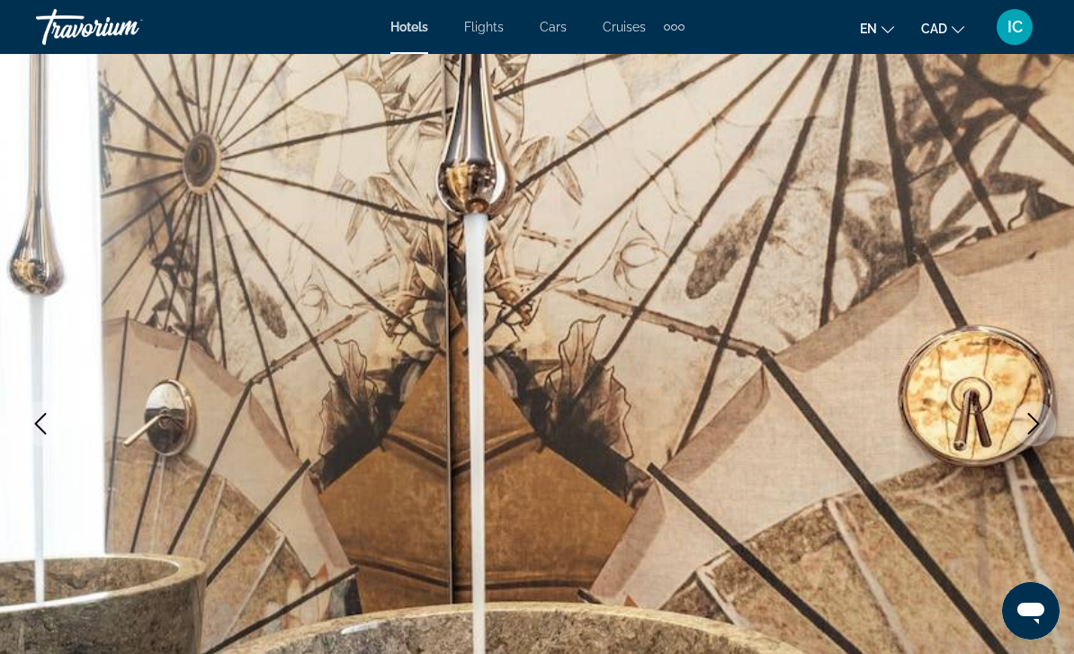
click at [1029, 414] on icon "Next image" at bounding box center [1034, 424] width 12 height 22
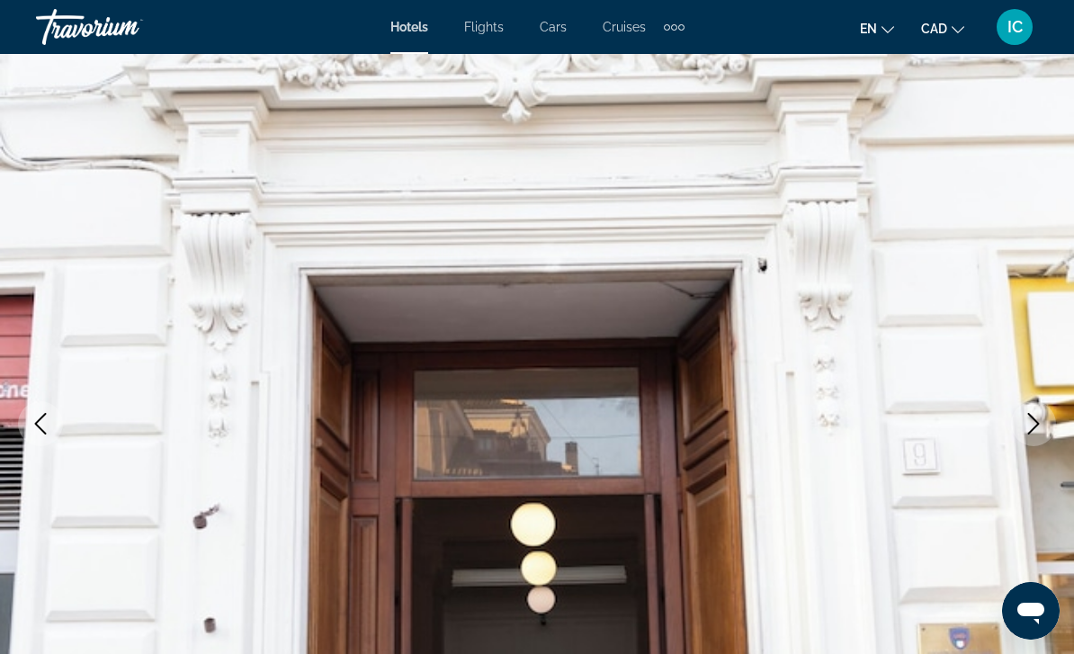
click at [1028, 425] on icon "Next image" at bounding box center [1034, 424] width 22 height 22
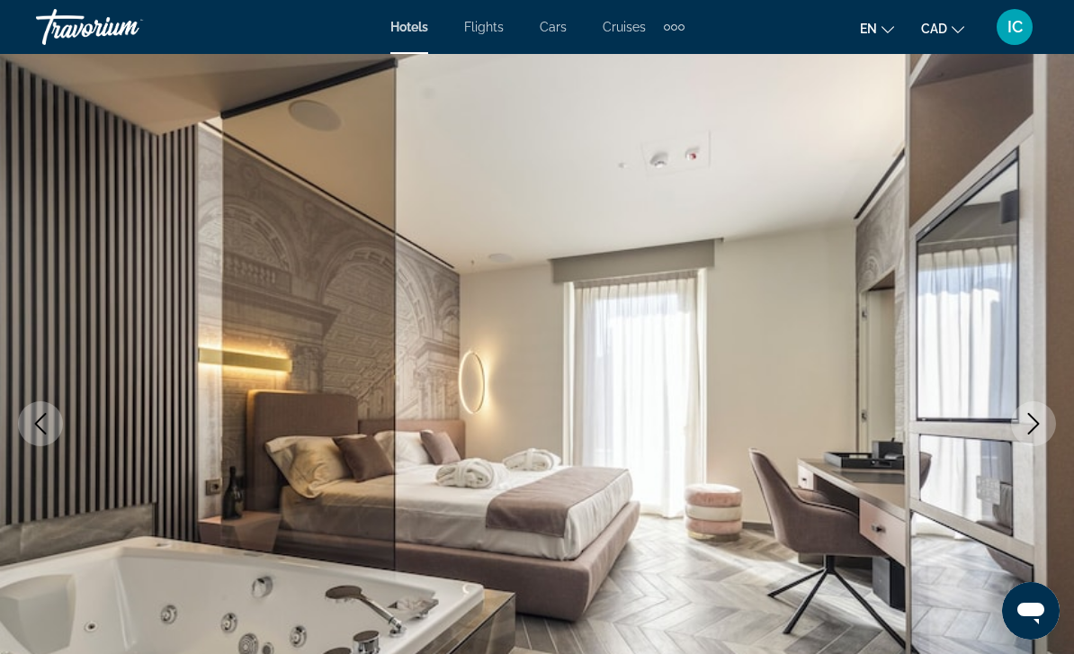
click at [1032, 421] on icon "Next image" at bounding box center [1034, 424] width 22 height 22
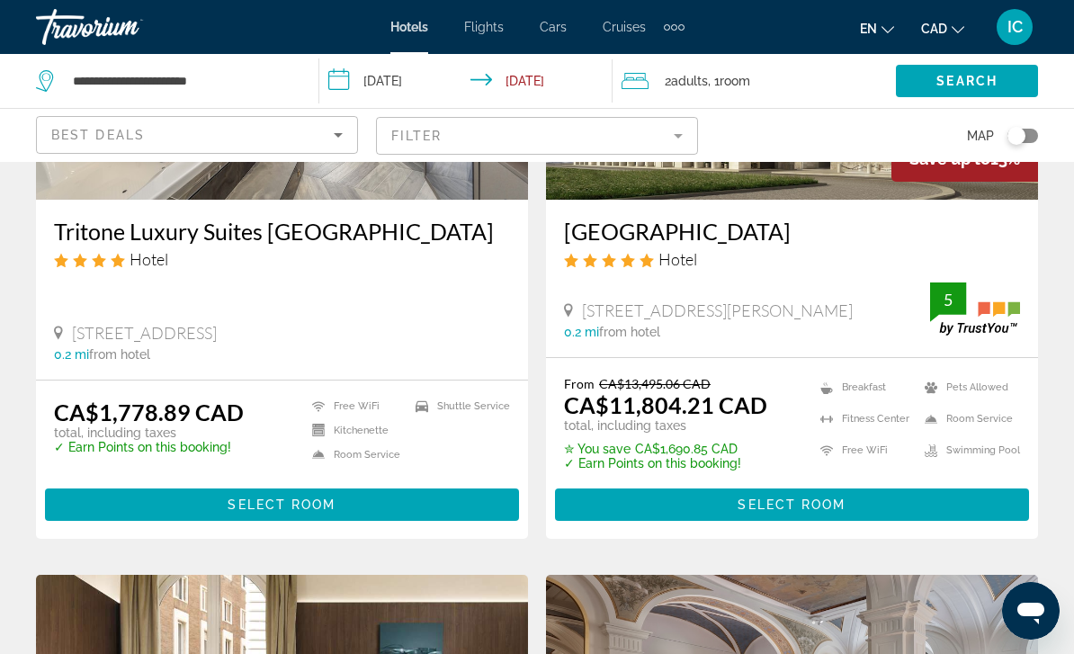
scroll to position [284, 0]
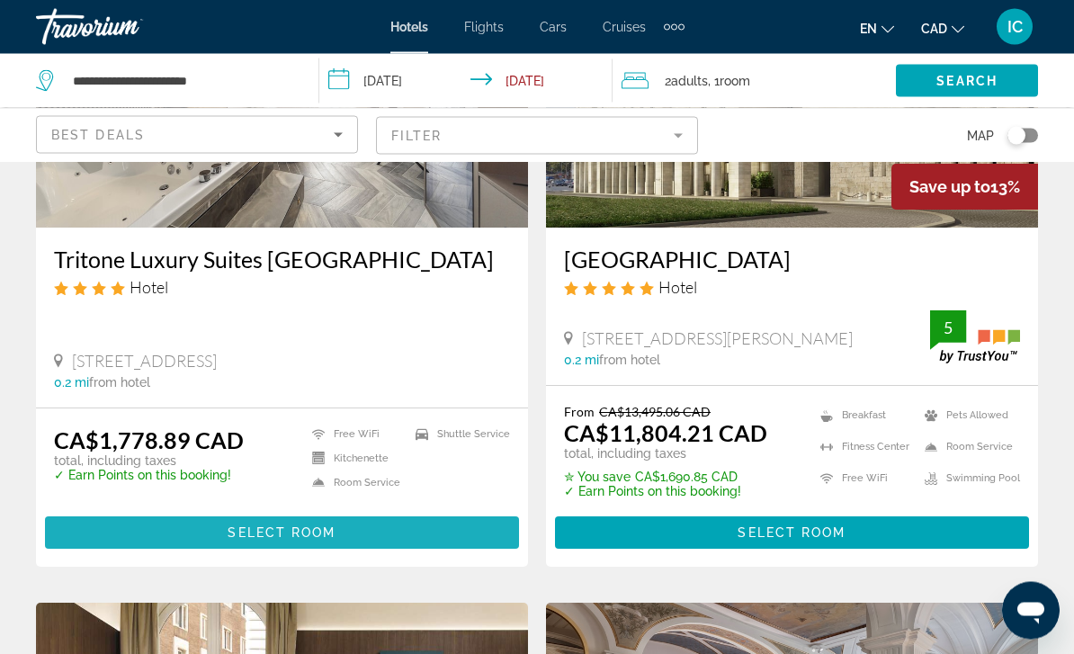
click at [174, 530] on span "Main content" at bounding box center [282, 533] width 474 height 43
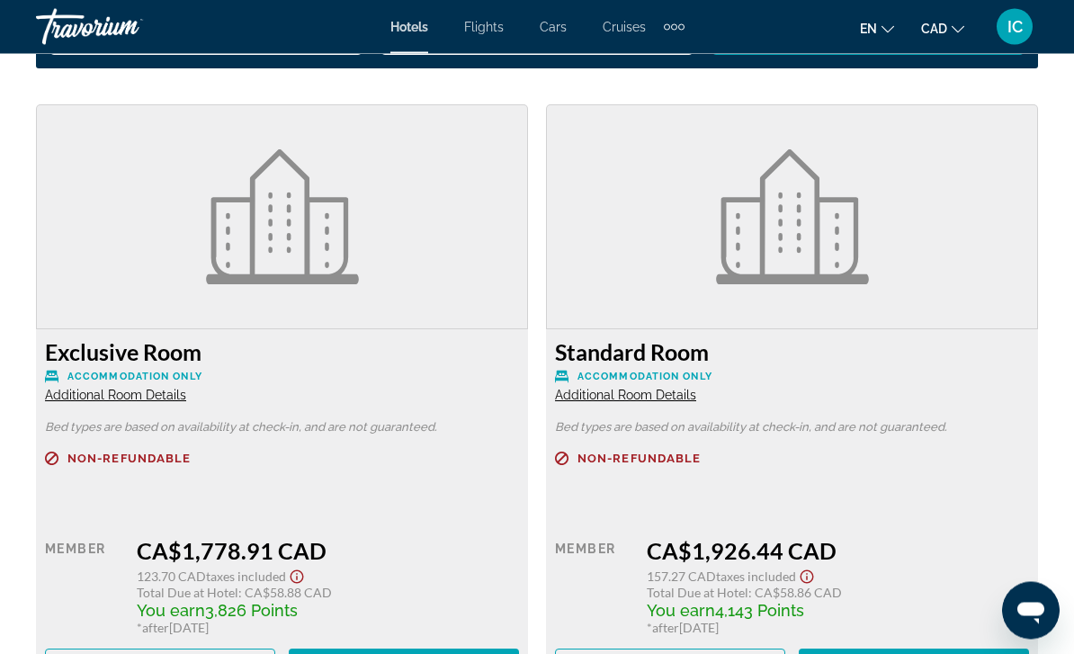
scroll to position [2767, 0]
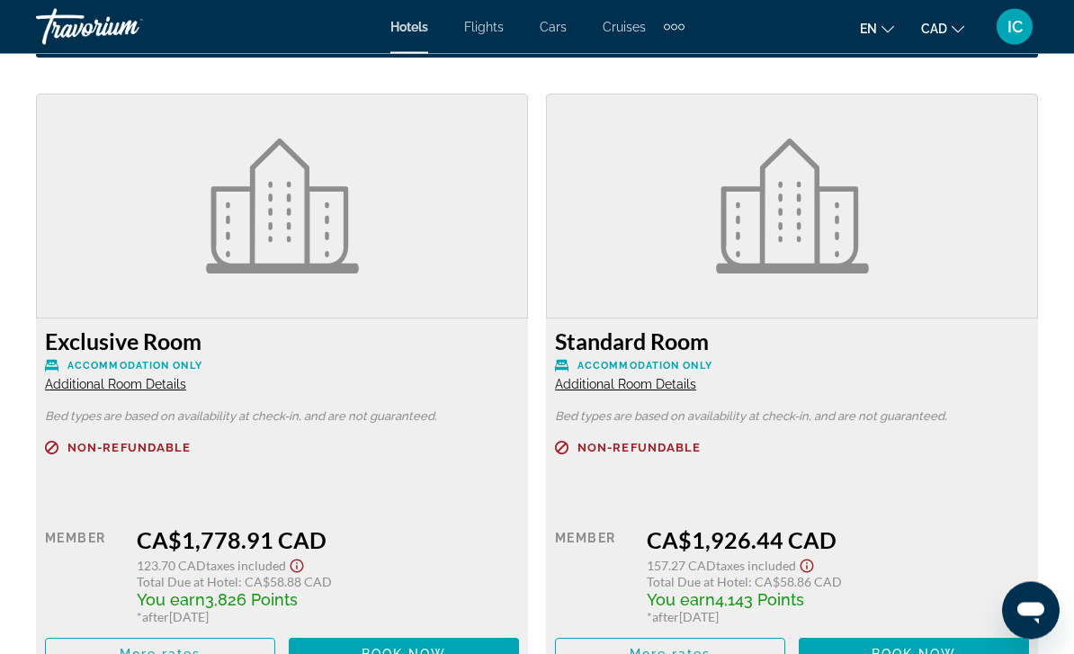
click at [61, 385] on span "Additional Room Details" at bounding box center [115, 385] width 141 height 14
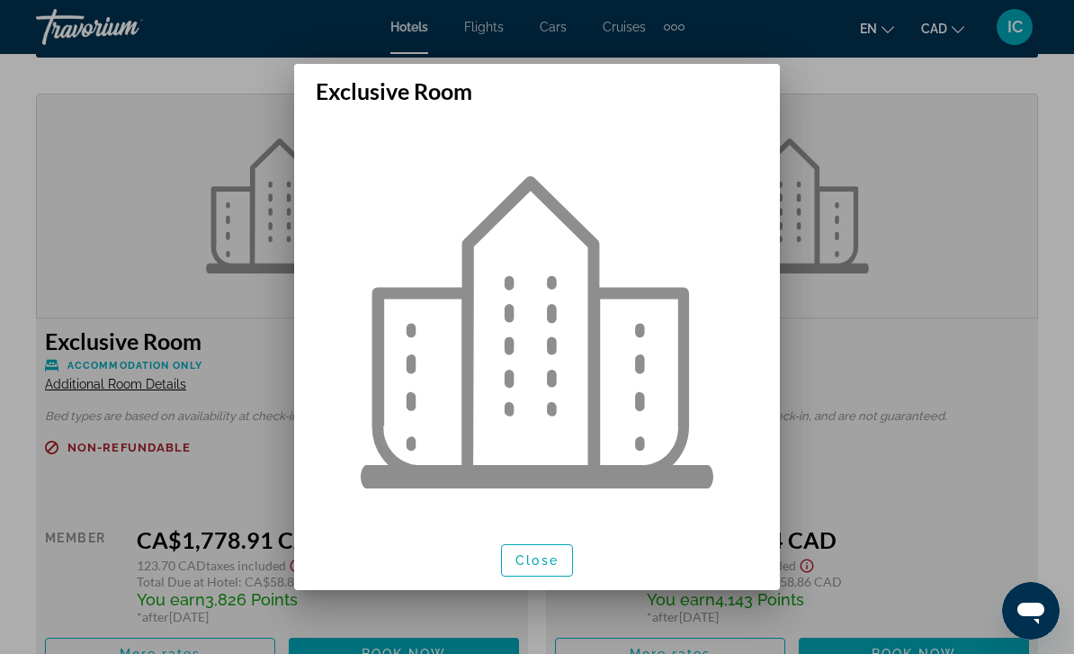
click at [524, 568] on span "Close" at bounding box center [536, 560] width 43 height 14
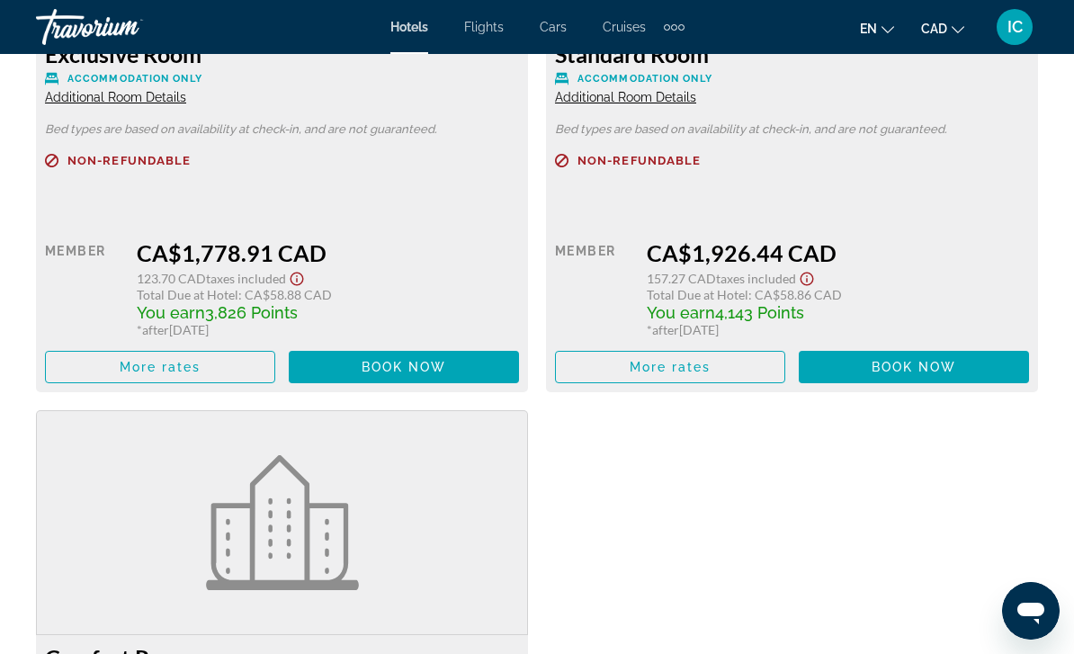
scroll to position [3044, 0]
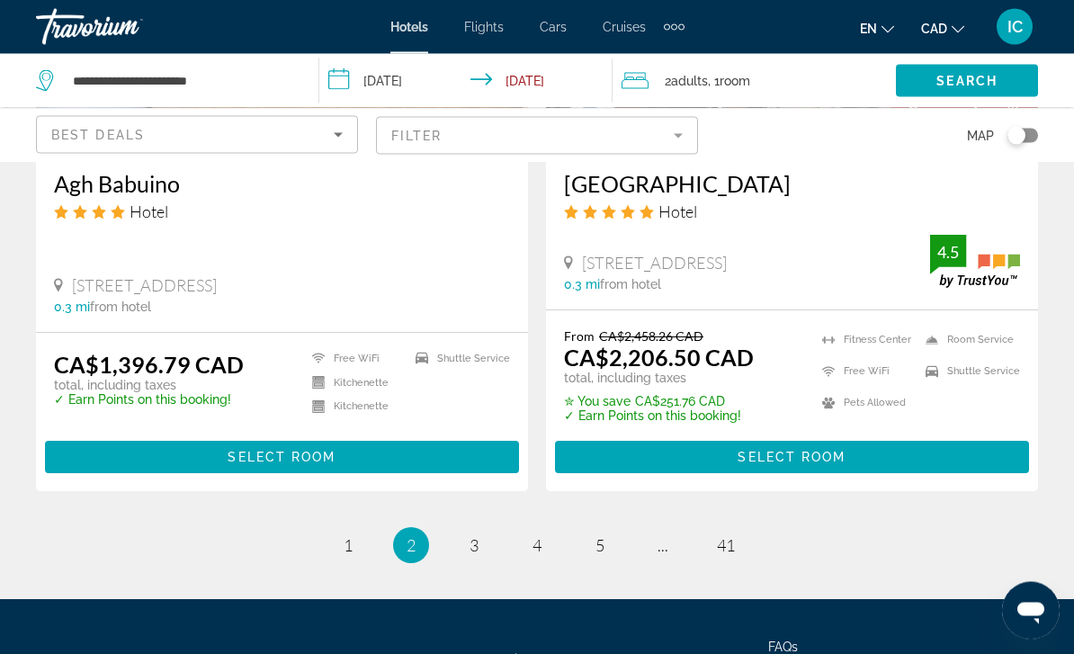
scroll to position [3788, 0]
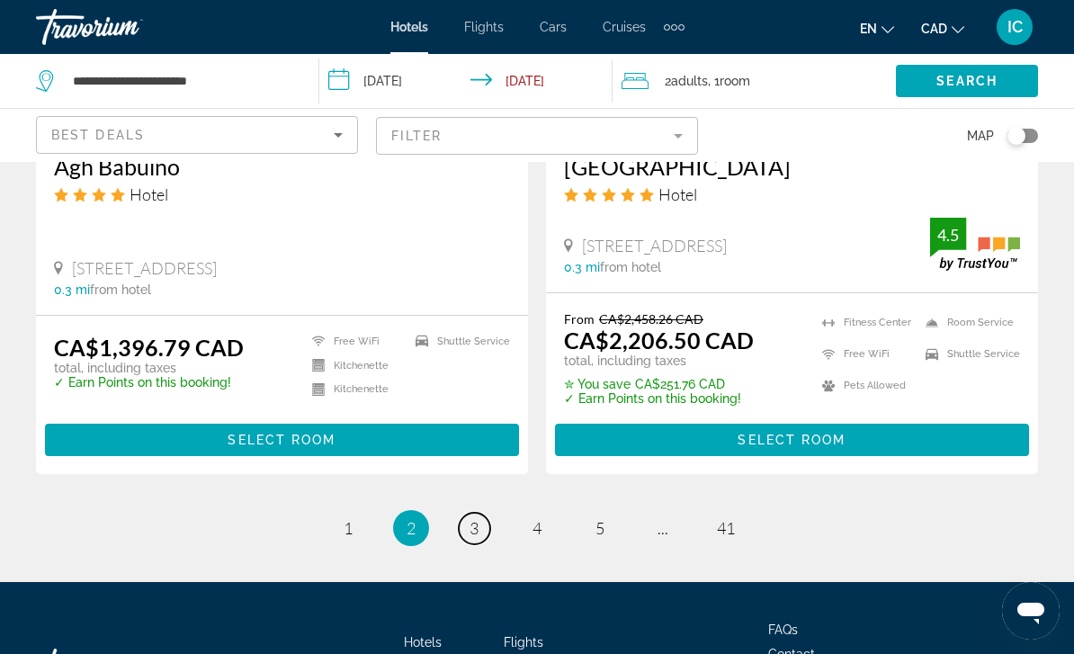
click at [478, 513] on link "page 3" at bounding box center [474, 528] width 31 height 31
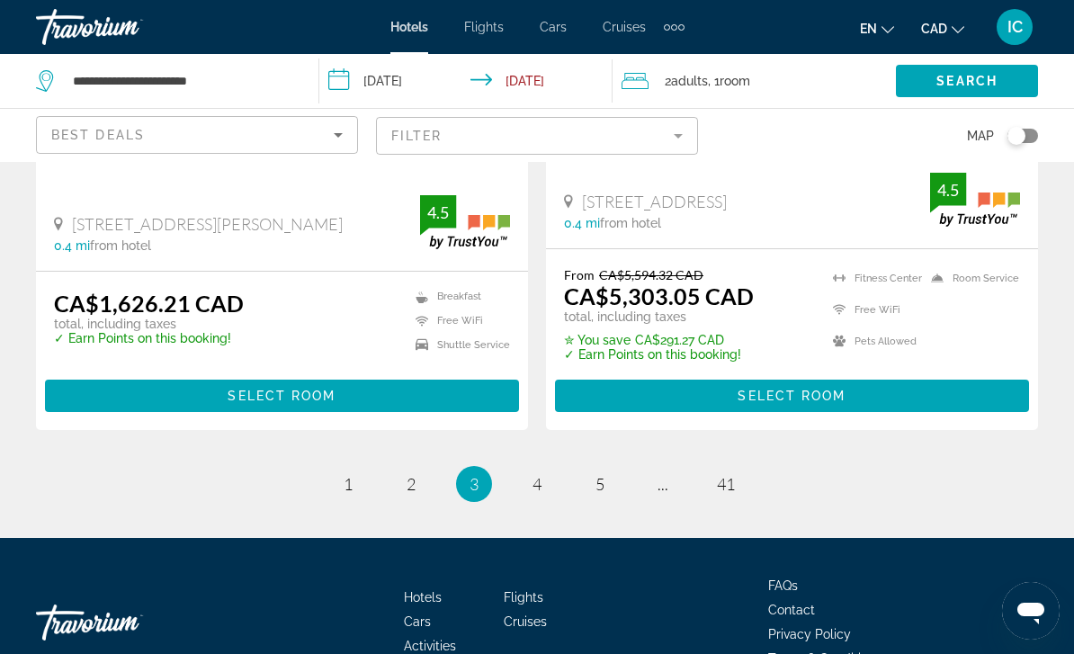
scroll to position [3811, 0]
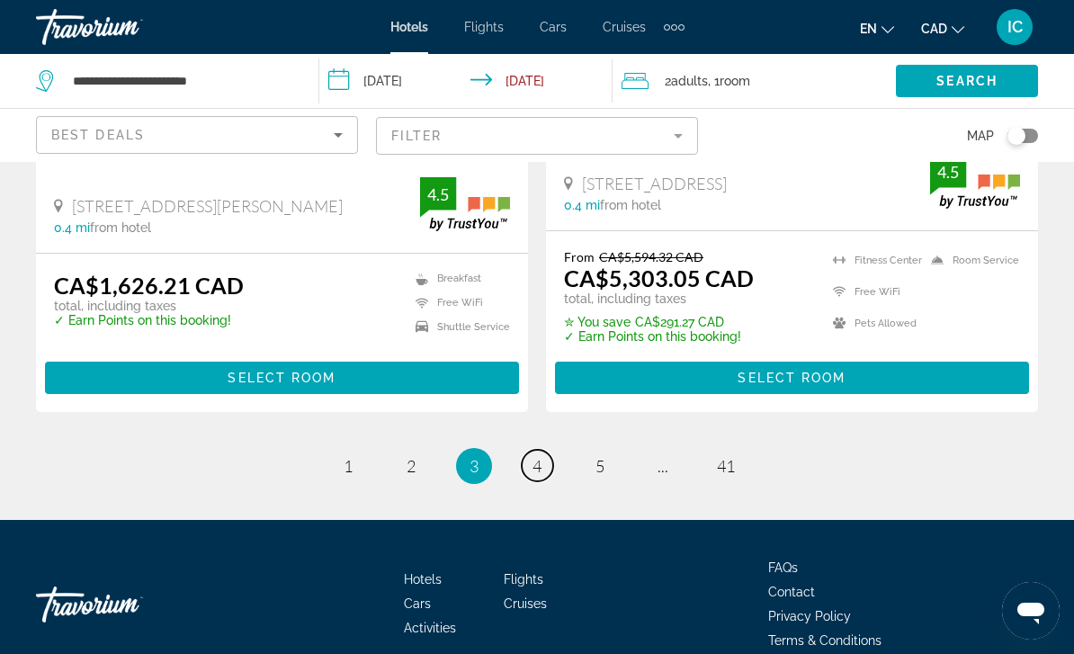
click at [545, 450] on link "page 4" at bounding box center [537, 465] width 31 height 31
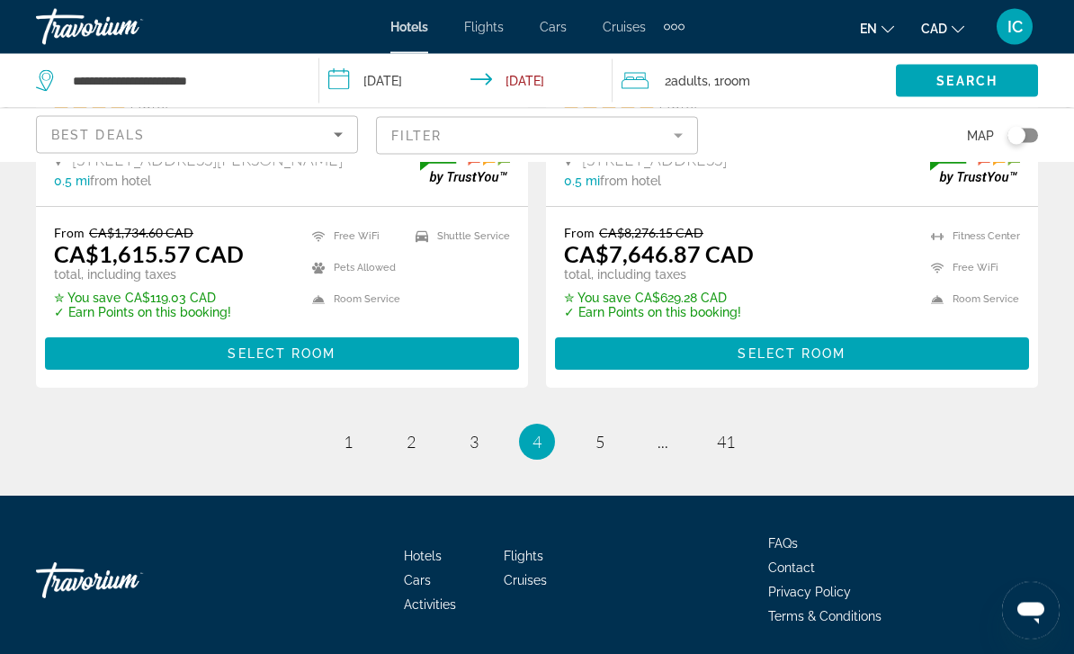
scroll to position [3761, 0]
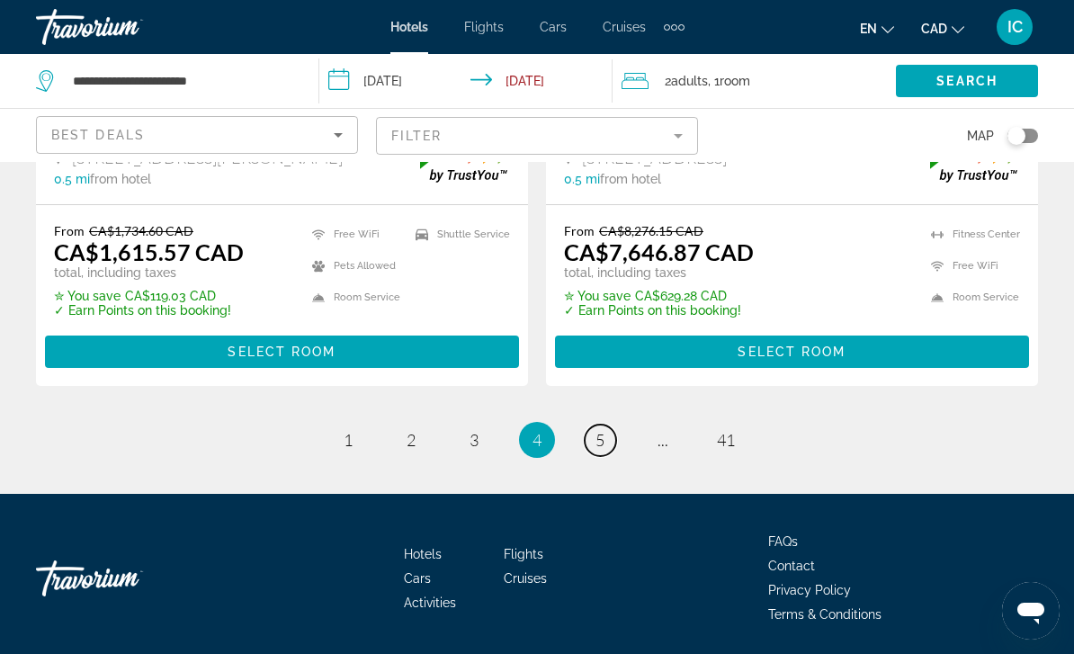
click at [591, 433] on link "page 5" at bounding box center [600, 440] width 31 height 31
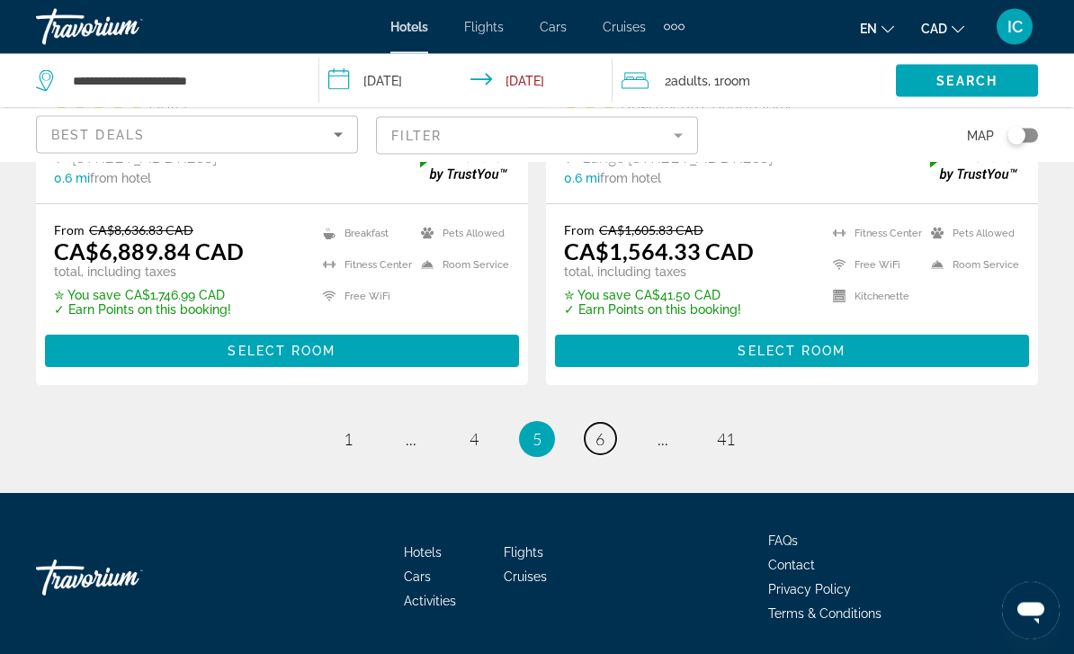
scroll to position [3685, 0]
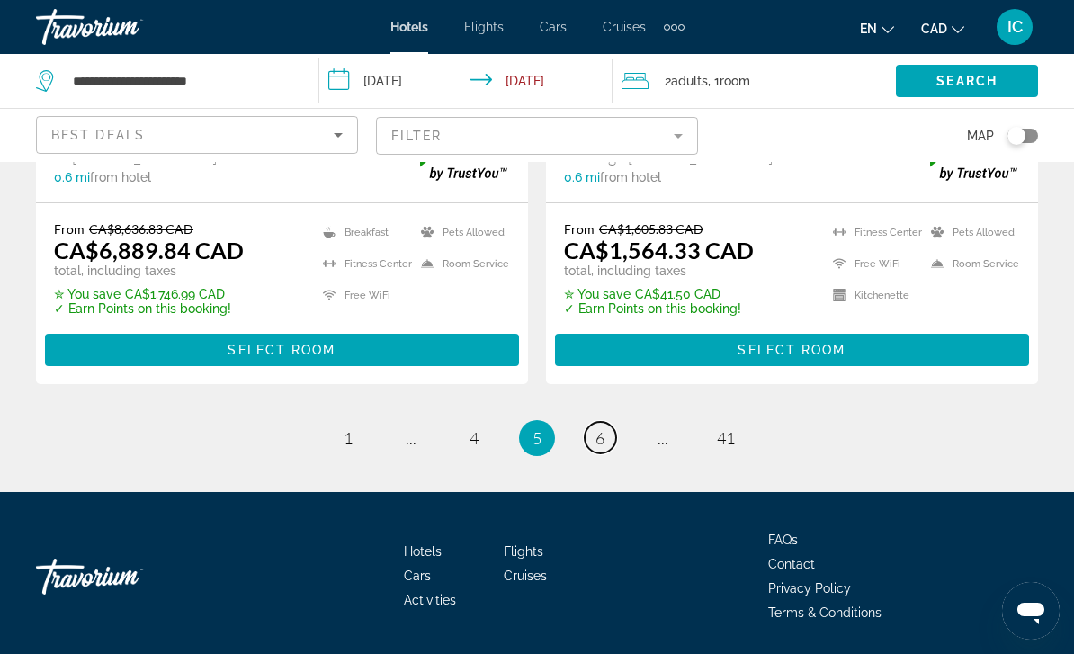
click at [601, 434] on span "6" at bounding box center [599, 438] width 9 height 20
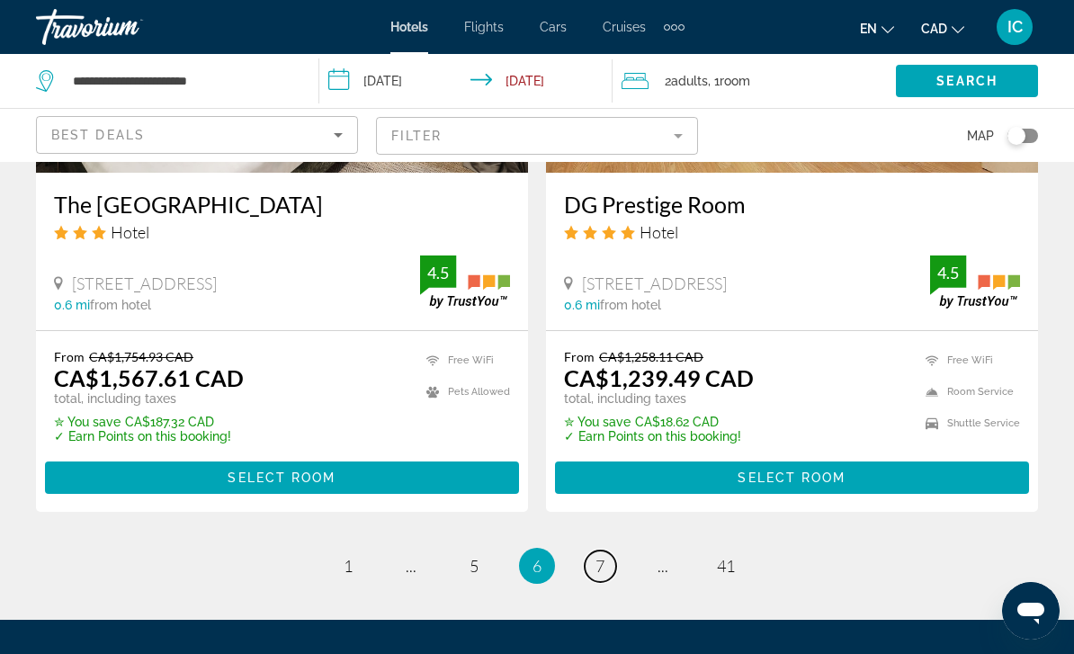
scroll to position [3763, 0]
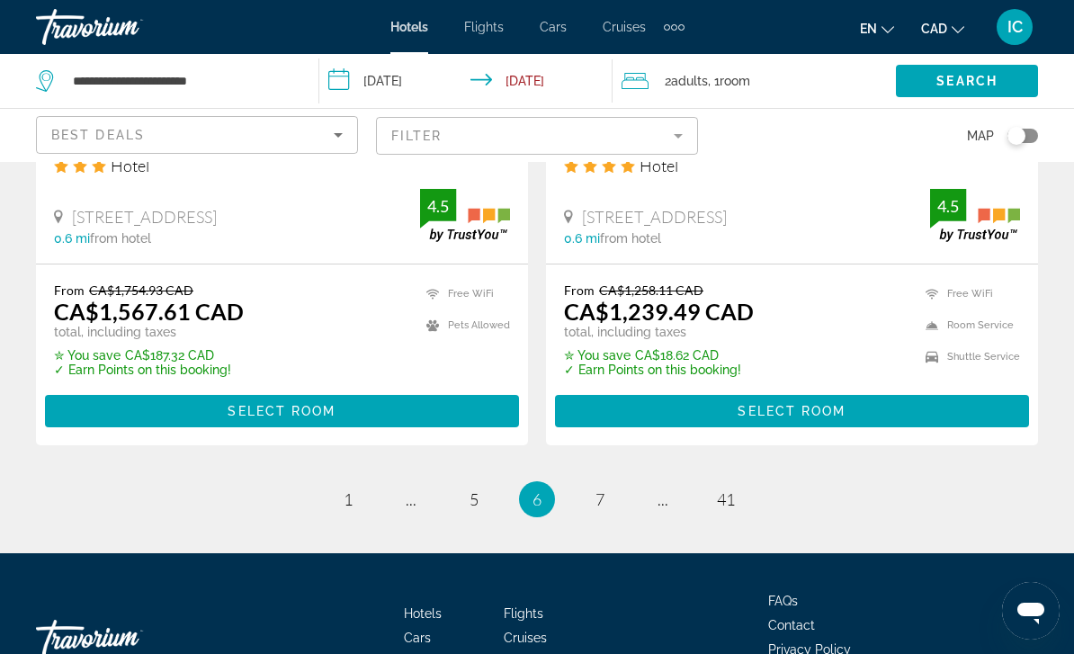
click at [544, 481] on li "You're on page 6" at bounding box center [537, 499] width 36 height 36
click at [478, 489] on span "5" at bounding box center [473, 499] width 9 height 20
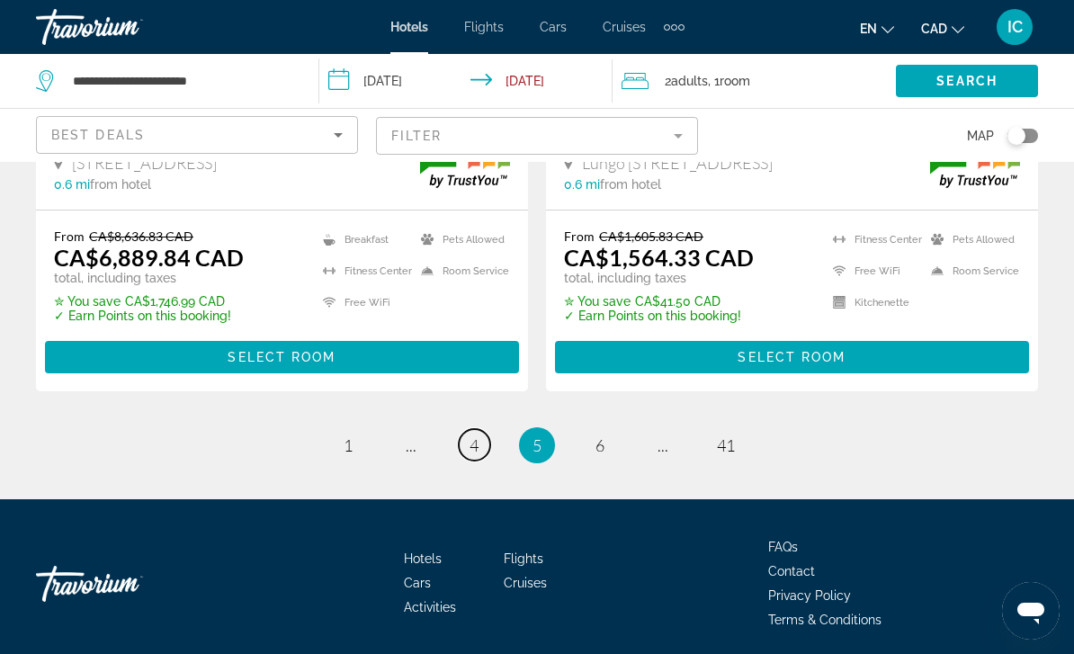
scroll to position [3685, 0]
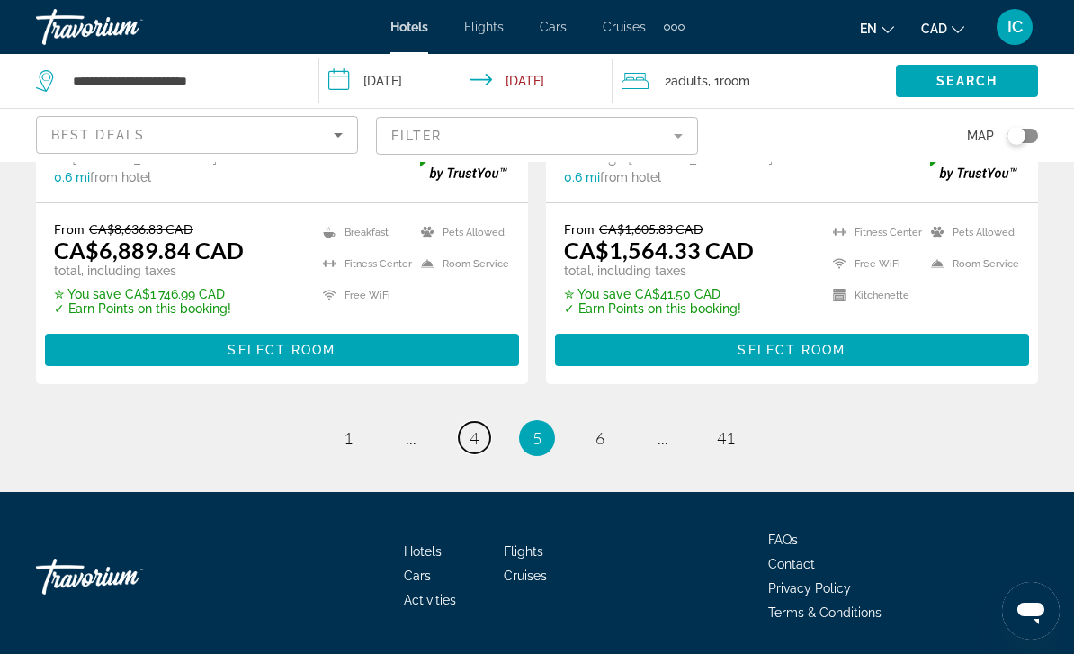
click at [475, 440] on span "4" at bounding box center [473, 438] width 9 height 20
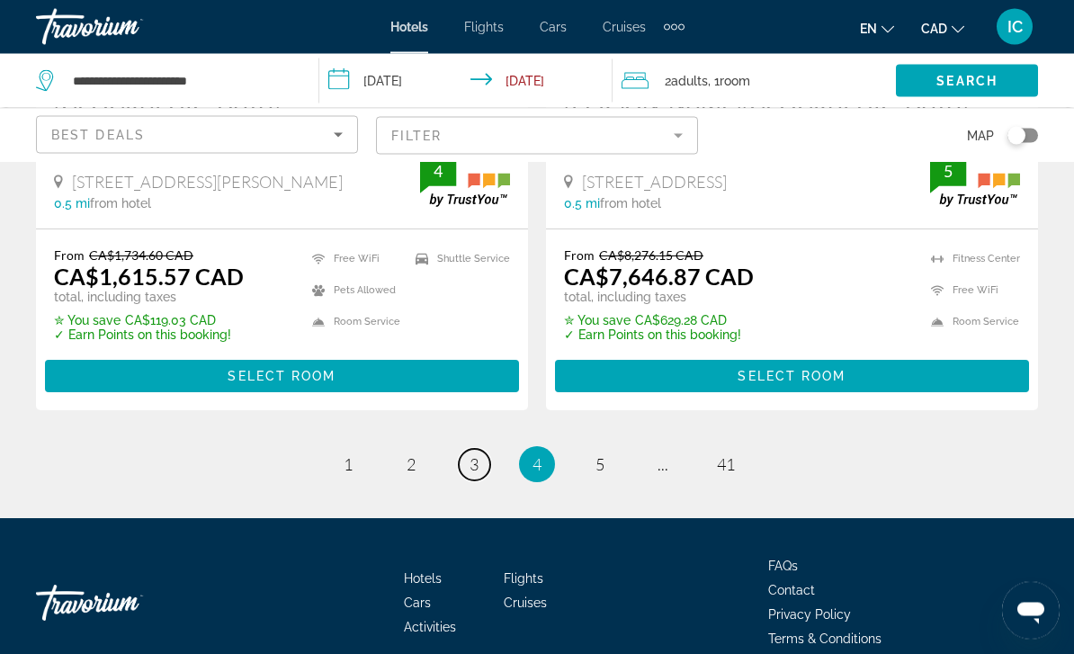
scroll to position [3742, 0]
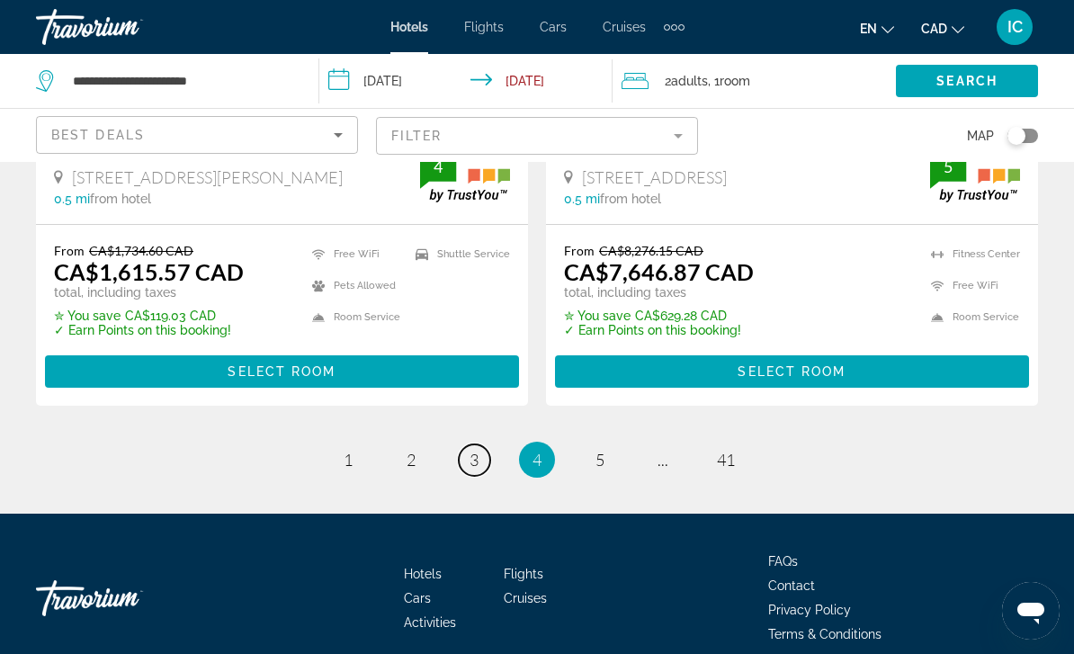
click at [484, 462] on link "page 3" at bounding box center [474, 459] width 31 height 31
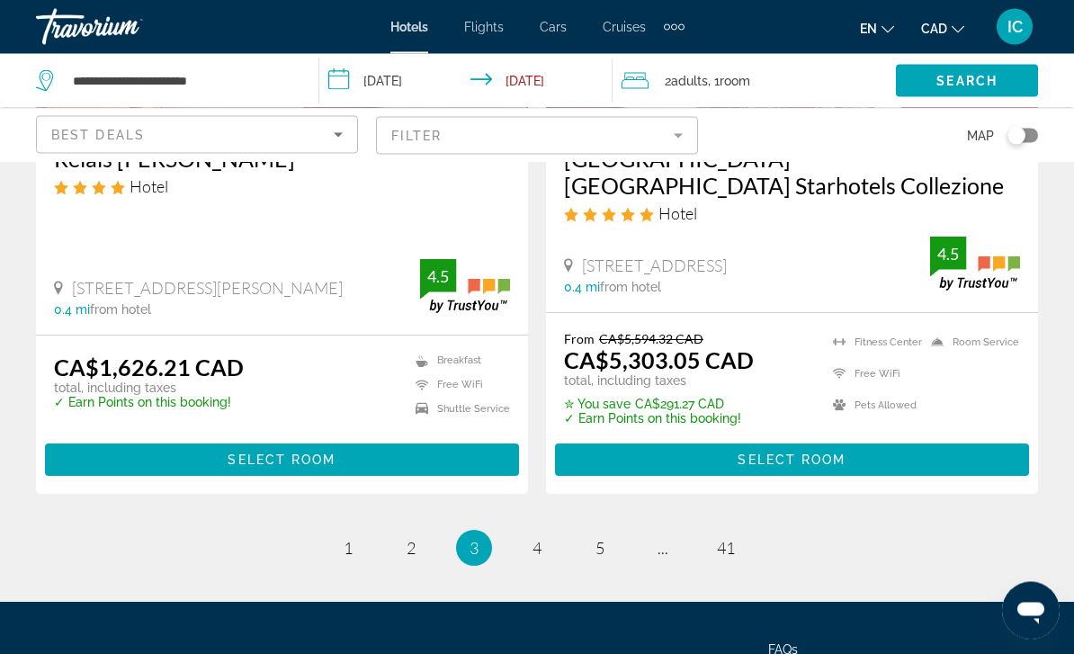
scroll to position [3811, 0]
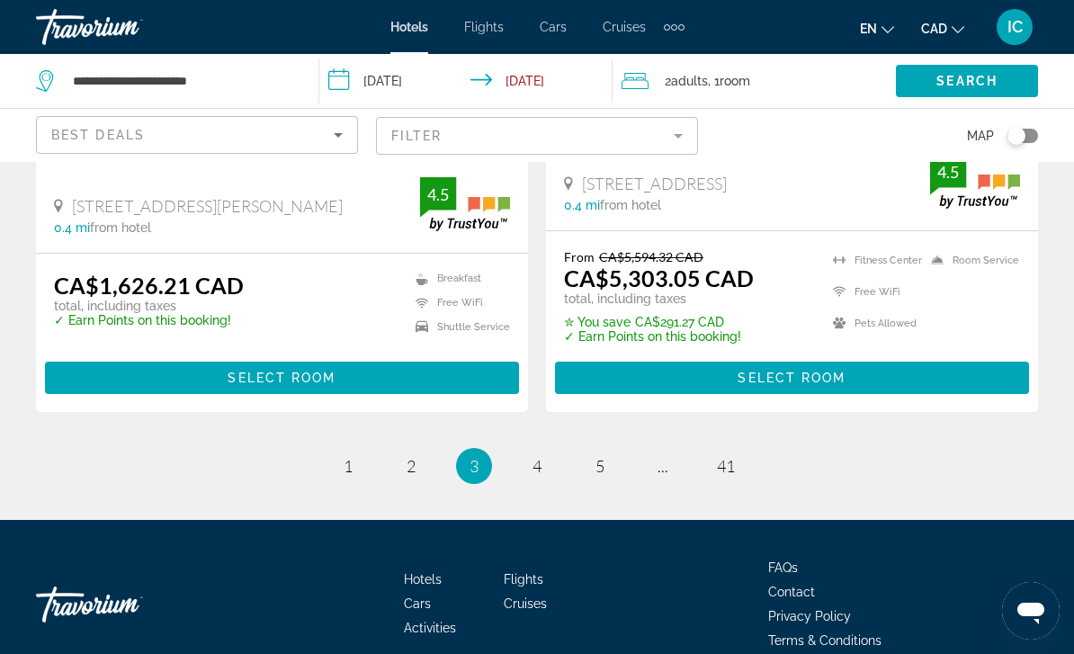
click at [474, 456] on span "3" at bounding box center [473, 466] width 9 height 20
click at [416, 450] on link "page 2" at bounding box center [411, 465] width 31 height 31
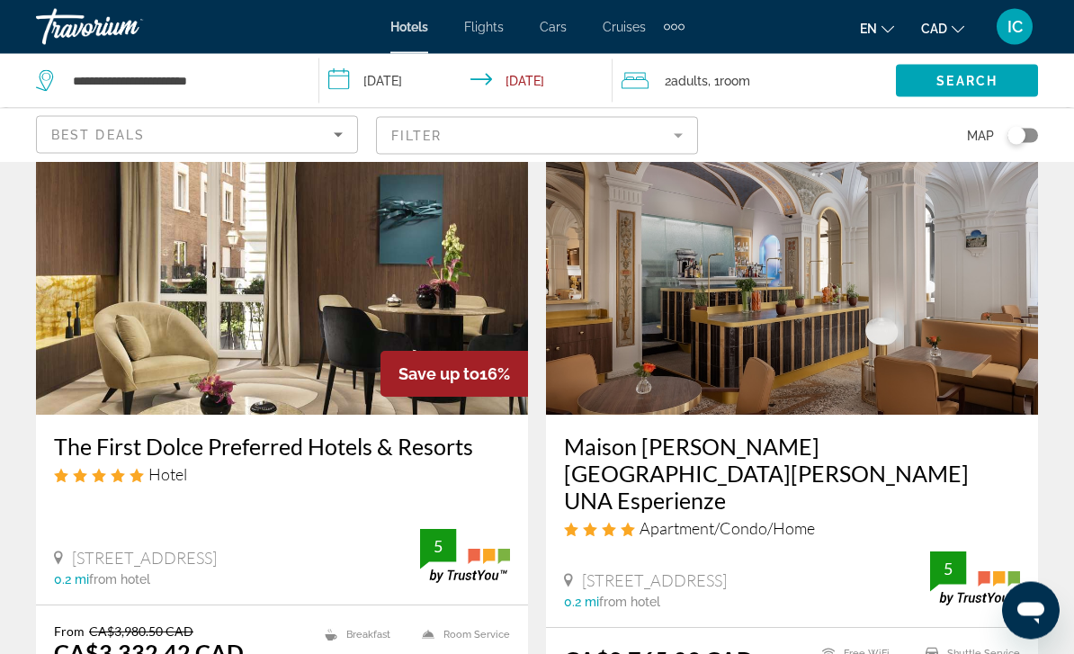
scroll to position [761, 0]
